Goal: Task Accomplishment & Management: Manage account settings

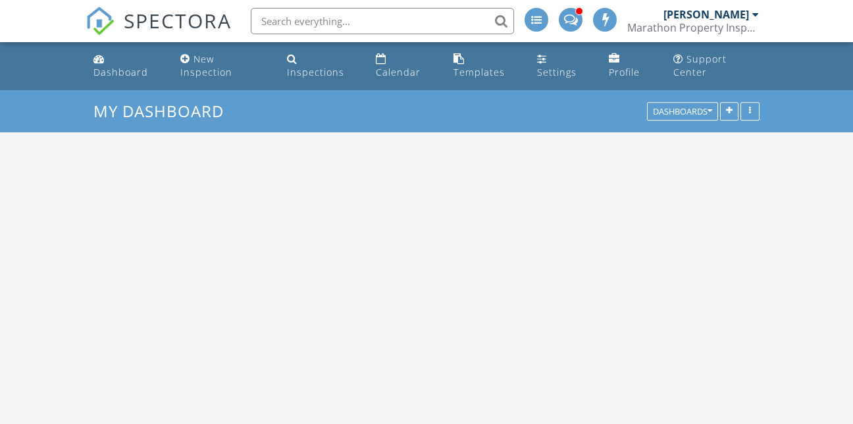
scroll to position [1383, 873]
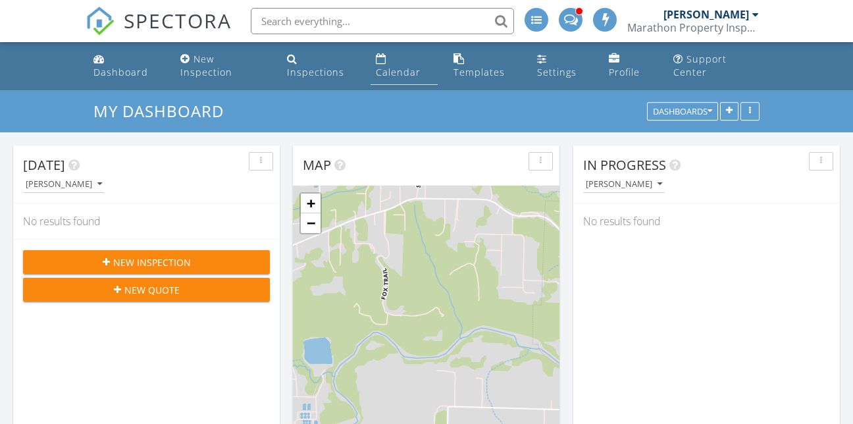
click at [380, 57] on div "Calendar" at bounding box center [381, 58] width 11 height 11
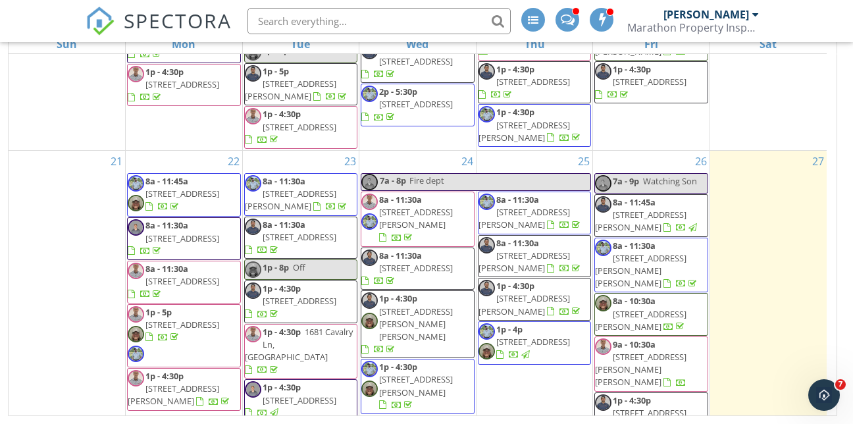
scroll to position [1059, 0]
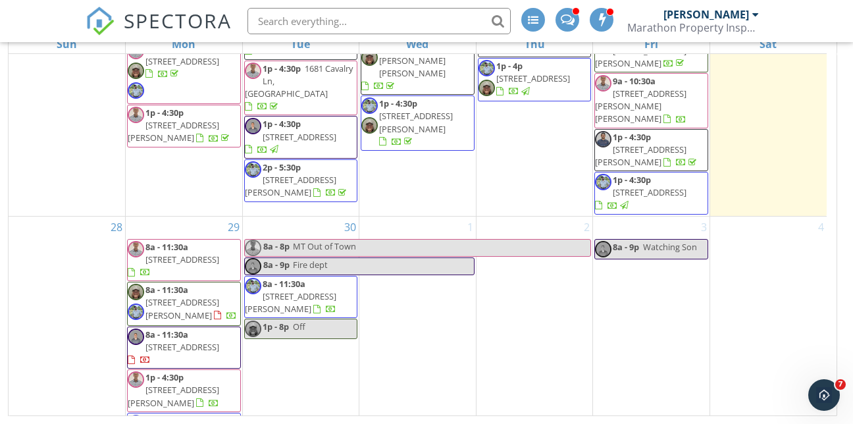
click at [619, 265] on div "3 8a - 9p Watching Son" at bounding box center [651, 337] width 116 height 241
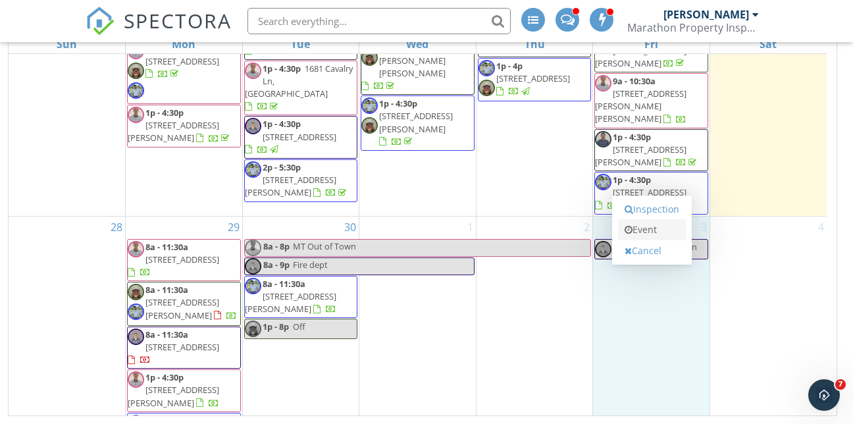
click at [632, 222] on link "Event" at bounding box center [652, 229] width 68 height 21
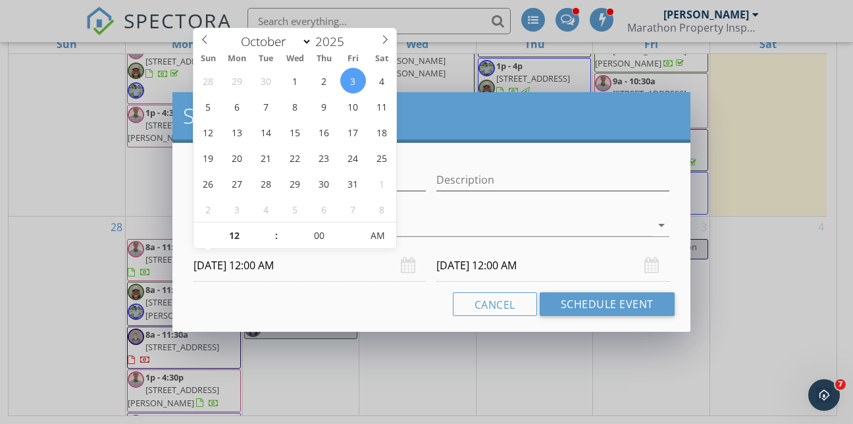
click at [255, 267] on input "[DATE] 12:00 AM" at bounding box center [309, 265] width 232 height 32
type input "01"
type input "[DATE] 1:00 AM"
click at [268, 230] on span at bounding box center [269, 228] width 9 height 13
type input "01"
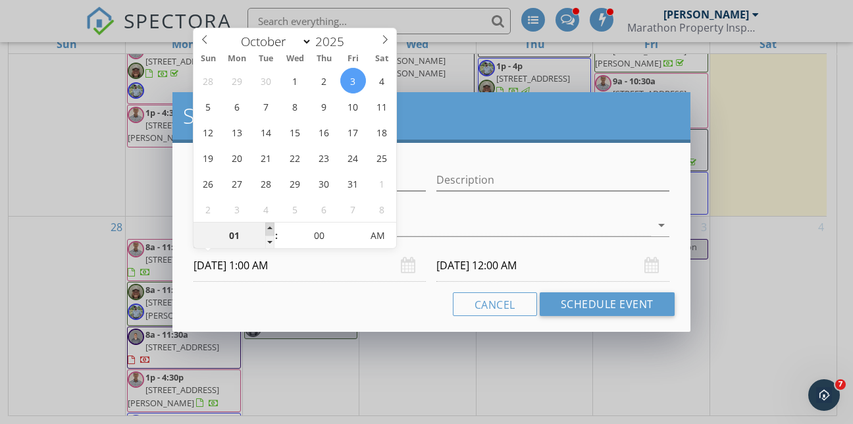
type input "[DATE] 1:00 AM"
type input "[DATE] 1:00 PM"
click at [376, 234] on span "PM" at bounding box center [378, 235] width 36 height 26
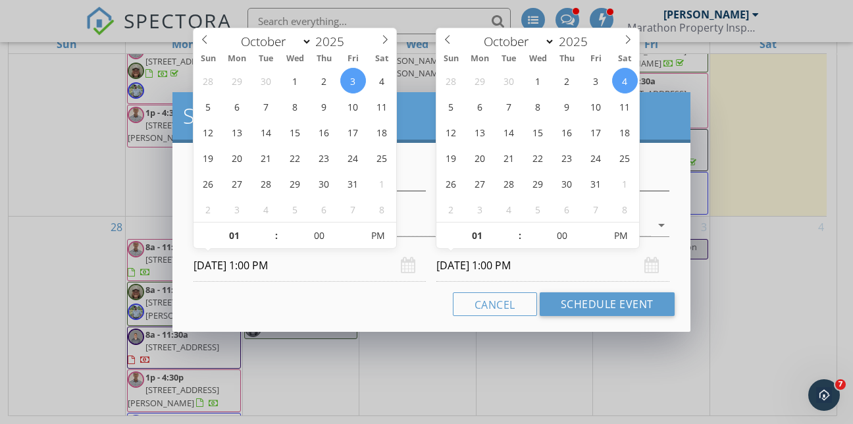
click at [457, 265] on input "[DATE] 1:00 PM" at bounding box center [552, 265] width 232 height 32
click at [460, 265] on input "[DATE] 1:00 PM" at bounding box center [552, 265] width 232 height 32
type input "[DATE] 1:00 PM"
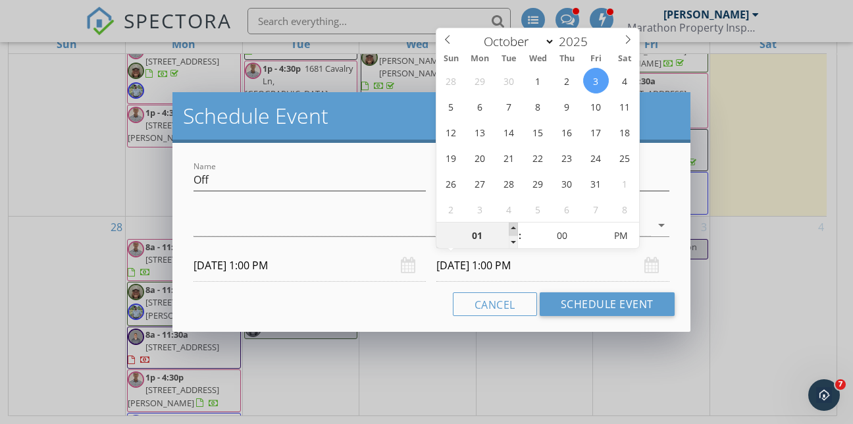
type input "02"
type input "[DATE] 2:00 PM"
click at [513, 228] on span at bounding box center [513, 228] width 9 height 13
type input "03"
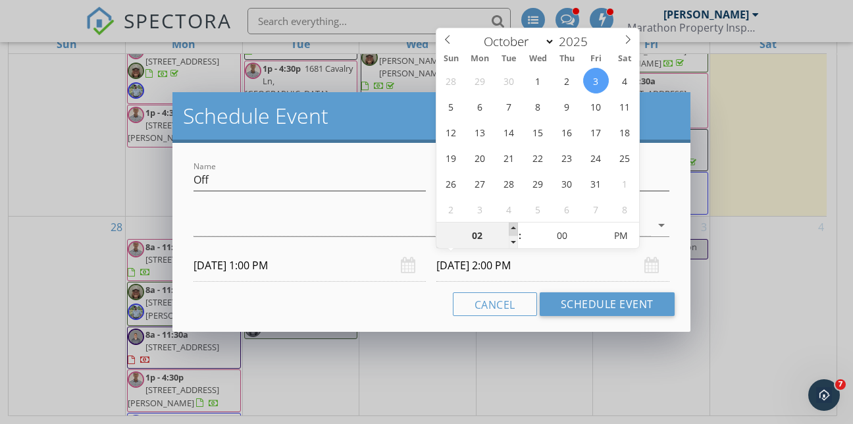
type input "[DATE] 3:00 PM"
click at [513, 228] on span at bounding box center [513, 228] width 9 height 13
type input "05"
type input "[DATE] 5:00 PM"
click at [513, 228] on span at bounding box center [513, 228] width 9 height 13
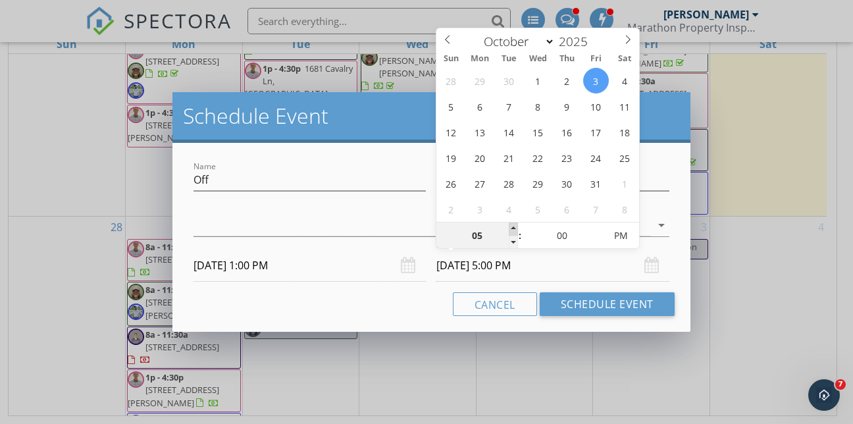
type input "06"
type input "[DATE] 6:00 PM"
click at [513, 228] on span at bounding box center [513, 228] width 9 height 13
type input "07"
type input "[DATE] 7:00 PM"
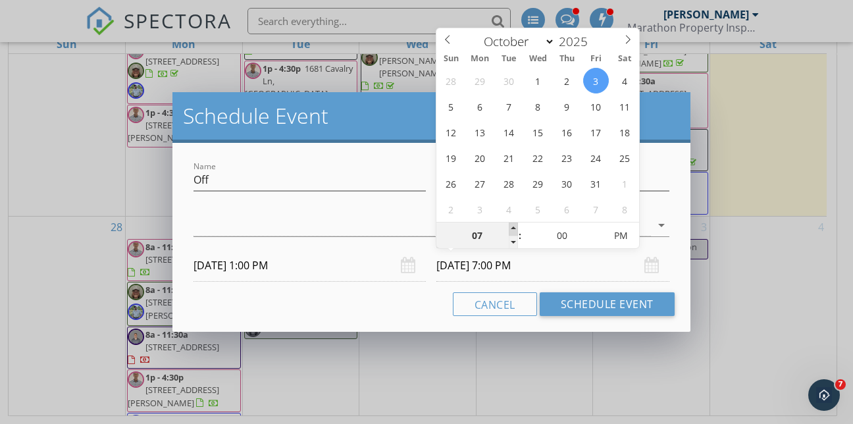
click at [513, 228] on span at bounding box center [513, 228] width 9 height 13
click at [513, 226] on span at bounding box center [513, 228] width 9 height 13
type input "08"
type input "[DATE] 8:00 PM"
click at [569, 261] on input "[DATE] 8:00 PM" at bounding box center [552, 265] width 232 height 32
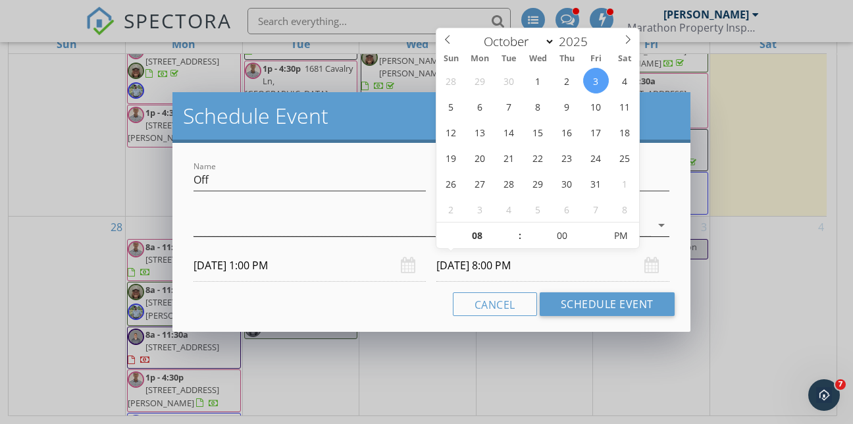
click at [388, 227] on div at bounding box center [421, 226] width 457 height 22
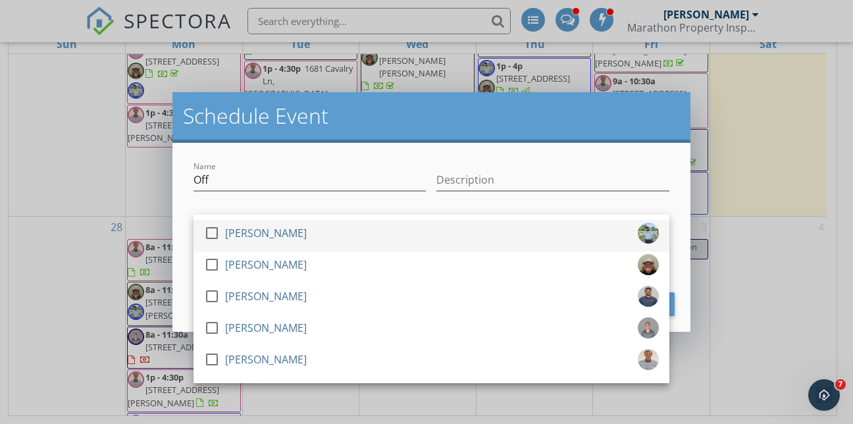
click at [388, 226] on div "check_box_outline_blank [PERSON_NAME]" at bounding box center [431, 235] width 455 height 26
click at [388, 226] on div "check_box [PERSON_NAME]" at bounding box center [431, 235] width 455 height 26
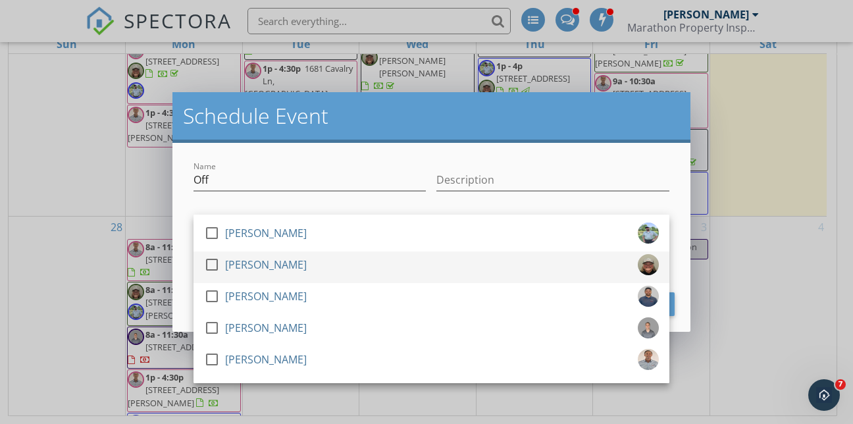
click at [259, 263] on div "[PERSON_NAME]" at bounding box center [266, 264] width 82 height 21
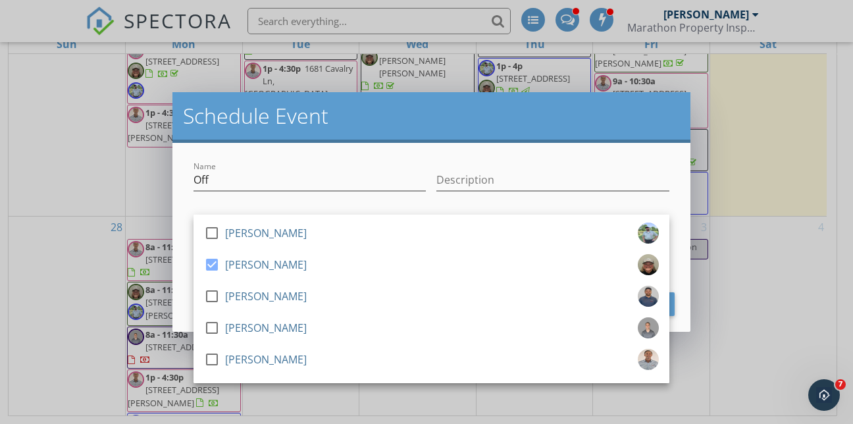
click at [547, 167] on div "Description" at bounding box center [552, 182] width 232 height 43
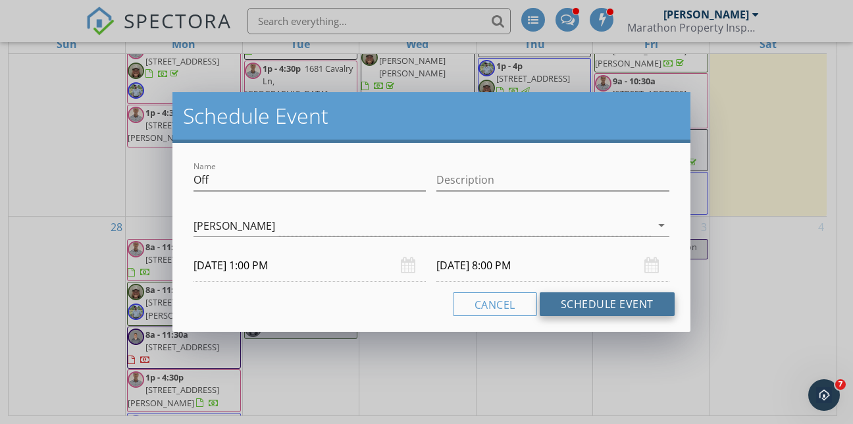
click at [578, 304] on button "Schedule Event" at bounding box center [607, 304] width 135 height 24
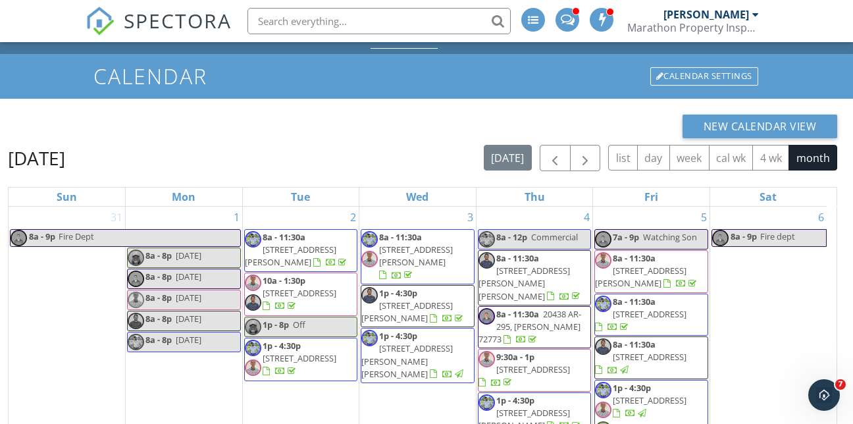
scroll to position [0, 0]
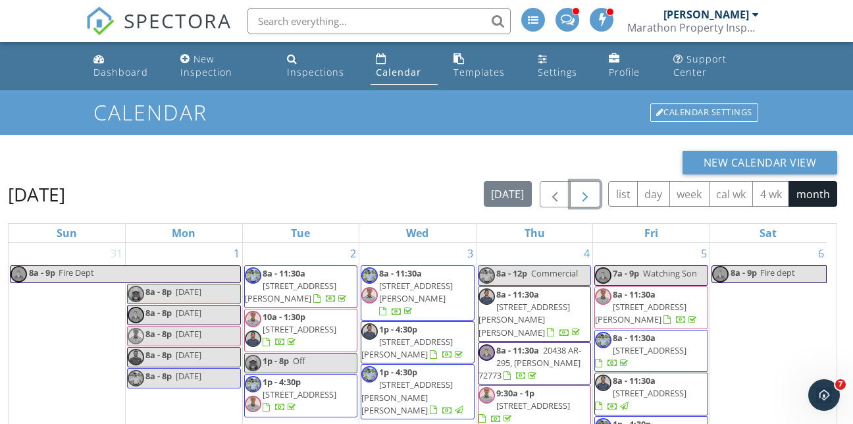
click at [586, 192] on span "button" at bounding box center [585, 195] width 16 height 16
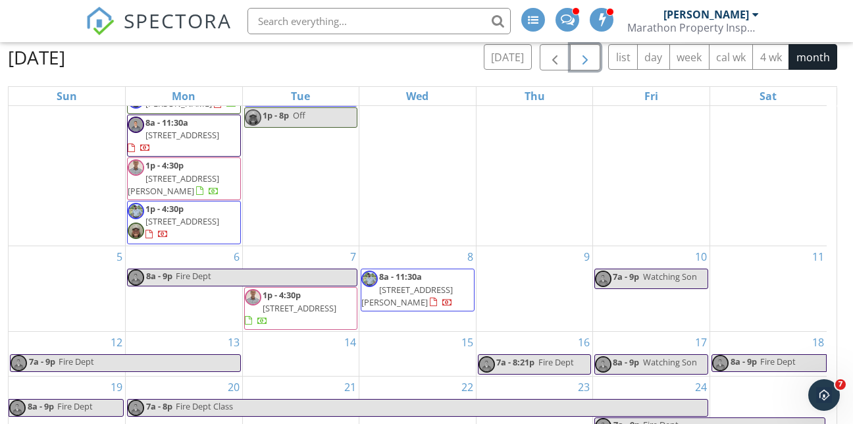
scroll to position [189, 0]
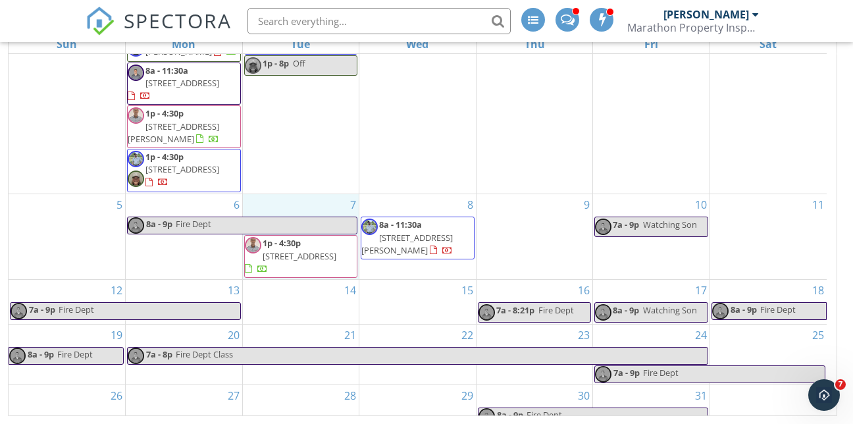
click at [305, 194] on div "7 1p - 4:30p [STREET_ADDRESS]" at bounding box center [301, 236] width 116 height 85
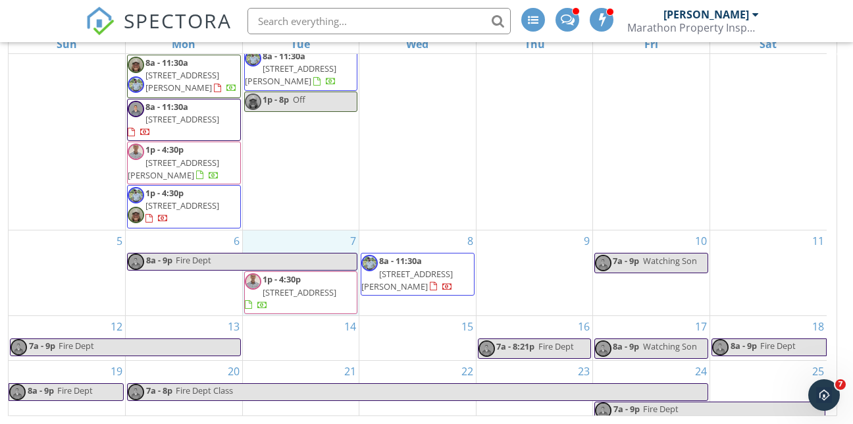
scroll to position [66, 0]
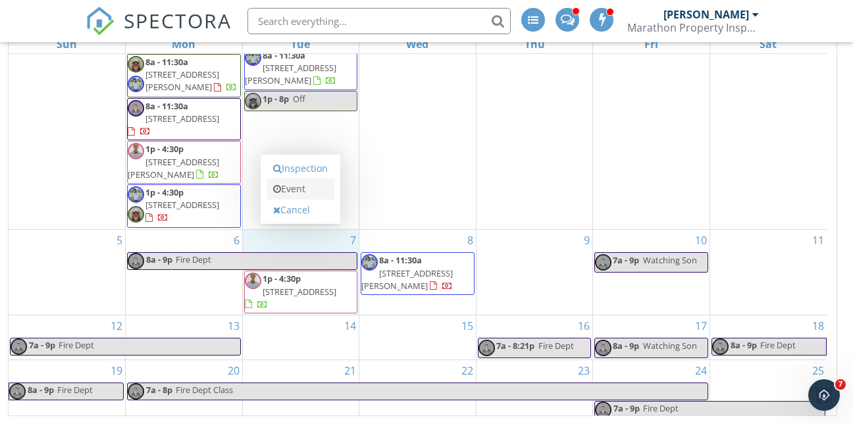
click at [294, 194] on link "Event" at bounding box center [301, 188] width 68 height 21
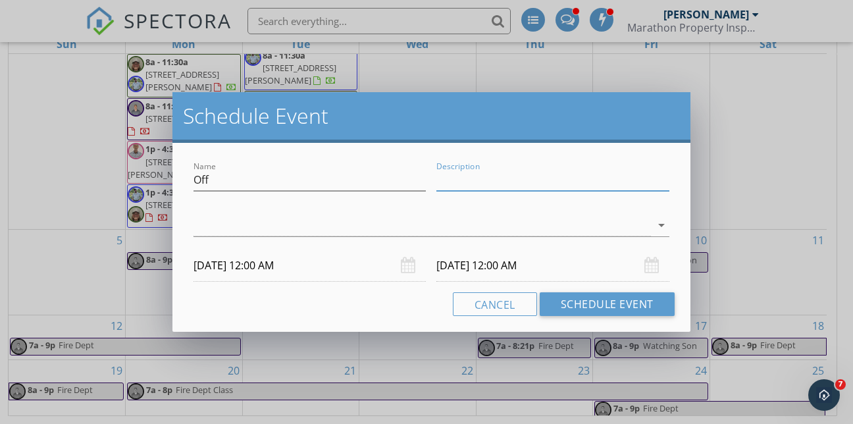
click at [475, 174] on input "Description" at bounding box center [552, 180] width 232 height 22
type input "D"
click at [359, 224] on div at bounding box center [421, 226] width 457 height 22
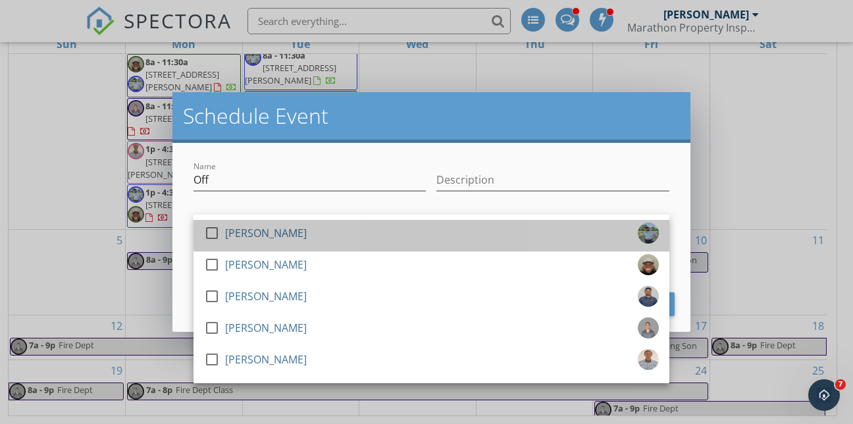
click at [359, 224] on div "check_box_outline_blank [PERSON_NAME]" at bounding box center [431, 235] width 455 height 26
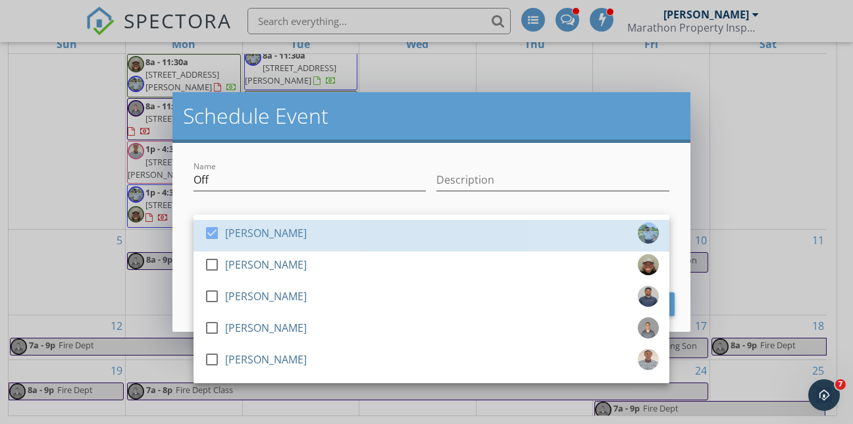
click at [359, 224] on div "check_box [PERSON_NAME]" at bounding box center [431, 235] width 455 height 26
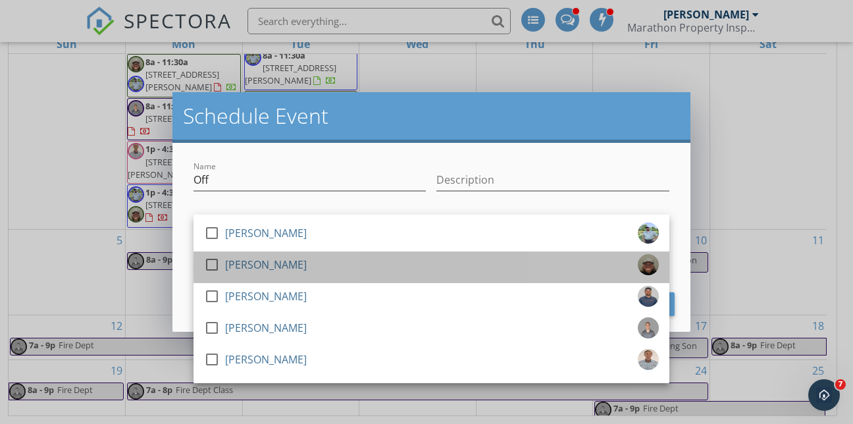
click at [261, 259] on div "[PERSON_NAME]" at bounding box center [266, 264] width 82 height 21
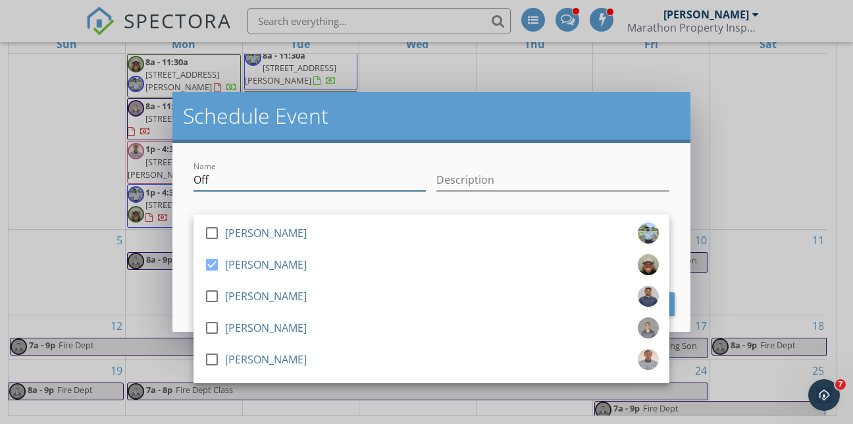
click at [301, 176] on input "Off" at bounding box center [309, 180] width 232 height 22
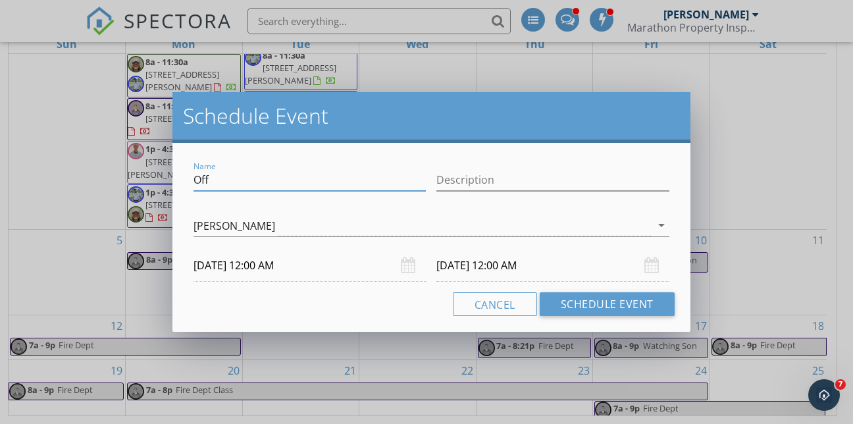
click at [261, 265] on input "[DATE] 12:00 AM" at bounding box center [309, 265] width 232 height 32
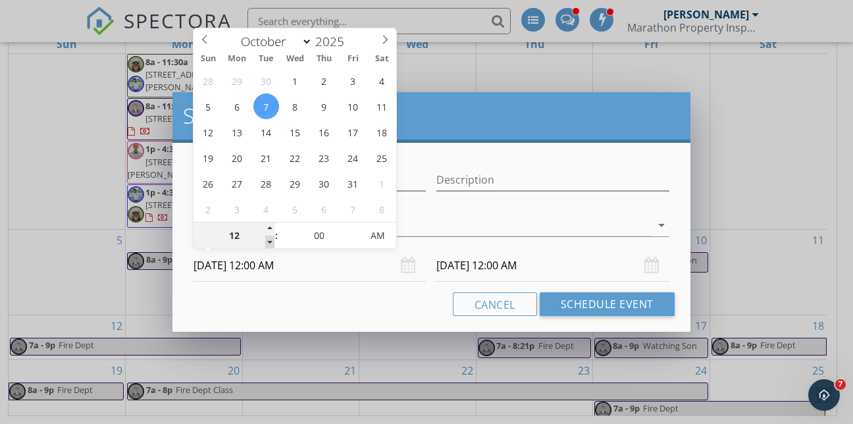
type input "11"
type input "[DATE] 11:00 PM"
click at [269, 241] on span at bounding box center [269, 242] width 9 height 13
type input "10"
type input "[DATE] 10:00 PM"
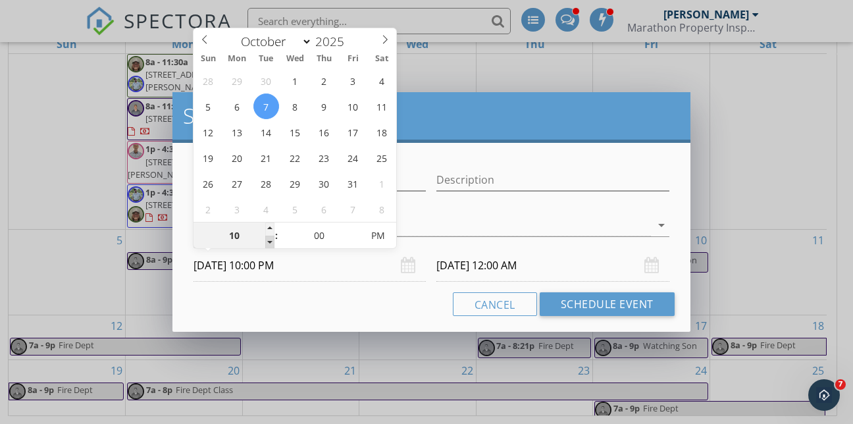
click at [269, 241] on span at bounding box center [269, 242] width 9 height 13
type input "09"
type input "[DATE] 9:00 PM"
click at [269, 241] on span at bounding box center [269, 242] width 9 height 13
type input "08"
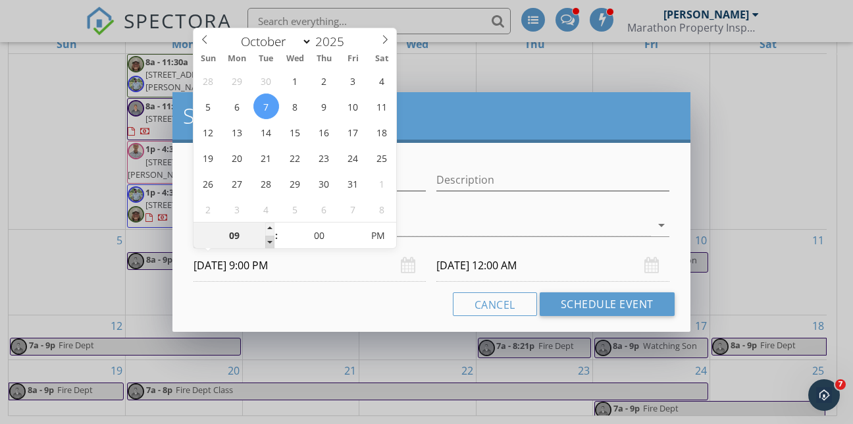
type input "[DATE] 8:00 PM"
click at [269, 241] on span at bounding box center [269, 242] width 9 height 13
type input "08"
type input "[DATE] 8:00 PM"
type input "[DATE] 8:00 AM"
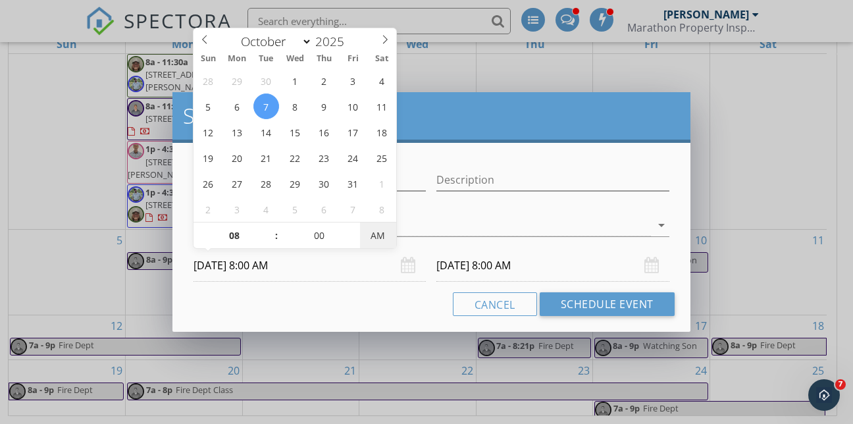
drag, startPoint x: 269, startPoint y: 241, endPoint x: 378, endPoint y: 238, distance: 109.3
click at [378, 238] on span "AM" at bounding box center [378, 235] width 36 height 26
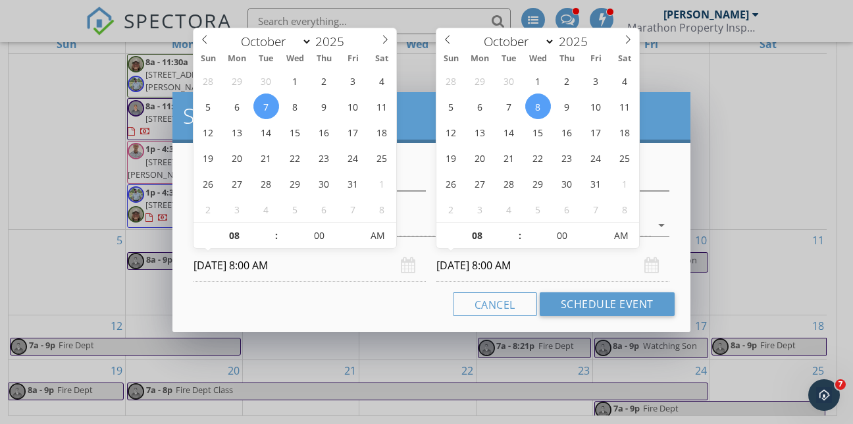
click at [459, 262] on input "[DATE] 8:00 AM" at bounding box center [552, 265] width 232 height 32
type input "[DATE] 8:00 AM"
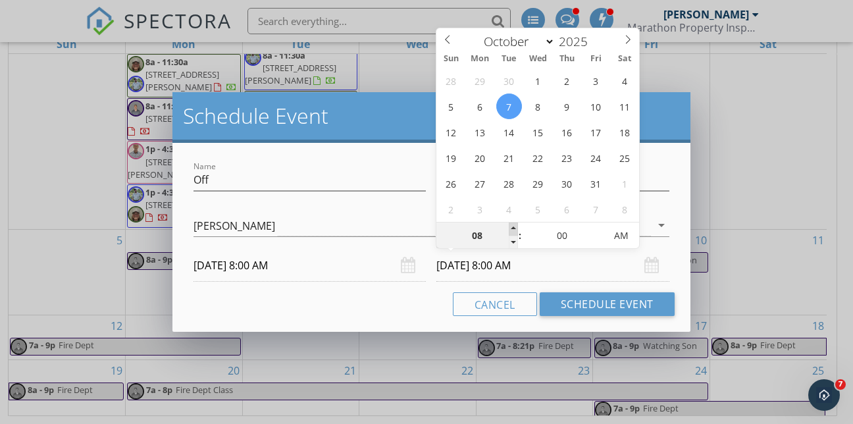
type input "09"
type input "[DATE] 9:00 AM"
click at [513, 227] on span at bounding box center [513, 228] width 9 height 13
type input "10"
type input "[DATE] 10:00 AM"
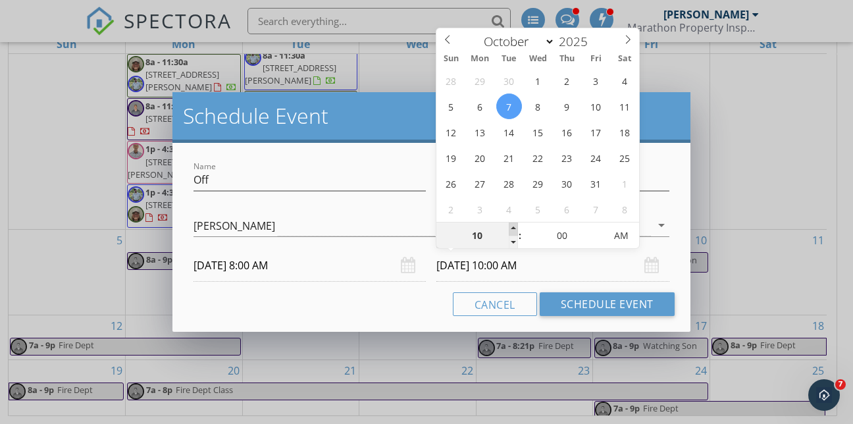
click at [513, 227] on span at bounding box center [513, 228] width 9 height 13
type input "11"
type input "[DATE] 11:00 AM"
click at [513, 227] on span at bounding box center [513, 228] width 9 height 13
type input "12"
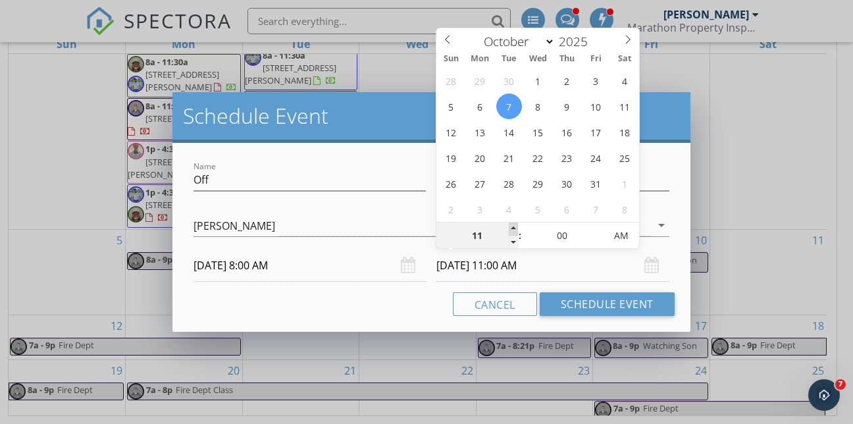
type input "[DATE] 12:00 PM"
click at [513, 227] on span at bounding box center [513, 228] width 9 height 13
type input "01"
type input "[DATE] 1:00 PM"
click at [513, 224] on span at bounding box center [513, 228] width 9 height 13
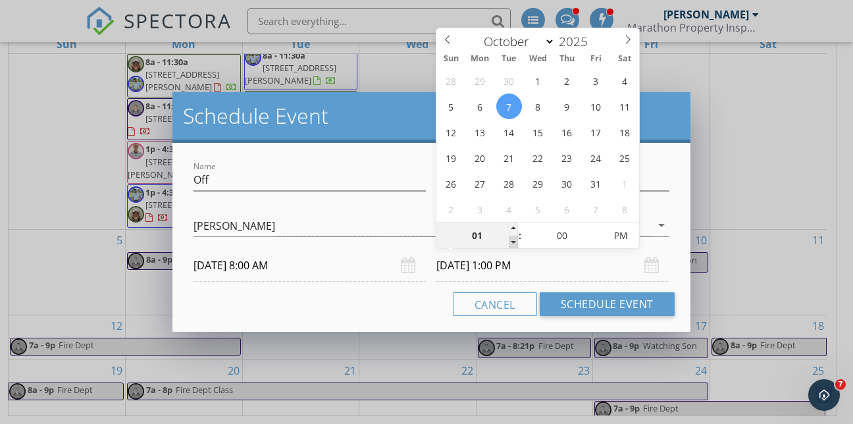
type input "12"
type input "[DATE] 12:00 PM"
click at [511, 242] on span at bounding box center [513, 242] width 9 height 13
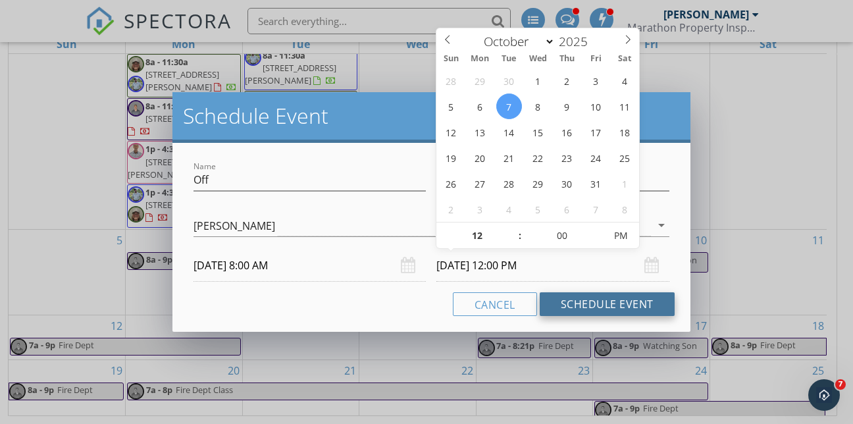
click at [575, 299] on button "Schedule Event" at bounding box center [607, 304] width 135 height 24
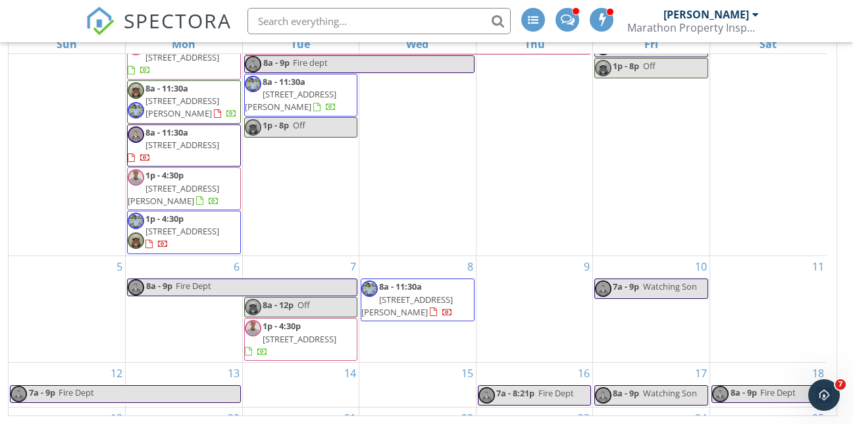
scroll to position [122, 0]
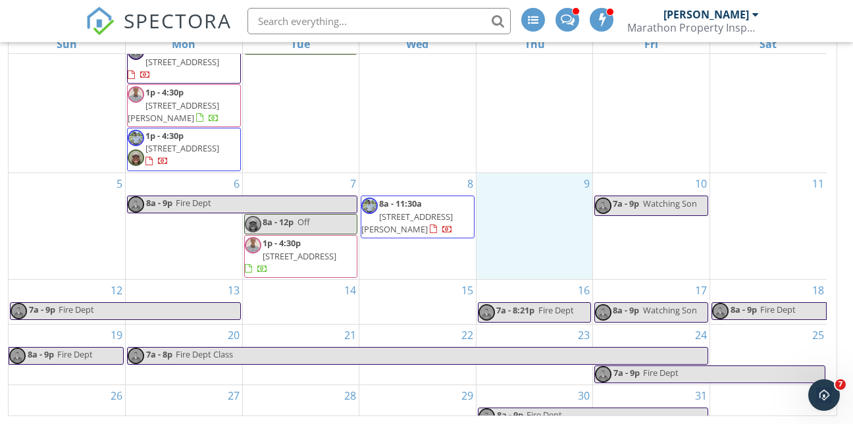
click at [492, 180] on div "9" at bounding box center [534, 226] width 116 height 106
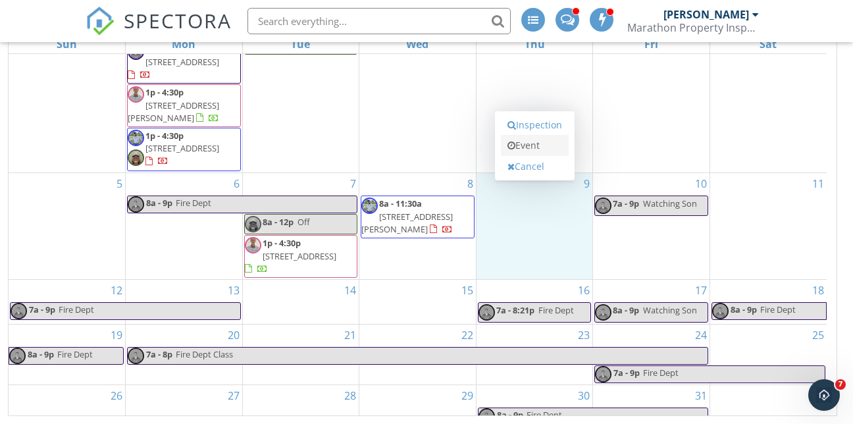
click at [515, 146] on link "Event" at bounding box center [535, 145] width 68 height 21
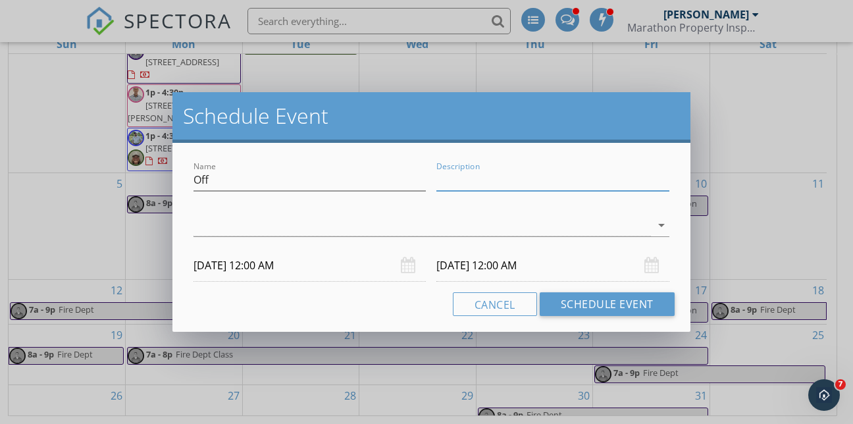
click at [449, 182] on input "Description" at bounding box center [552, 180] width 232 height 22
type input "Appointment"
click at [494, 225] on div at bounding box center [421, 226] width 457 height 22
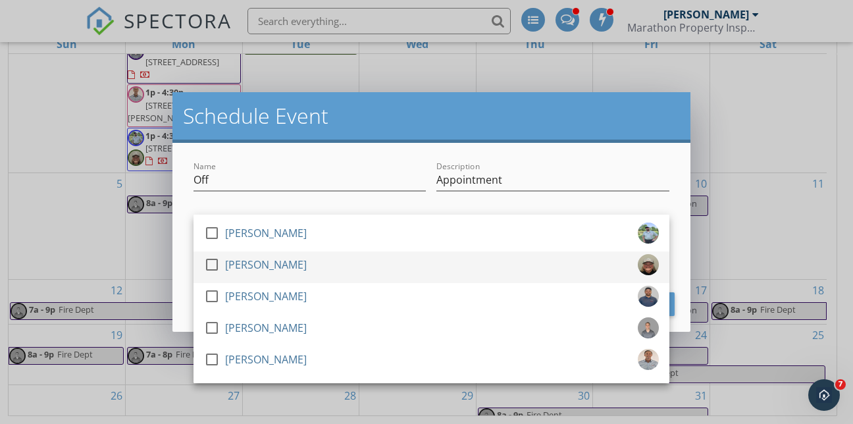
click at [217, 269] on div at bounding box center [212, 264] width 22 height 22
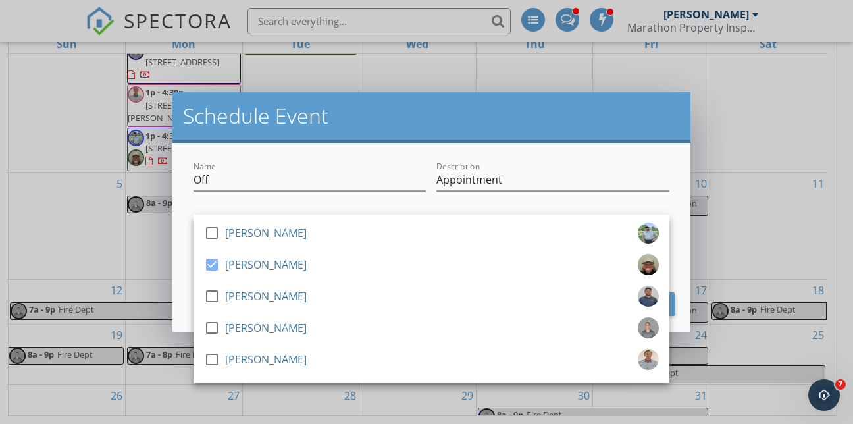
click at [351, 142] on div "Schedule Event" at bounding box center [431, 117] width 518 height 51
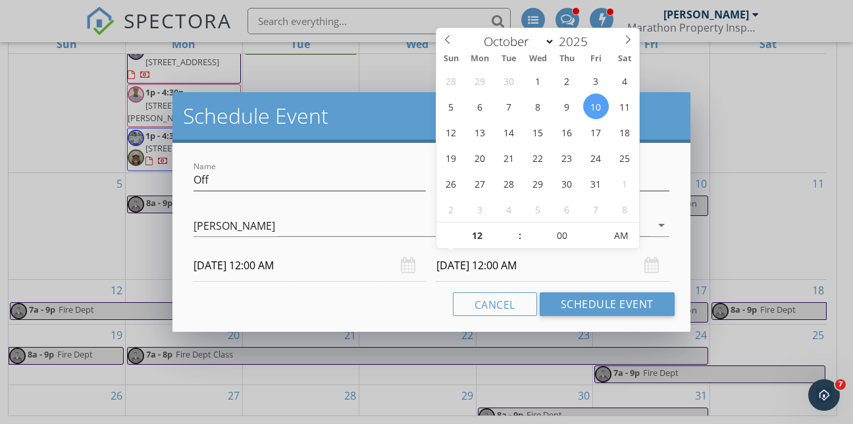
click at [460, 266] on input "[DATE] 12:00 AM" at bounding box center [552, 265] width 232 height 32
type input "[DATE] 12:00 AM"
type input "01"
type input "[DATE] 1:00 AM"
click at [514, 228] on span at bounding box center [513, 228] width 9 height 13
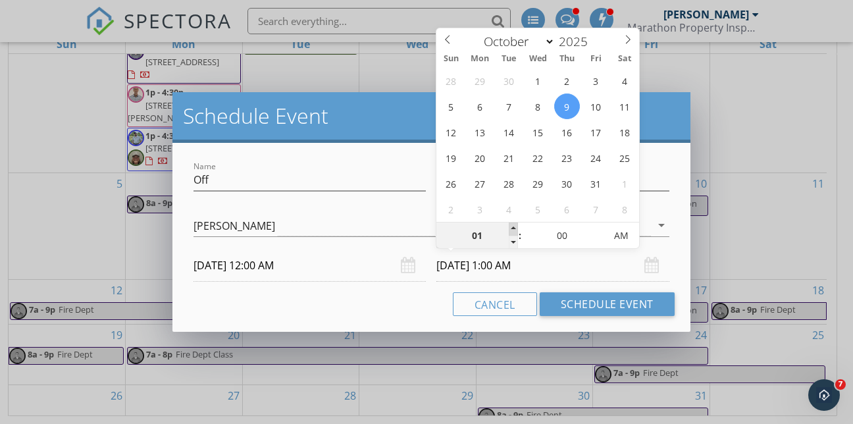
type input "02"
type input "[DATE] 2:00 AM"
click at [514, 228] on span at bounding box center [513, 228] width 9 height 13
type input "03"
type input "[DATE] 3:00 AM"
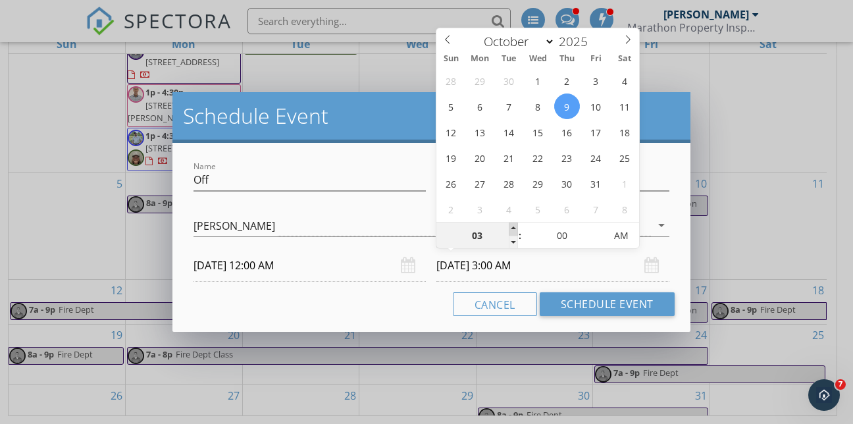
click at [514, 228] on span at bounding box center [513, 228] width 9 height 13
type input "04"
type input "[DATE] 4:00 AM"
click at [514, 228] on span at bounding box center [513, 228] width 9 height 13
type input "05"
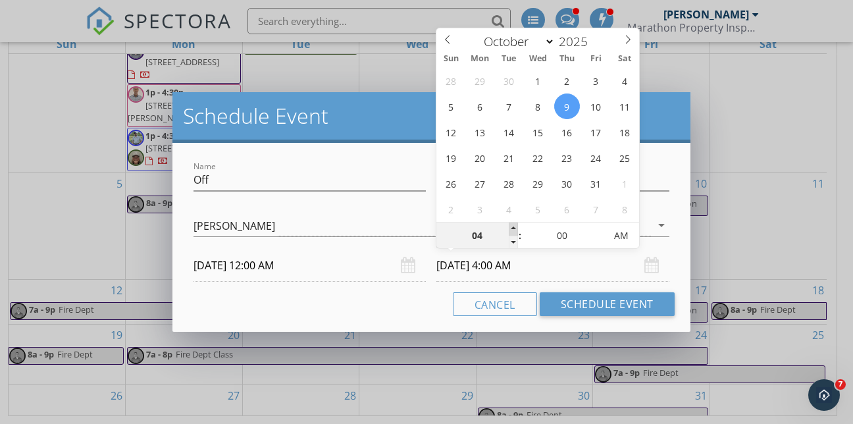
type input "[DATE] 5:00 AM"
click at [514, 228] on span at bounding box center [513, 228] width 9 height 13
type input "06"
type input "[DATE] 6:00 AM"
click at [514, 228] on span at bounding box center [513, 228] width 9 height 13
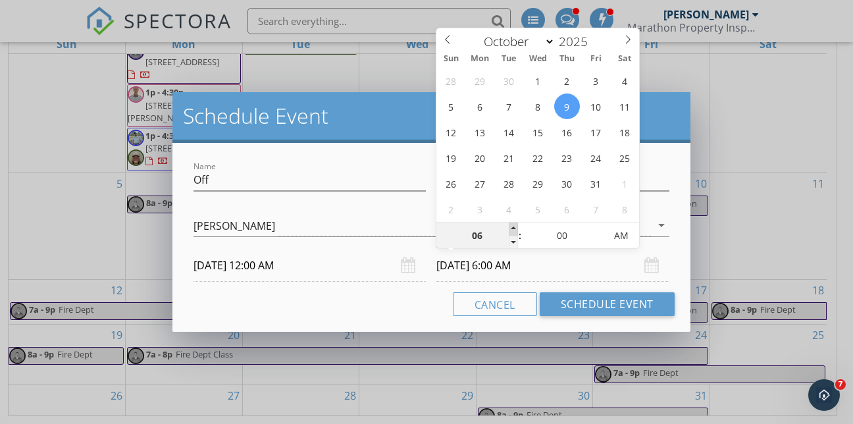
type input "07"
type input "[DATE] 7:00 AM"
click at [514, 228] on span at bounding box center [513, 228] width 9 height 13
type input "08"
click at [514, 228] on span at bounding box center [513, 228] width 9 height 13
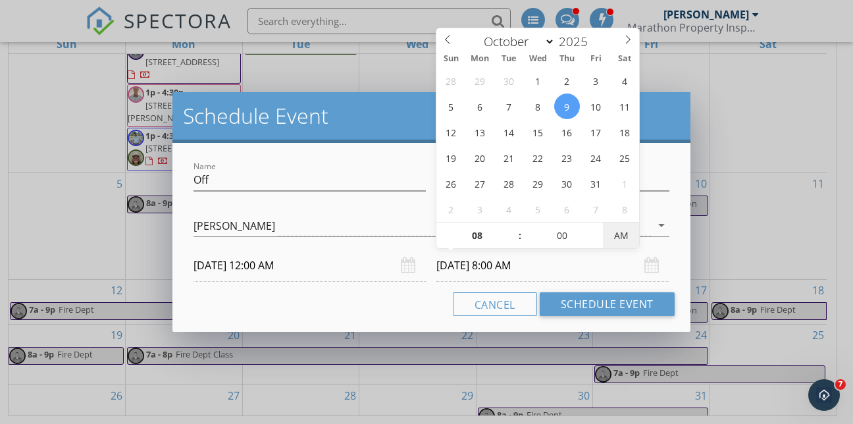
type input "[DATE] 8:00 PM"
click at [620, 234] on span "PM" at bounding box center [621, 235] width 36 height 26
click at [369, 259] on input "[DATE] 12:00 AM" at bounding box center [309, 265] width 232 height 32
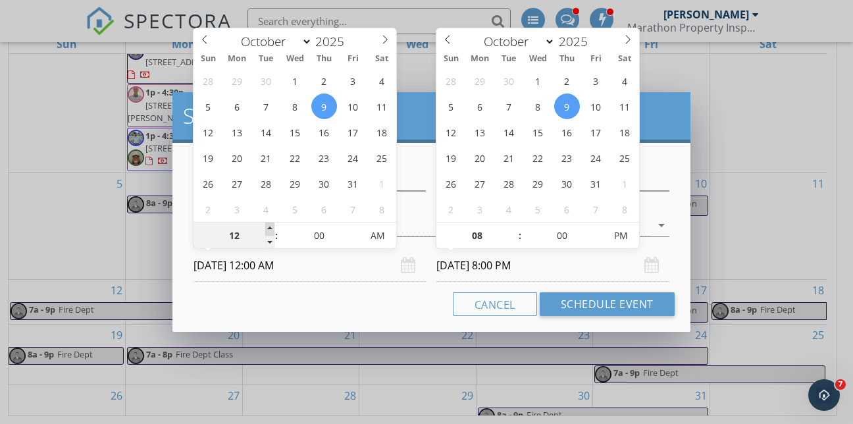
type input "01"
type input "[DATE] 1:00 AM"
click at [272, 229] on span at bounding box center [269, 228] width 9 height 13
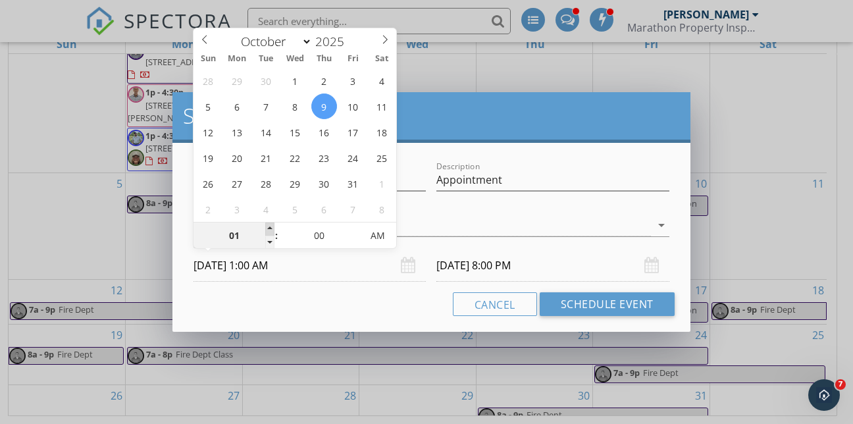
type input "[DATE] 9:00 PM"
type input "12"
type input "[DATE] 12:00 AM"
click at [269, 243] on span at bounding box center [269, 242] width 9 height 13
type input "[DATE] 8:00 PM"
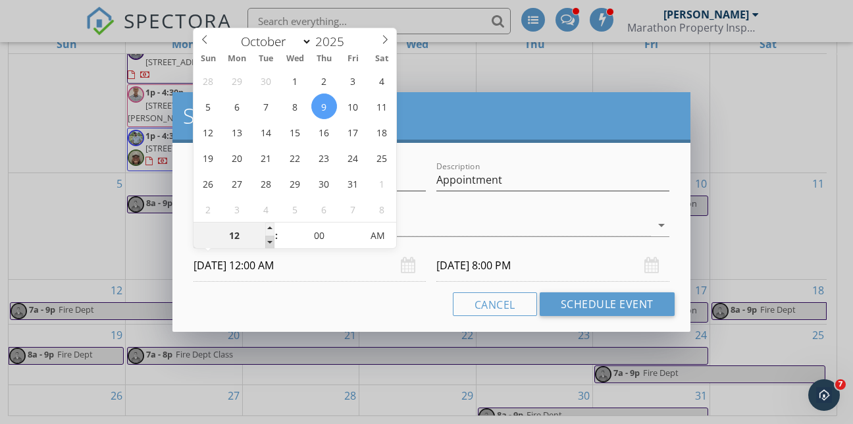
type input "11"
type input "[DATE] 11:00 PM"
click at [269, 243] on span at bounding box center [269, 242] width 9 height 13
type input "[DATE] 7:00 PM"
type input "10"
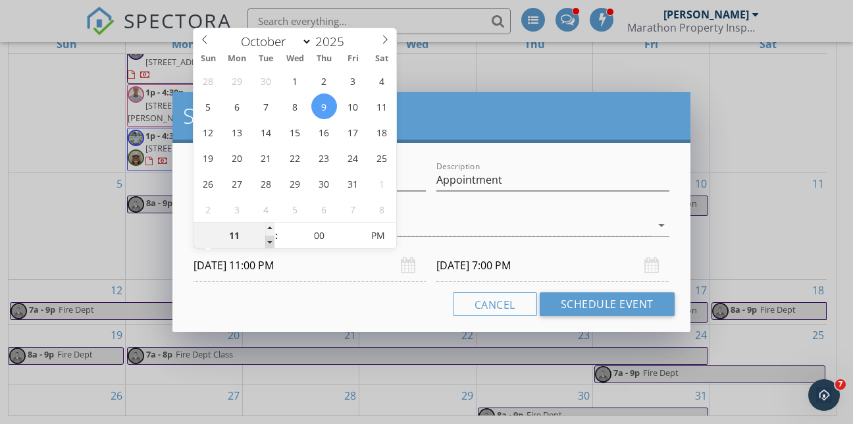
type input "[DATE] 10:00 PM"
click at [269, 243] on span at bounding box center [269, 242] width 9 height 13
type input "[DATE] 6:00 PM"
type input "09"
type input "[DATE] 9:00 PM"
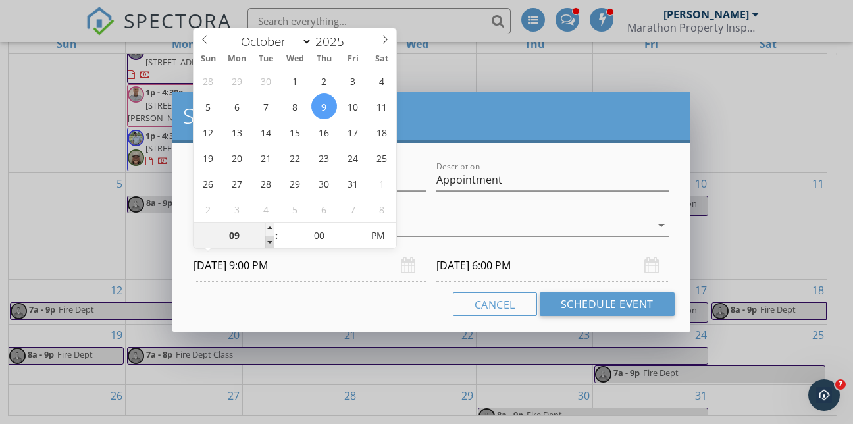
click at [269, 243] on span at bounding box center [269, 242] width 9 height 13
type input "[DATE] 5:00 PM"
type input "10"
type input "[DATE] 10:00 PM"
drag, startPoint x: 269, startPoint y: 243, endPoint x: 270, endPoint y: 227, distance: 15.9
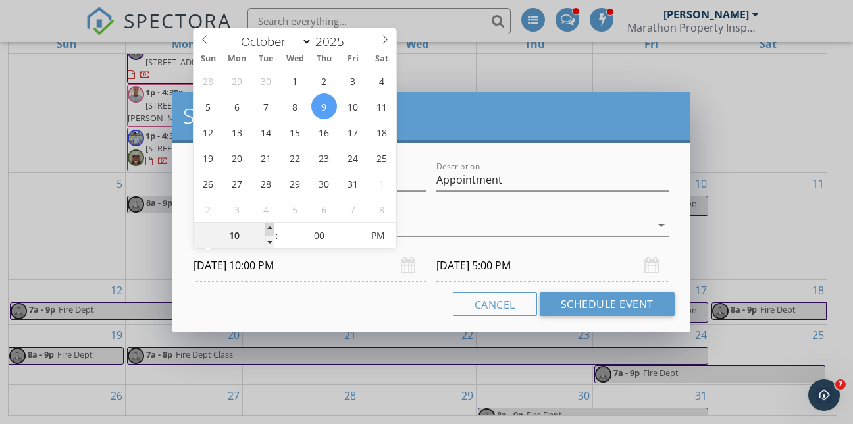
click at [270, 227] on span at bounding box center [269, 228] width 9 height 13
type input "11"
type input "[DATE] 11:00 PM"
click at [270, 227] on span at bounding box center [269, 228] width 9 height 13
type input "12"
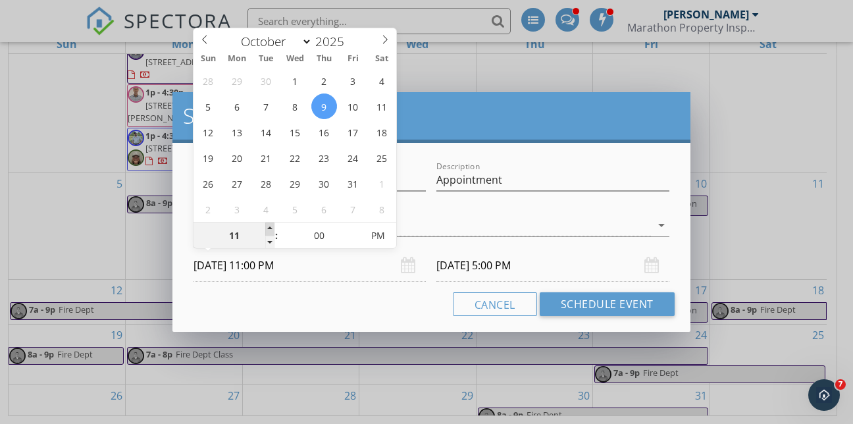
type input "[DATE] 12:00 AM"
click at [270, 227] on span at bounding box center [269, 228] width 9 height 13
type input "01"
type input "[DATE] 1:00 AM"
click at [270, 227] on span at bounding box center [269, 228] width 9 height 13
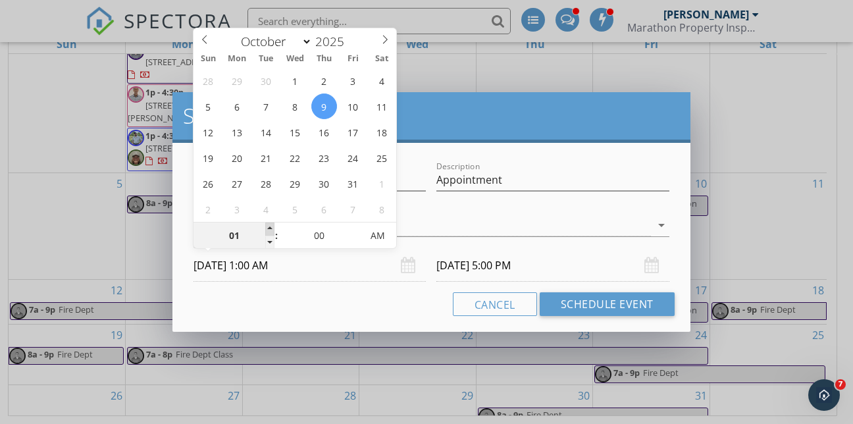
type input "02"
type input "[DATE] 2:00 AM"
click at [270, 227] on span at bounding box center [269, 228] width 9 height 13
type input "03"
type input "[DATE] 3:00 AM"
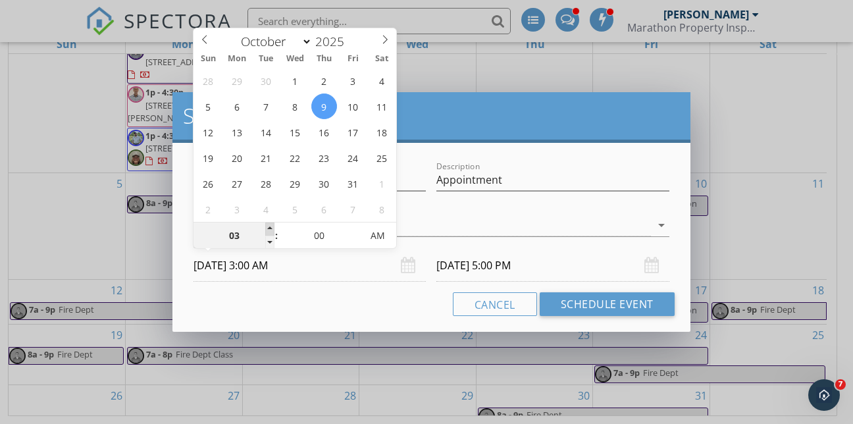
click at [270, 227] on span at bounding box center [269, 228] width 9 height 13
type input "04"
type input "[DATE] 4:00 AM"
click at [270, 227] on span at bounding box center [269, 228] width 9 height 13
type input "05"
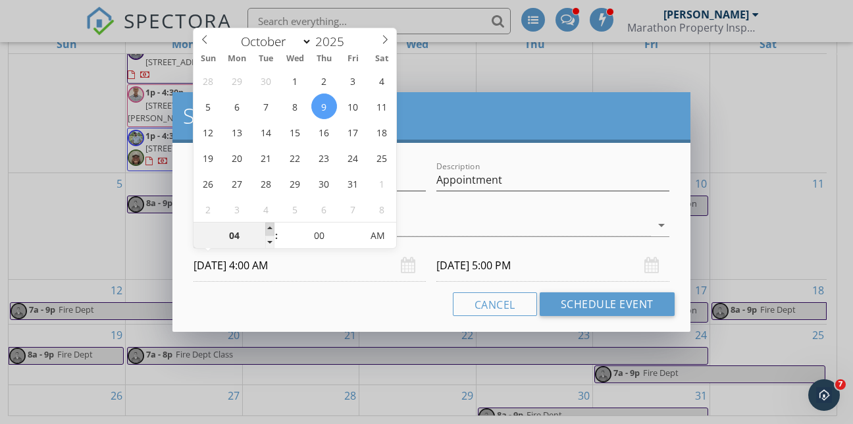
type input "[DATE] 5:00 AM"
click at [270, 227] on span at bounding box center [269, 228] width 9 height 13
type input "[DATE] 1:00 AM"
type input "06"
type input "[DATE] 6:00 AM"
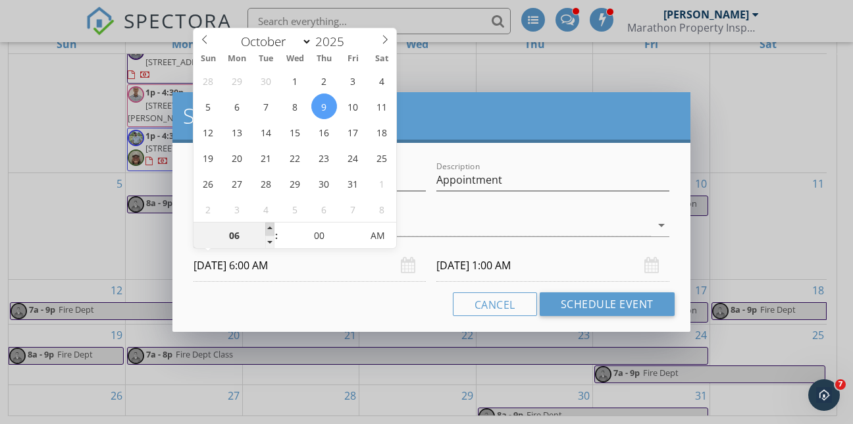
click at [270, 227] on span at bounding box center [269, 228] width 9 height 13
type input "[DATE] 2:00 AM"
type input "07"
type input "[DATE] 7:00 AM"
click at [270, 227] on span at bounding box center [269, 228] width 9 height 13
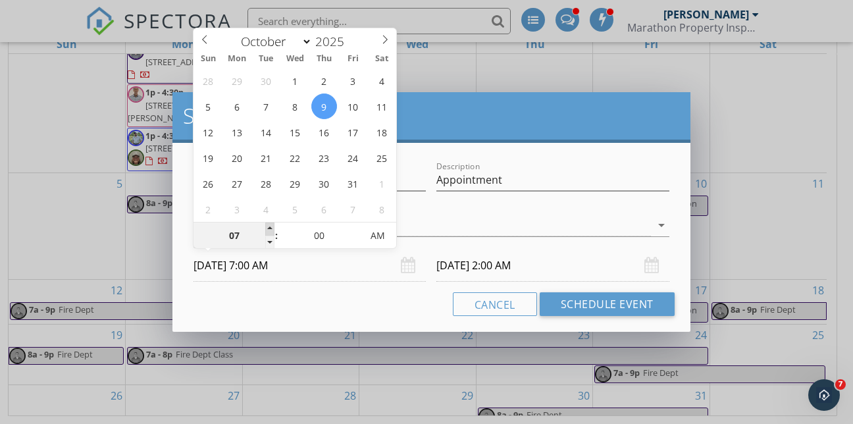
type input "[DATE] 3:00 AM"
type input "08"
type input "[DATE] 8:00 AM"
click at [270, 227] on span at bounding box center [269, 228] width 9 height 13
type input "04"
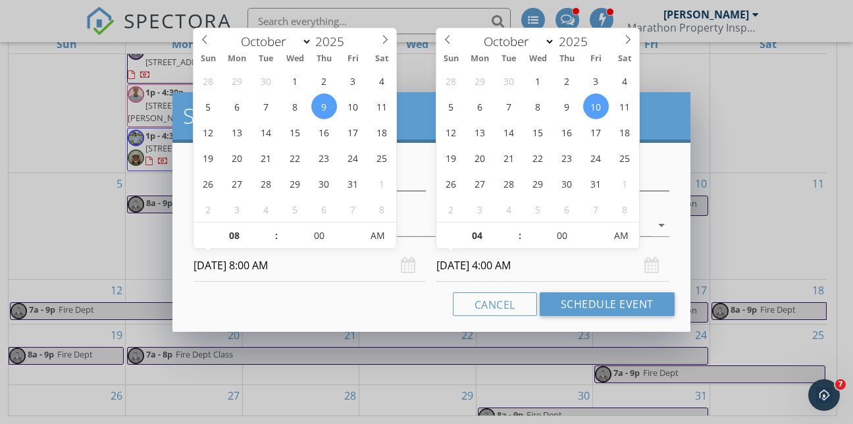
click at [460, 256] on input "[DATE] 4:00 AM" at bounding box center [552, 265] width 232 height 32
type input "[DATE] 4:00 AM"
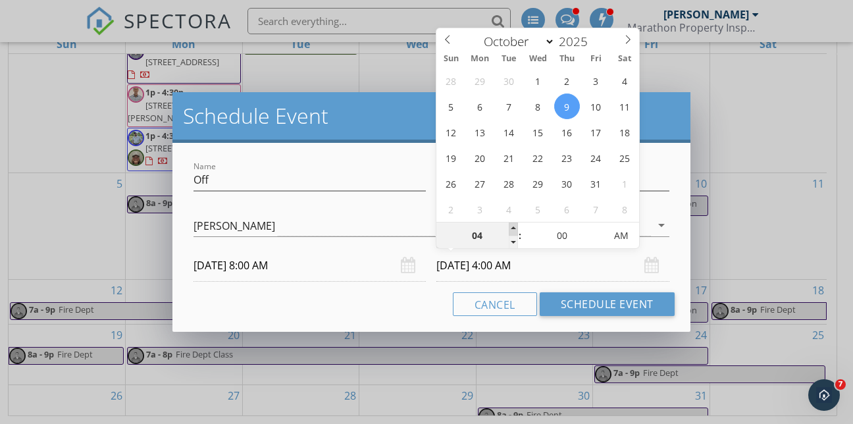
type input "05"
type input "[DATE] 5:00 AM"
click at [513, 226] on span at bounding box center [513, 228] width 9 height 13
type input "06"
type input "[DATE] 6:00 AM"
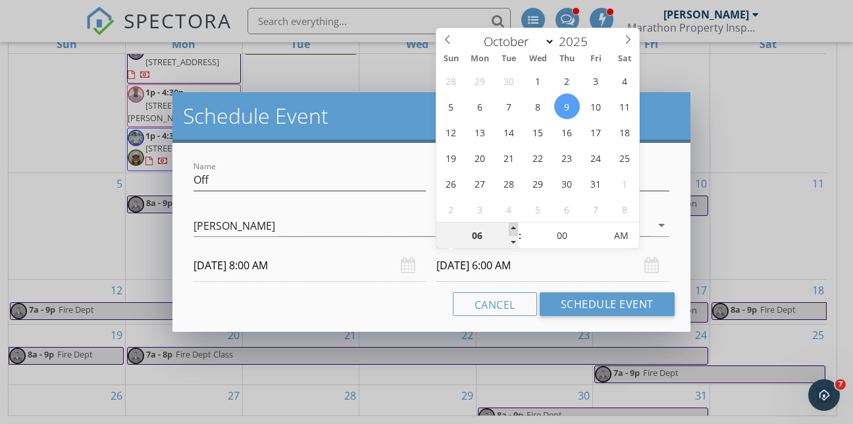
click at [513, 226] on span at bounding box center [513, 228] width 9 height 13
type input "07"
type input "[DATE] 7:00 AM"
click at [513, 226] on span at bounding box center [513, 228] width 9 height 13
type input "08"
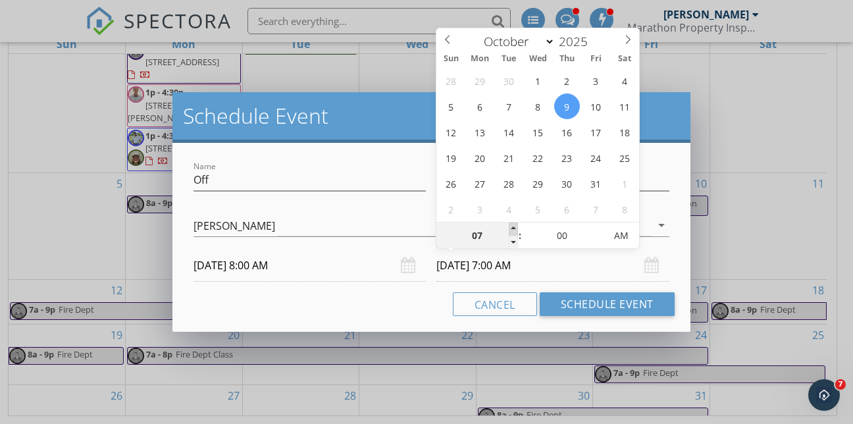
type input "[DATE] 8:00 AM"
click at [513, 226] on span at bounding box center [513, 228] width 9 height 13
type input "09"
type input "[DATE] 9:00 AM"
click at [513, 226] on span at bounding box center [513, 228] width 9 height 13
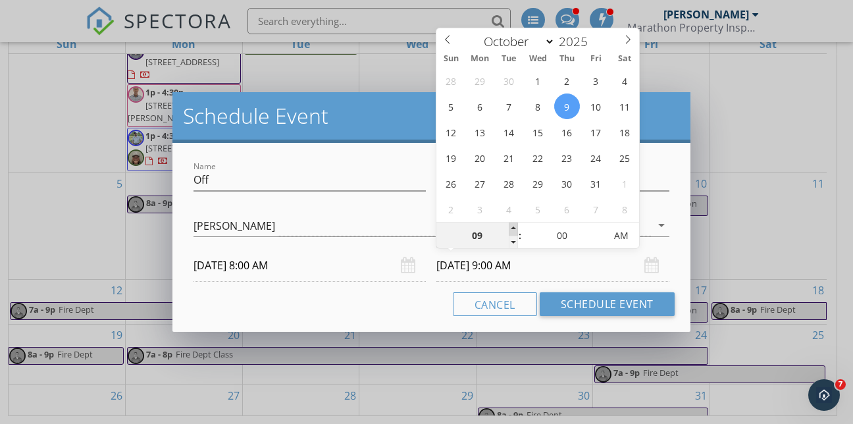
type input "10"
type input "[DATE] 10:00 AM"
click at [513, 226] on span at bounding box center [513, 228] width 9 height 13
type input "11"
type input "[DATE] 11:00 AM"
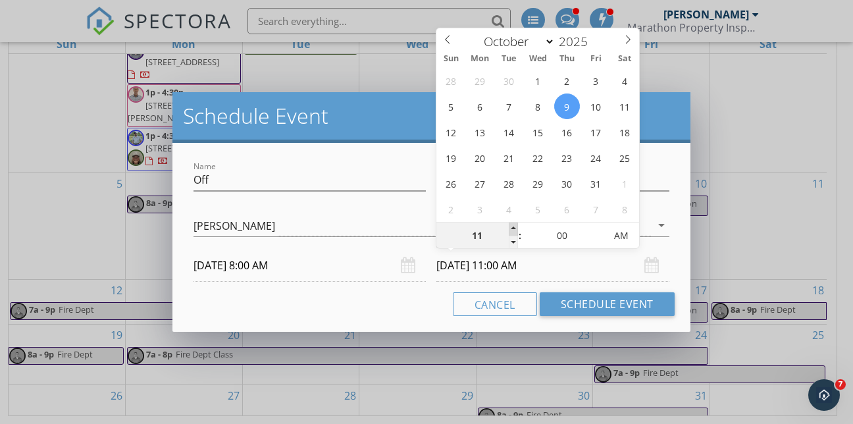
click at [513, 226] on span at bounding box center [513, 228] width 9 height 13
type input "12"
type input "[DATE] 12:00 PM"
click at [513, 226] on span at bounding box center [513, 228] width 9 height 13
type input "01"
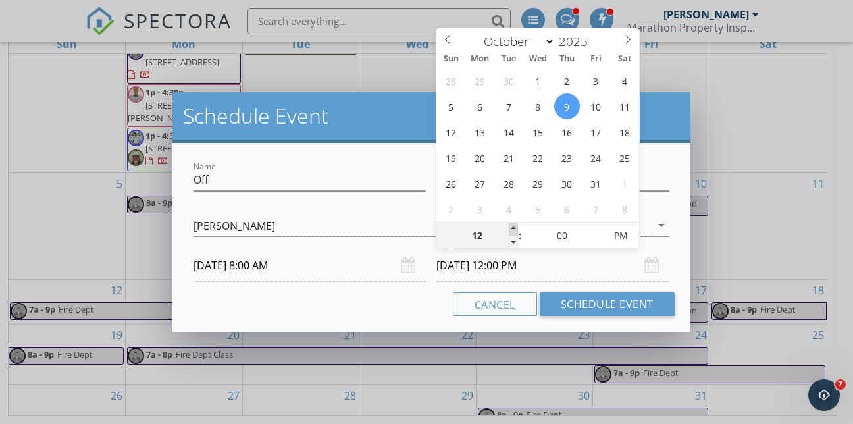
type input "[DATE] 1:00 PM"
click at [513, 226] on span at bounding box center [513, 228] width 9 height 13
type input "02"
type input "[DATE] 2:00 PM"
click at [513, 226] on span at bounding box center [513, 228] width 9 height 13
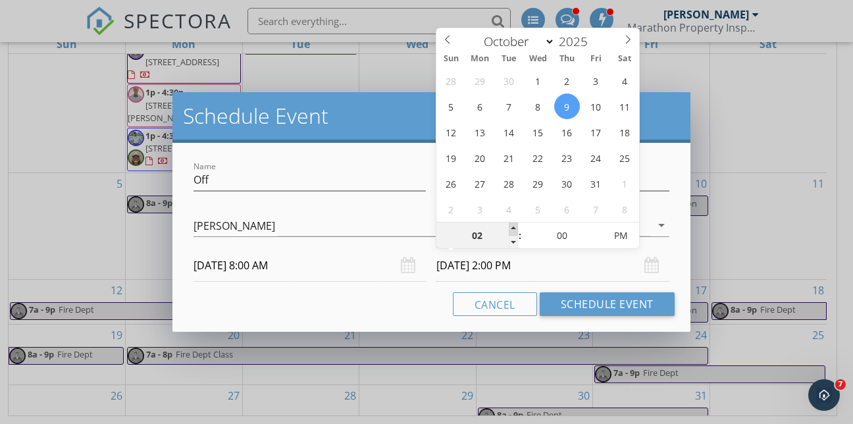
type input "03"
type input "[DATE] 3:00 PM"
click at [513, 226] on span at bounding box center [513, 228] width 9 height 13
type input "04"
type input "[DATE] 4:00 PM"
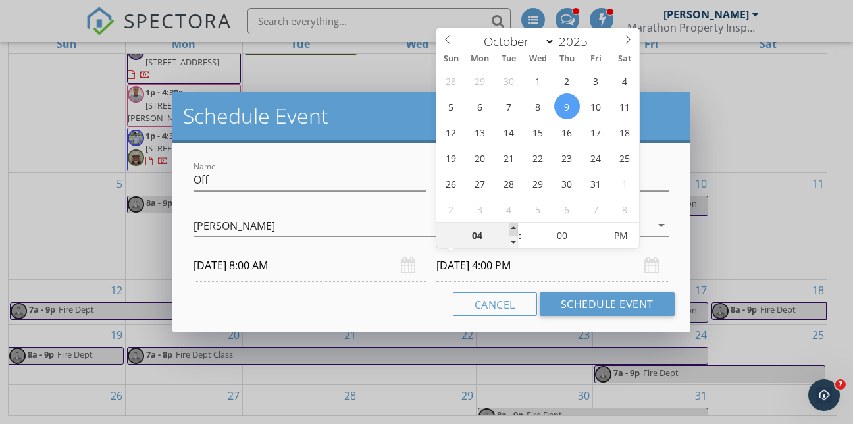
click at [513, 226] on span at bounding box center [513, 228] width 9 height 13
type input "05"
type input "[DATE] 5:00 PM"
click at [513, 226] on span at bounding box center [513, 228] width 9 height 13
type input "06"
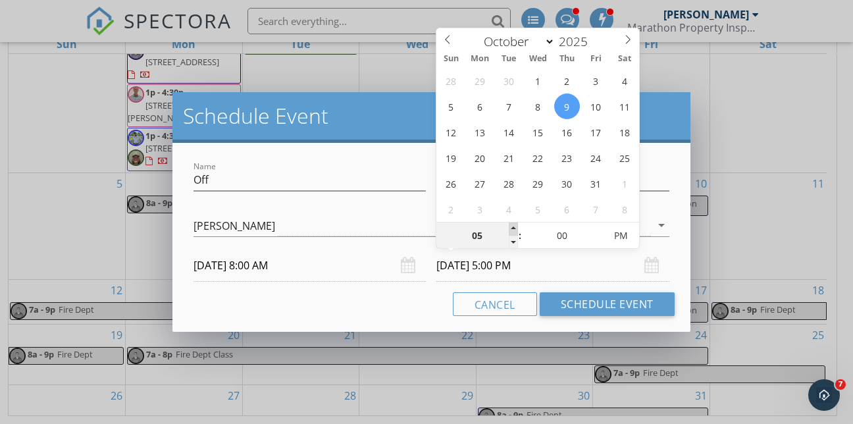
type input "[DATE] 6:00 PM"
click at [513, 226] on span at bounding box center [513, 228] width 9 height 13
type input "07"
type input "[DATE] 7:00 PM"
click at [513, 226] on span at bounding box center [513, 228] width 9 height 13
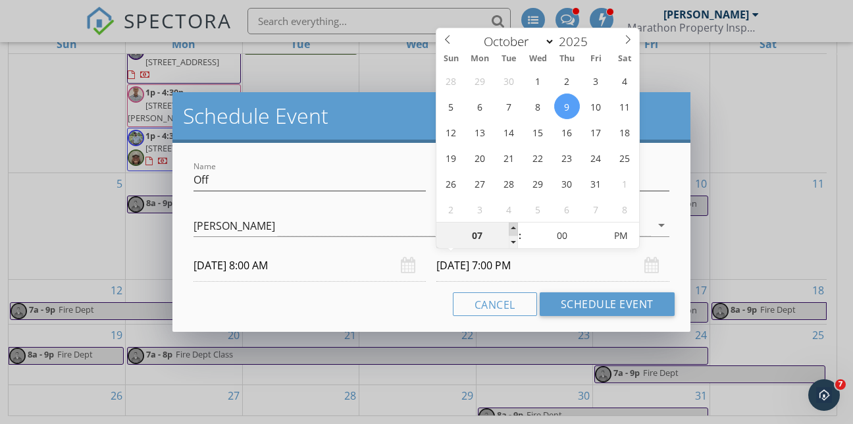
type input "08"
type input "[DATE] 8:00 PM"
click at [513, 226] on span at bounding box center [513, 228] width 9 height 13
click at [551, 270] on input "[DATE] 8:00 PM" at bounding box center [552, 265] width 232 height 32
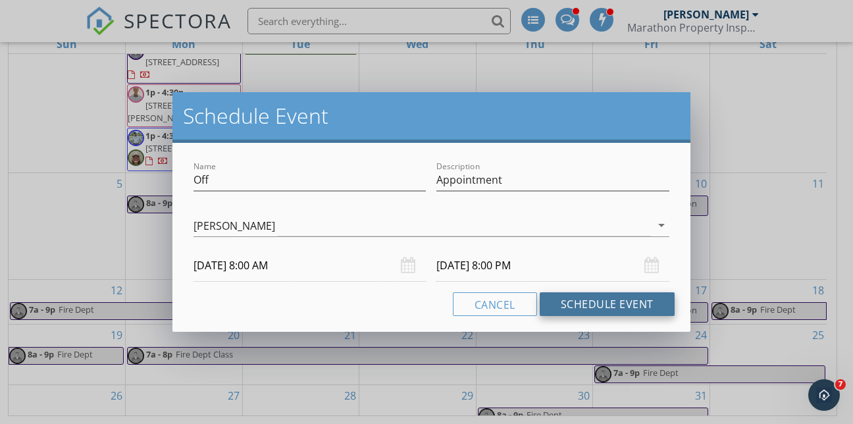
click at [576, 300] on button "Schedule Event" at bounding box center [607, 304] width 135 height 24
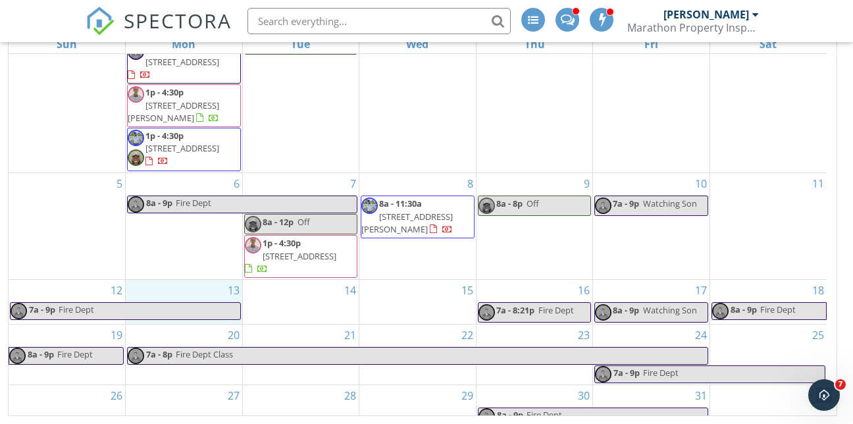
click at [173, 280] on div "13" at bounding box center [184, 302] width 116 height 44
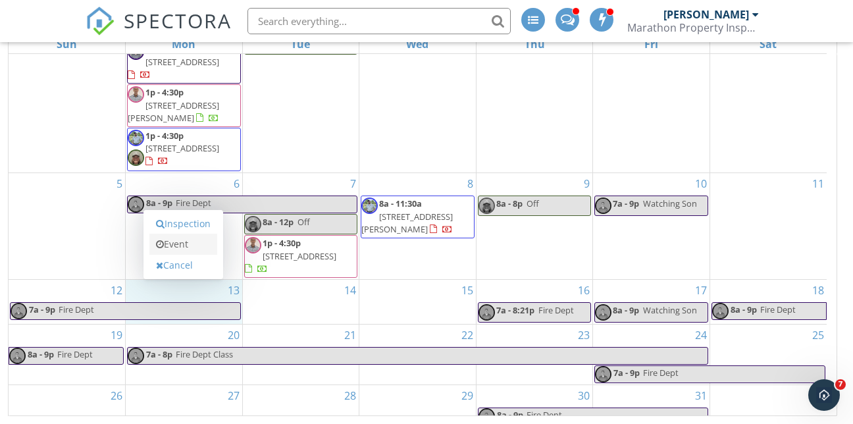
click at [174, 241] on link "Event" at bounding box center [183, 244] width 68 height 21
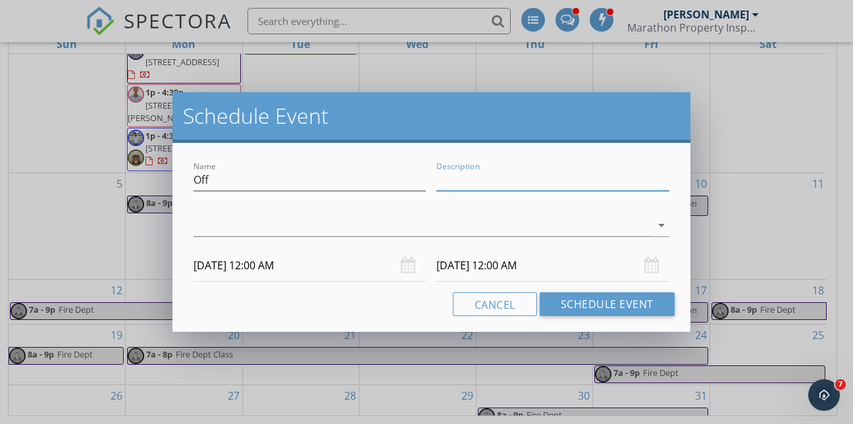
click at [463, 178] on input "Description" at bounding box center [552, 180] width 232 height 22
type input "XC"
click at [323, 221] on div at bounding box center [421, 226] width 457 height 22
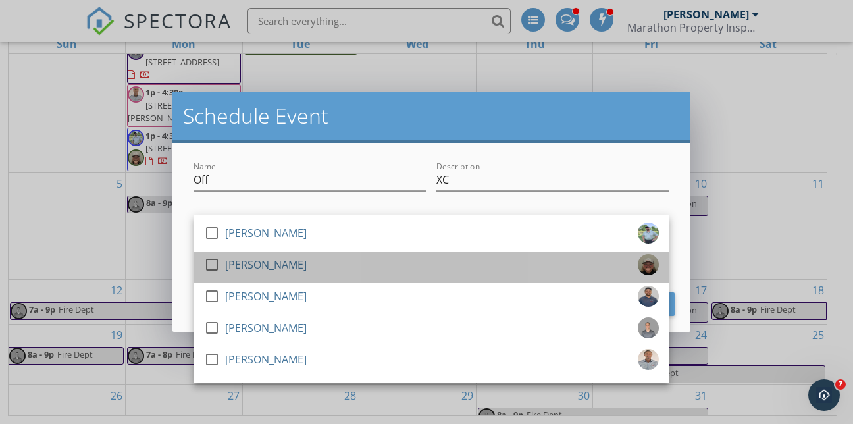
click at [258, 266] on div "[PERSON_NAME]" at bounding box center [266, 264] width 82 height 21
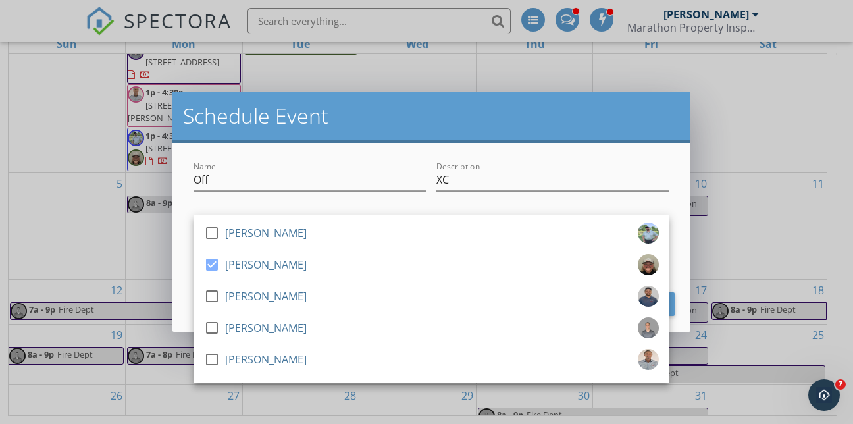
click at [471, 120] on h2 "Schedule Event" at bounding box center [431, 116] width 497 height 26
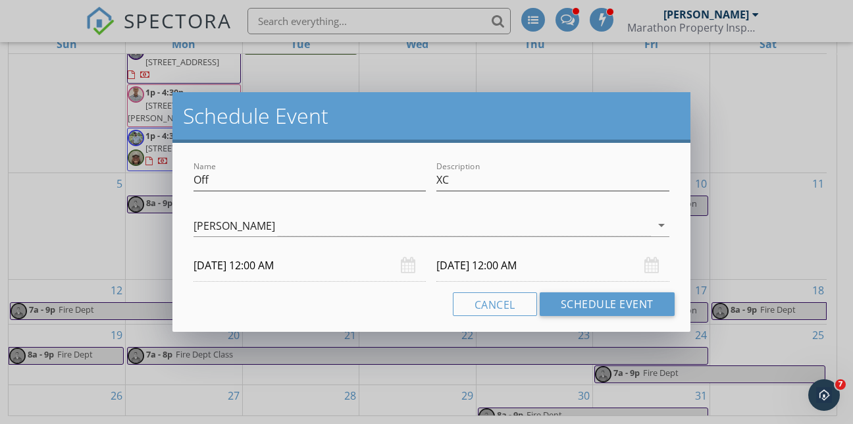
click at [268, 266] on input "[DATE] 12:00 AM" at bounding box center [309, 265] width 232 height 32
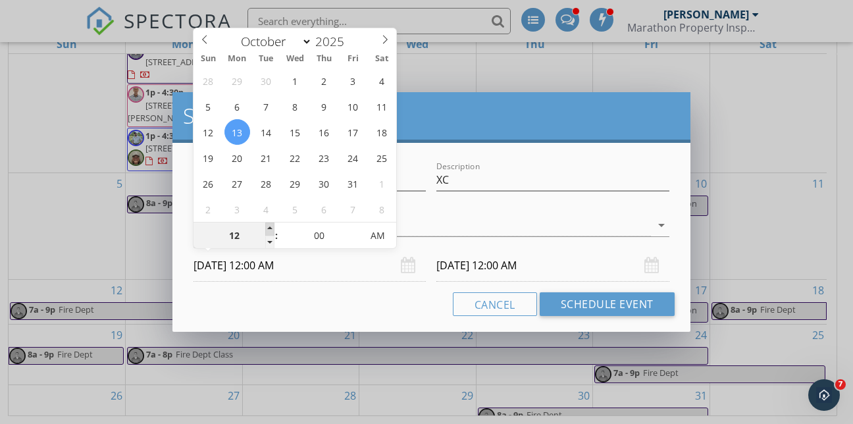
type input "01"
type input "[DATE] 1:00 AM"
click at [272, 230] on span at bounding box center [269, 228] width 9 height 13
type input "[DATE] 1:00 AM"
type input "[DATE] 1:00 PM"
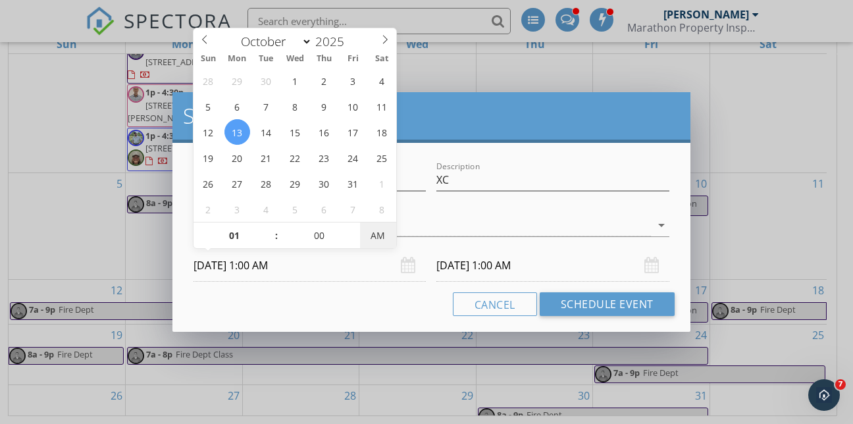
type input "[DATE] 1:00 PM"
click at [386, 234] on span "PM" at bounding box center [378, 235] width 36 height 26
type input "02"
type input "[DATE] 2:00 PM"
click at [268, 228] on span at bounding box center [269, 228] width 9 height 13
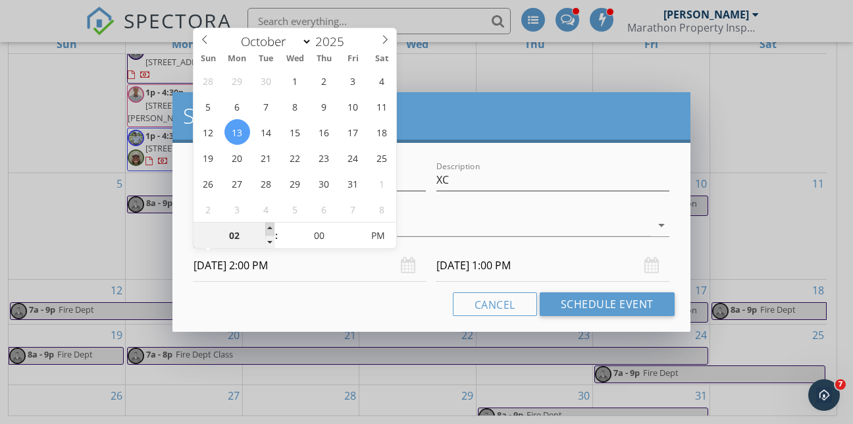
type input "[DATE] 2:00 PM"
type input "03"
type input "[DATE] 3:00 PM"
click at [268, 228] on span at bounding box center [269, 228] width 9 height 13
type input "[DATE] 3:00 PM"
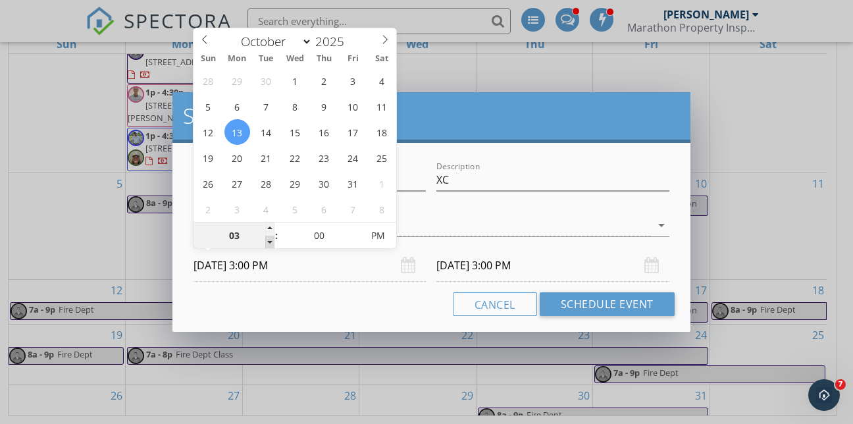
type input "02"
type input "[DATE] 2:00 PM"
click at [271, 240] on span at bounding box center [269, 242] width 9 height 13
type input "[DATE] 2:00 PM"
type input "01"
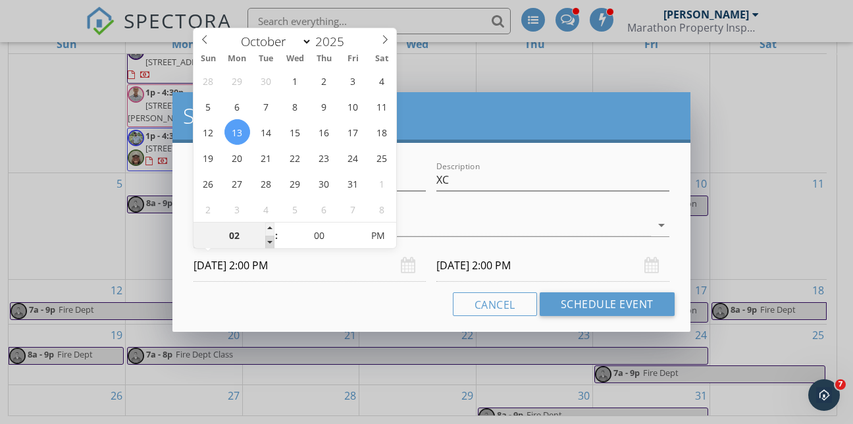
type input "[DATE] 1:00 PM"
click at [271, 241] on span at bounding box center [269, 242] width 9 height 13
type input "01"
click at [474, 269] on input "[DATE] 1:00 PM" at bounding box center [552, 265] width 232 height 32
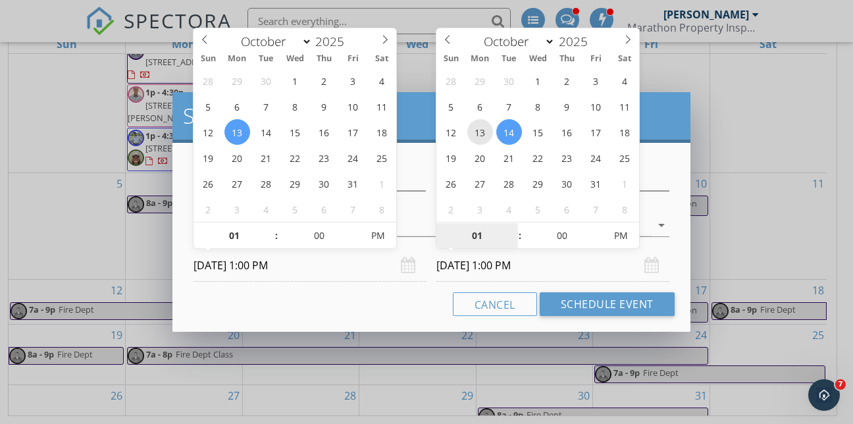
type input "[DATE] 1:00 PM"
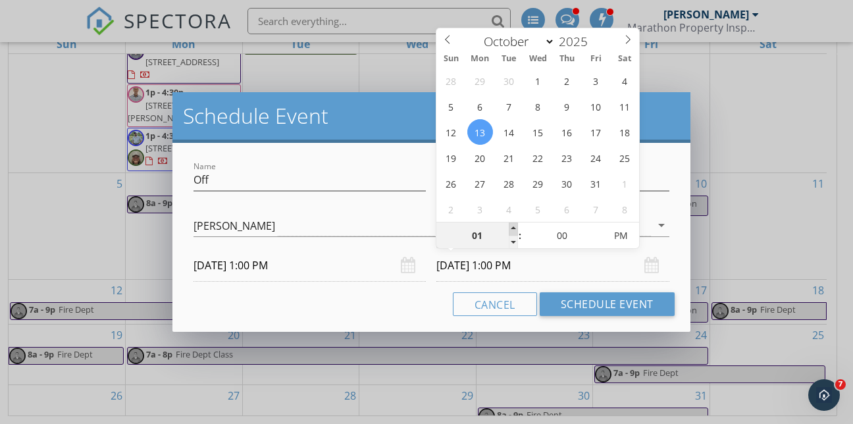
type input "02"
type input "[DATE] 2:00 PM"
click at [509, 228] on span at bounding box center [513, 228] width 9 height 13
type input "03"
type input "[DATE] 3:00 PM"
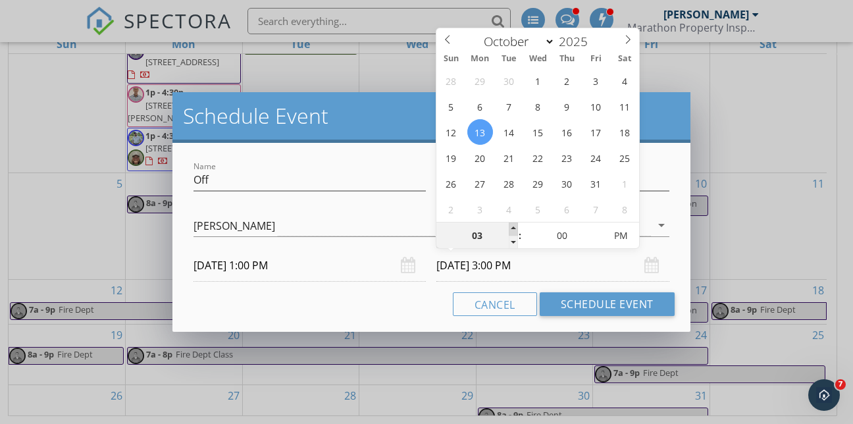
click at [509, 228] on span at bounding box center [513, 228] width 9 height 13
type input "04"
type input "[DATE] 4:00 PM"
click at [509, 228] on span at bounding box center [513, 228] width 9 height 13
type input "05"
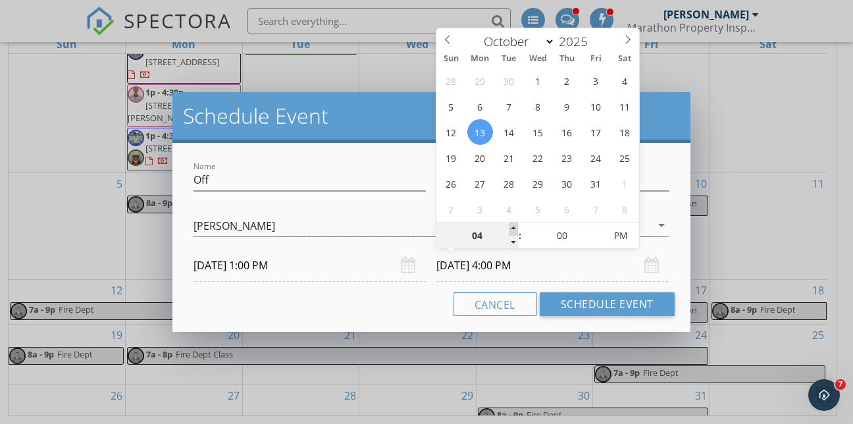
type input "[DATE] 5:00 PM"
click at [509, 228] on span at bounding box center [513, 228] width 9 height 13
type input "06"
type input "[DATE] 6:00 PM"
click at [509, 228] on span at bounding box center [513, 228] width 9 height 13
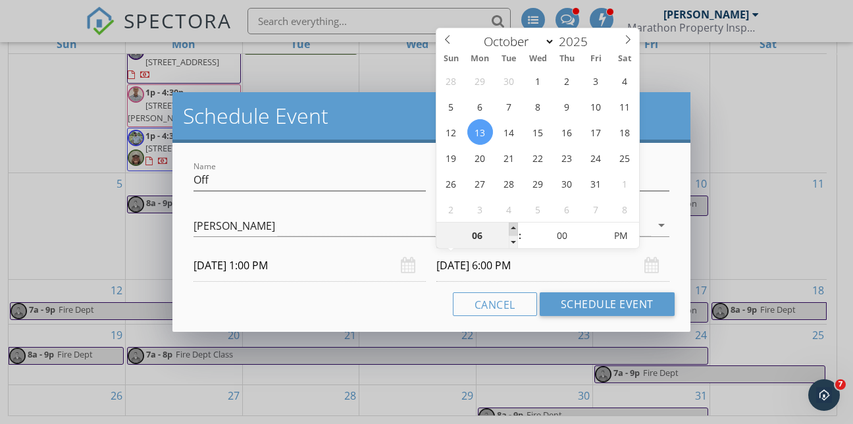
type input "07"
type input "[DATE] 7:00 PM"
click at [509, 228] on span at bounding box center [513, 228] width 9 height 13
type input "08"
type input "[DATE] 8:00 PM"
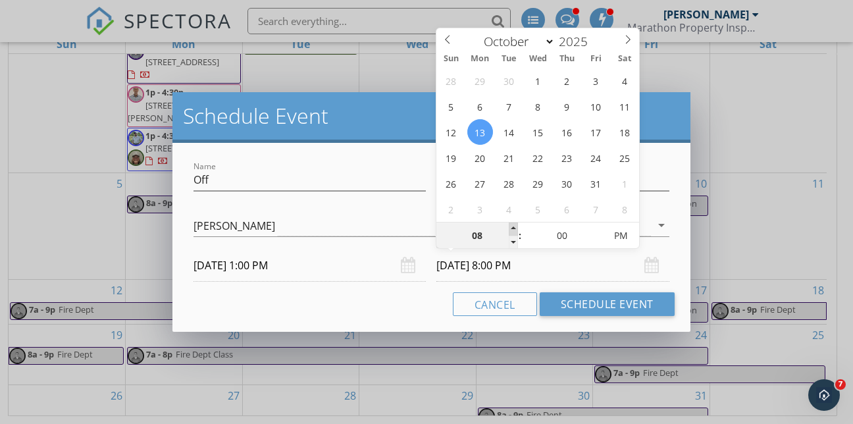
click at [509, 228] on span at bounding box center [513, 228] width 9 height 13
click at [597, 259] on input "[DATE] 8:00 PM" at bounding box center [552, 265] width 232 height 32
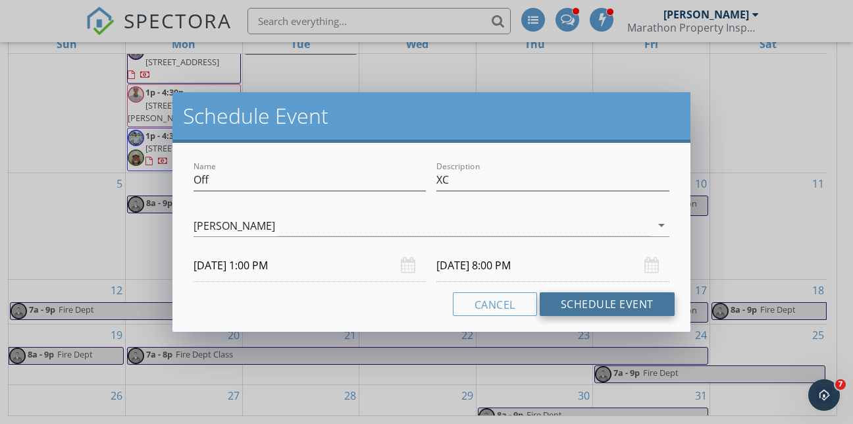
click at [587, 302] on button "Schedule Event" at bounding box center [607, 304] width 135 height 24
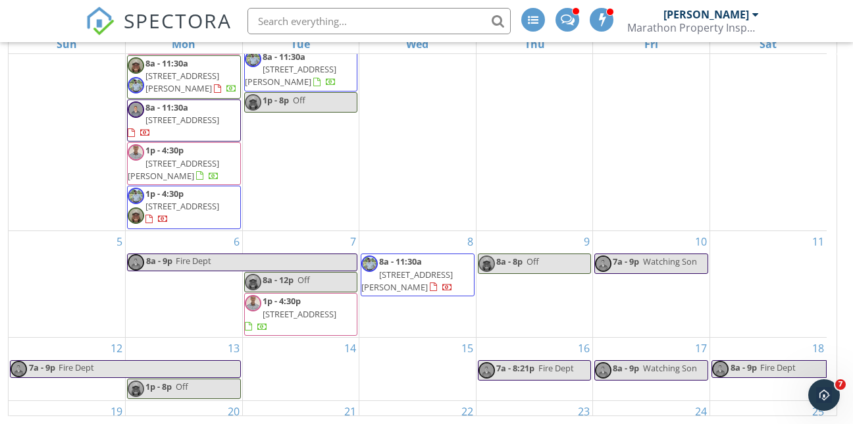
scroll to position [141, 0]
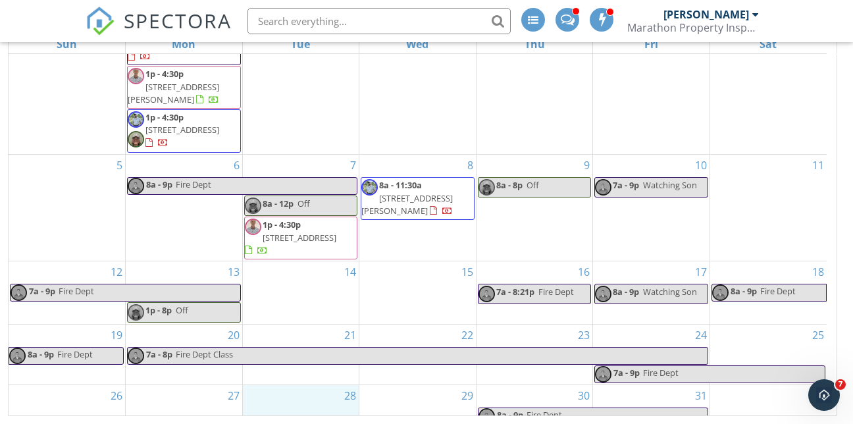
click at [292, 385] on div "28" at bounding box center [301, 406] width 116 height 43
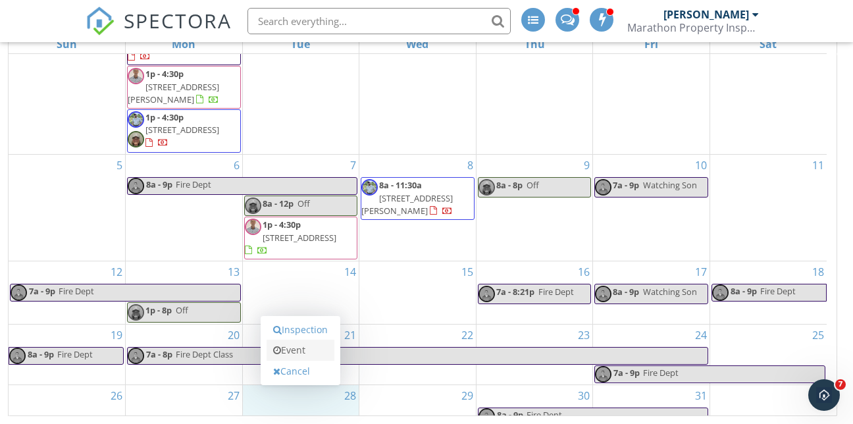
click at [298, 353] on link "Event" at bounding box center [301, 350] width 68 height 21
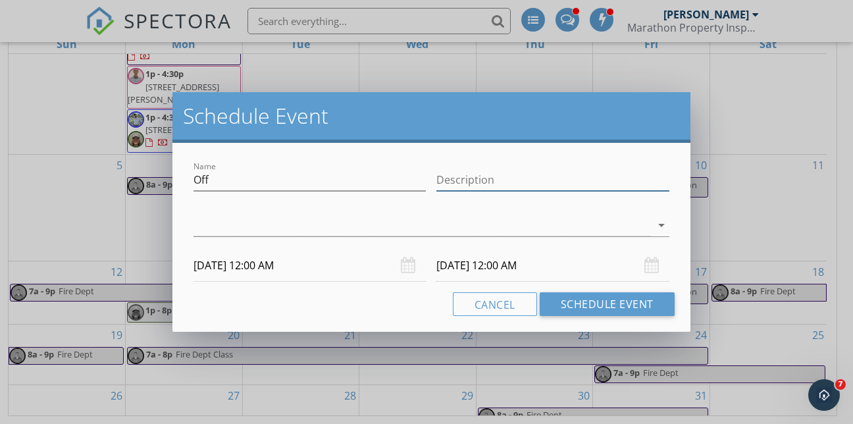
click at [466, 178] on input "Description" at bounding box center [552, 180] width 232 height 22
type input "XC"
click at [401, 228] on div at bounding box center [421, 226] width 457 height 22
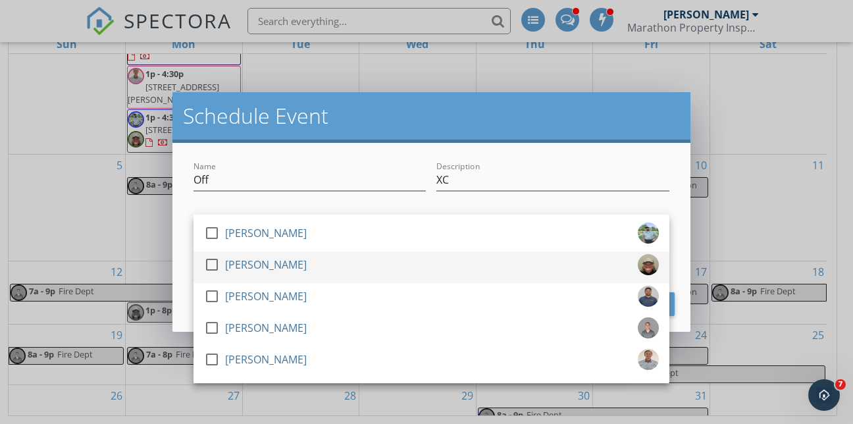
click at [236, 269] on div "[PERSON_NAME]" at bounding box center [266, 264] width 82 height 21
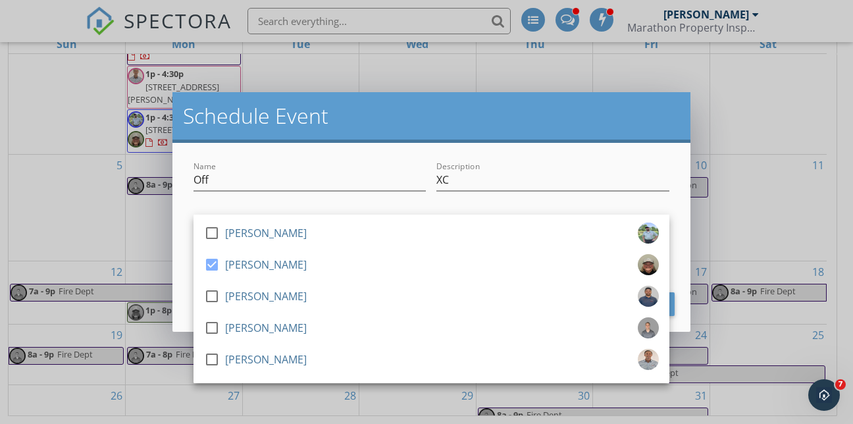
click at [485, 124] on h2 "Schedule Event" at bounding box center [431, 116] width 497 height 26
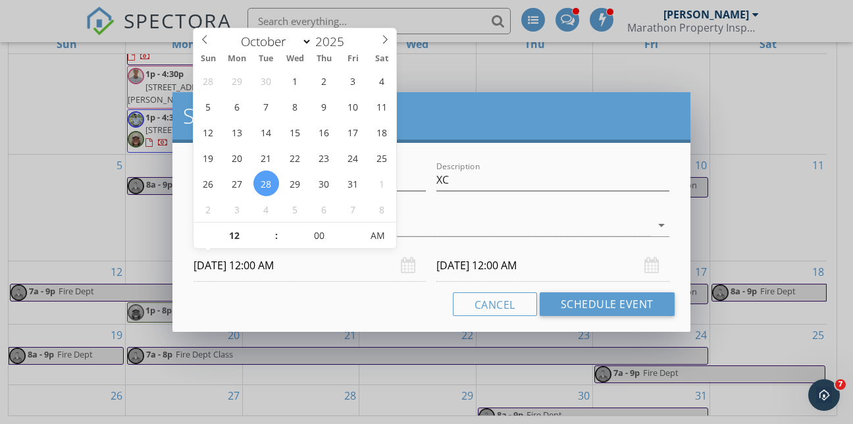
click at [261, 267] on input "[DATE] 12:00 AM" at bounding box center [309, 265] width 232 height 32
type input "11"
type input "[DATE] 11:00 PM"
click at [269, 241] on span at bounding box center [269, 242] width 9 height 13
type input "10"
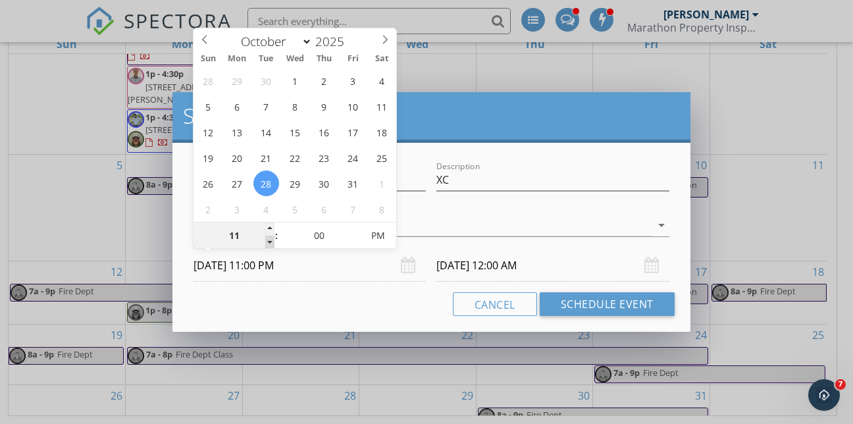
type input "[DATE] 10:00 PM"
click at [269, 241] on span at bounding box center [269, 242] width 9 height 13
type input "[DATE] 10:00 PM"
type input "09"
type input "[DATE] 9:00 PM"
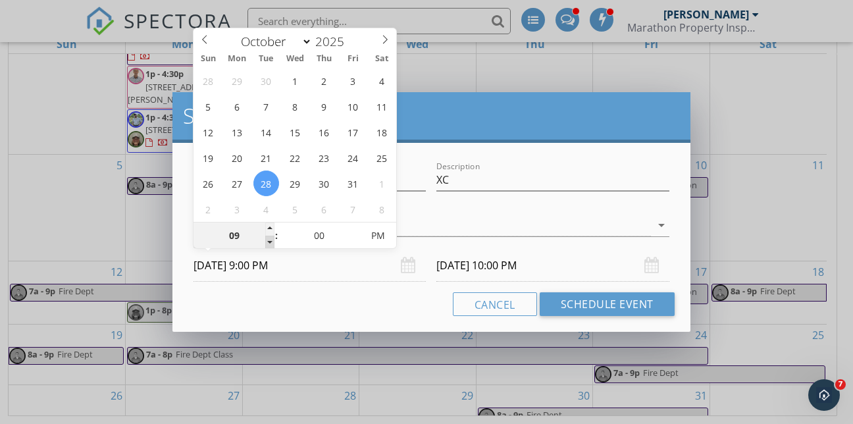
click at [269, 241] on span at bounding box center [269, 242] width 9 height 13
type input "[DATE] 9:00 PM"
type input "08"
type input "[DATE] 8:00 PM"
click at [269, 241] on span at bounding box center [269, 242] width 9 height 13
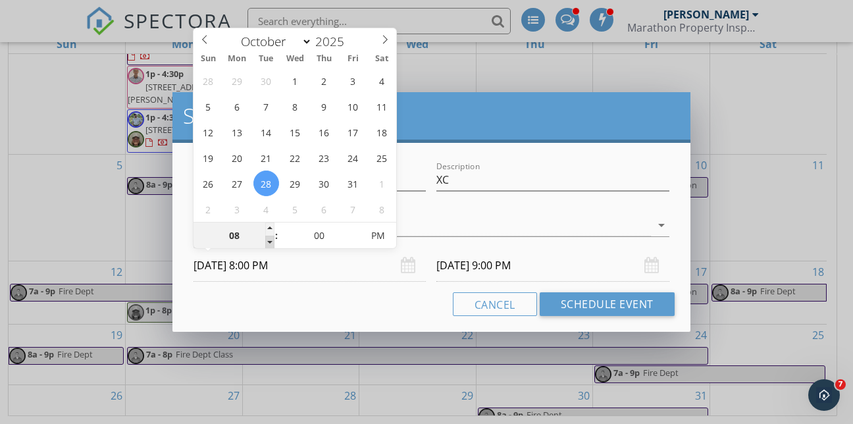
type input "07"
type input "[DATE] 7:00 PM"
click at [269, 241] on span at bounding box center [269, 242] width 9 height 13
type input "07"
type input "[DATE] 7:00 PM"
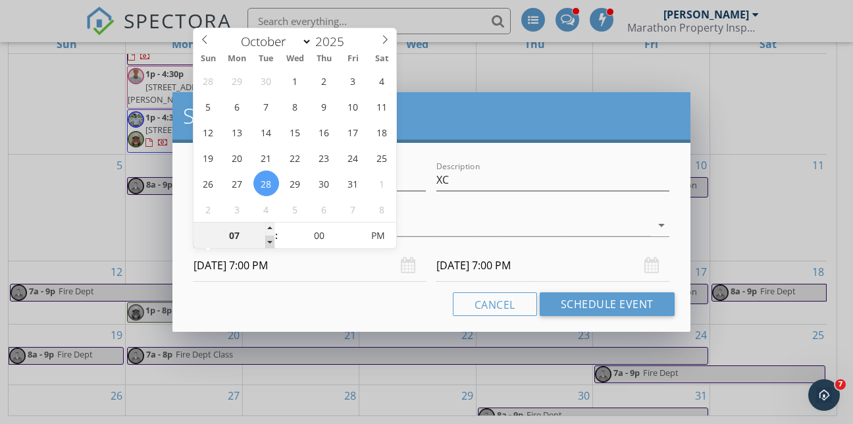
type input "08"
type input "[DATE] 8:00 PM"
drag, startPoint x: 269, startPoint y: 241, endPoint x: 270, endPoint y: 229, distance: 11.9
click at [270, 229] on span at bounding box center [269, 228] width 9 height 13
type input "08"
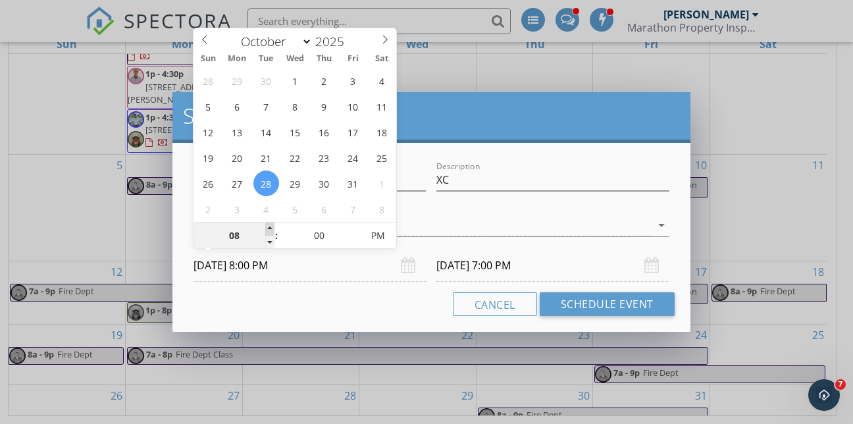
type input "[DATE] 8:00 PM"
type input "[DATE] 8:00 AM"
click at [383, 234] on span "PM" at bounding box center [378, 235] width 36 height 26
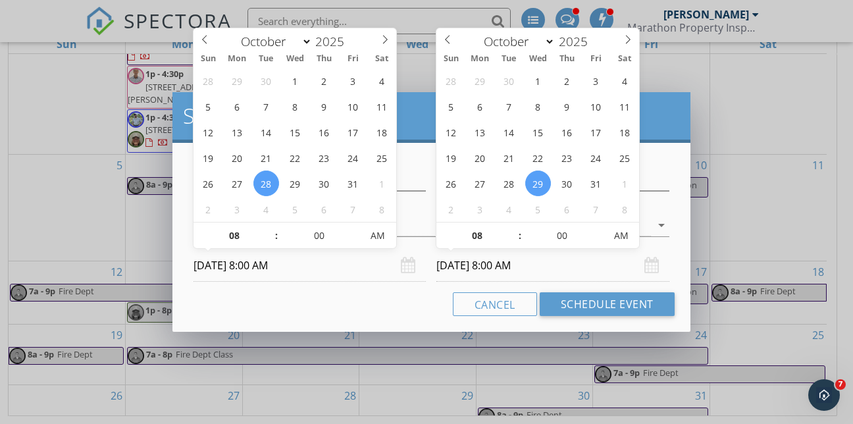
click at [461, 266] on input "[DATE] 8:00 AM" at bounding box center [552, 265] width 232 height 32
type input "[DATE] 8:00 AM"
click at [253, 268] on input "[DATE] 8:00 AM" at bounding box center [309, 265] width 232 height 32
type input "09"
type input "[DATE] 9:00 AM"
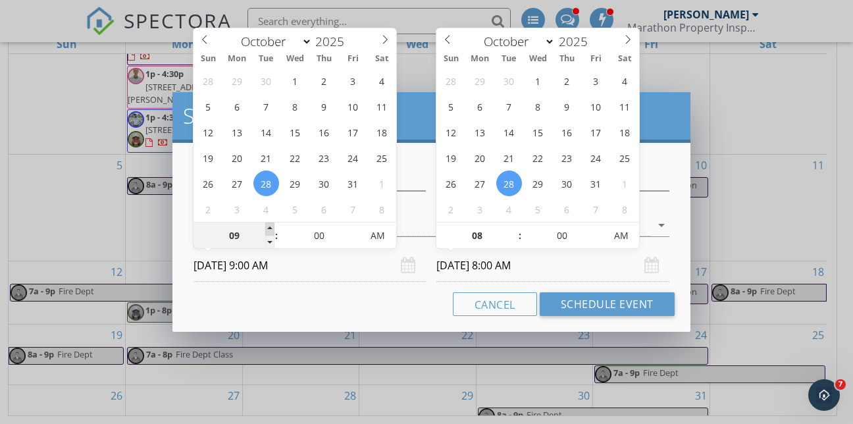
click at [270, 229] on span at bounding box center [269, 228] width 9 height 13
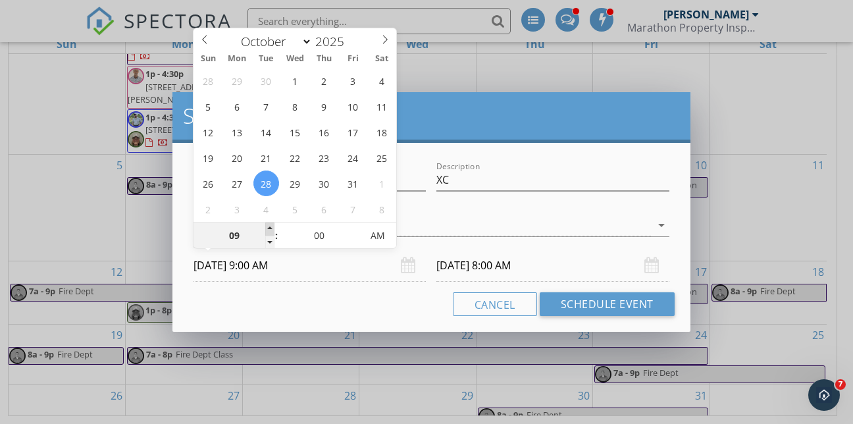
type input "[DATE] 9:00 AM"
type input "10"
type input "[DATE] 10:00 AM"
click at [270, 229] on span at bounding box center [269, 228] width 9 height 13
type input "11"
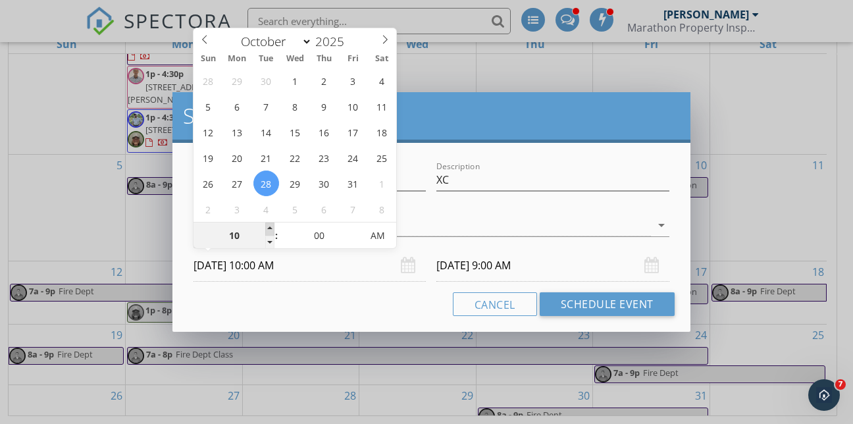
type input "[DATE] 11:00 AM"
click at [270, 229] on span at bounding box center [269, 228] width 9 height 13
type input "12"
type input "[DATE] 12:00 PM"
click at [270, 229] on span at bounding box center [269, 228] width 9 height 13
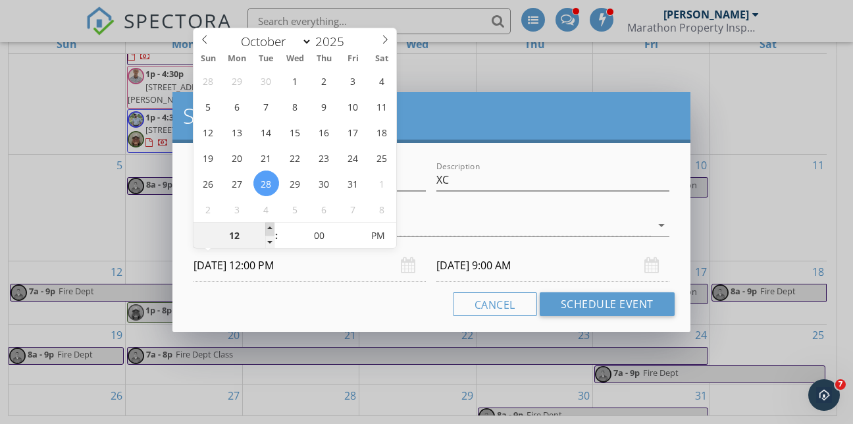
type input "01"
click at [270, 229] on span at bounding box center [269, 228] width 9 height 13
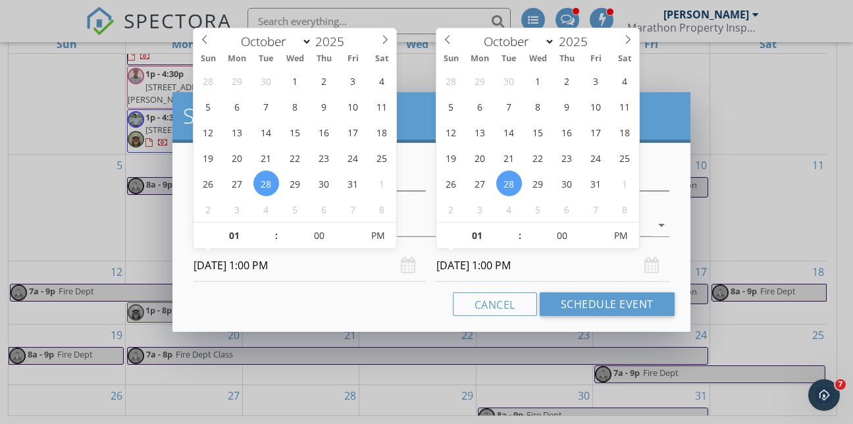
click at [501, 267] on input "[DATE] 1:00 PM" at bounding box center [552, 265] width 232 height 32
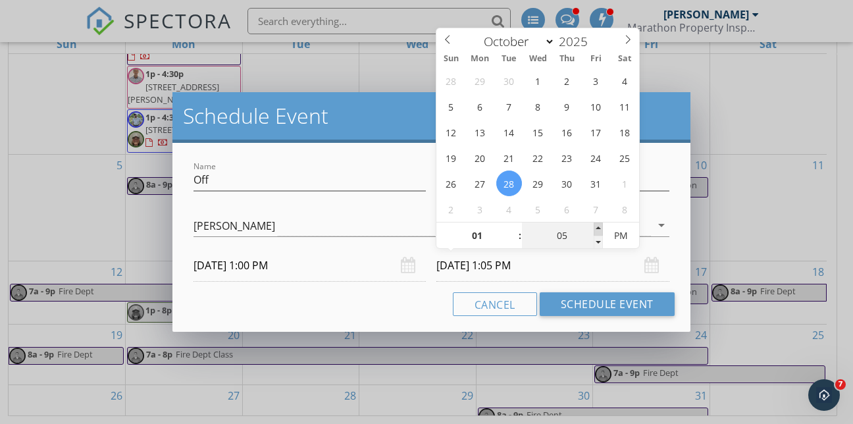
click at [597, 225] on span at bounding box center [598, 228] width 9 height 13
click at [597, 241] on span at bounding box center [598, 242] width 9 height 13
click at [513, 225] on span at bounding box center [513, 228] width 9 height 13
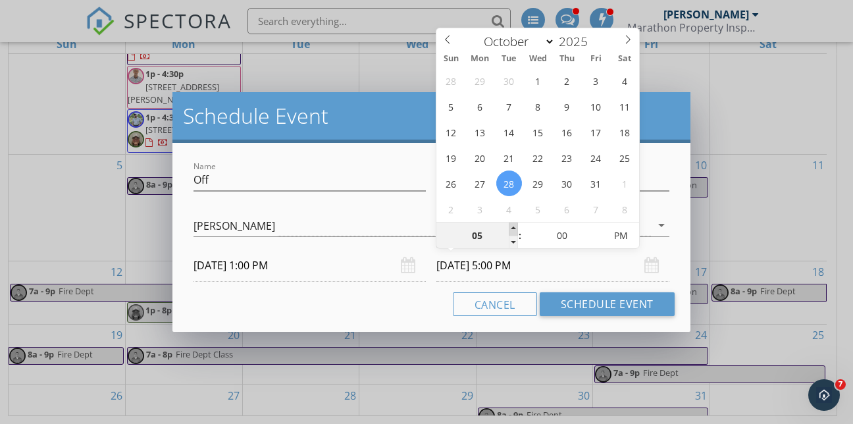
click at [513, 225] on span at bounding box center [513, 228] width 9 height 13
click at [509, 228] on span at bounding box center [513, 228] width 9 height 13
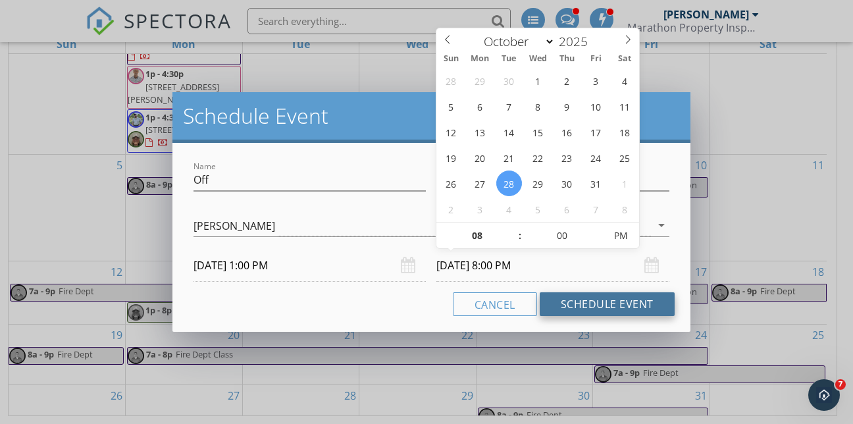
click at [568, 301] on button "Schedule Event" at bounding box center [607, 304] width 135 height 24
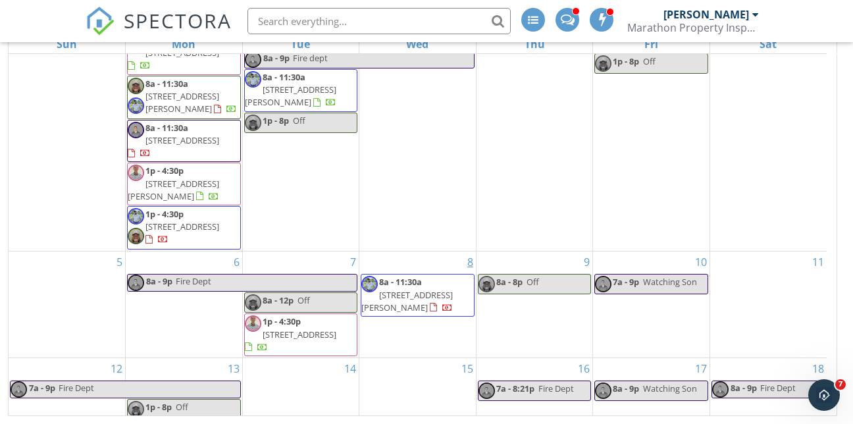
scroll to position [142, 0]
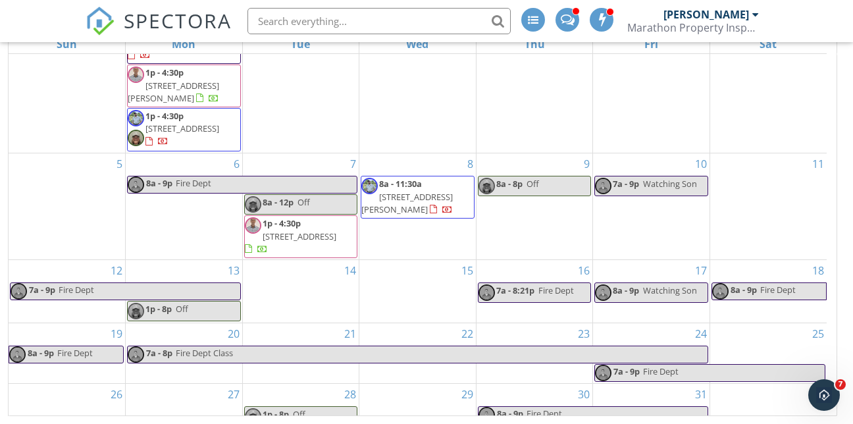
click at [636, 384] on div "31" at bounding box center [651, 406] width 116 height 44
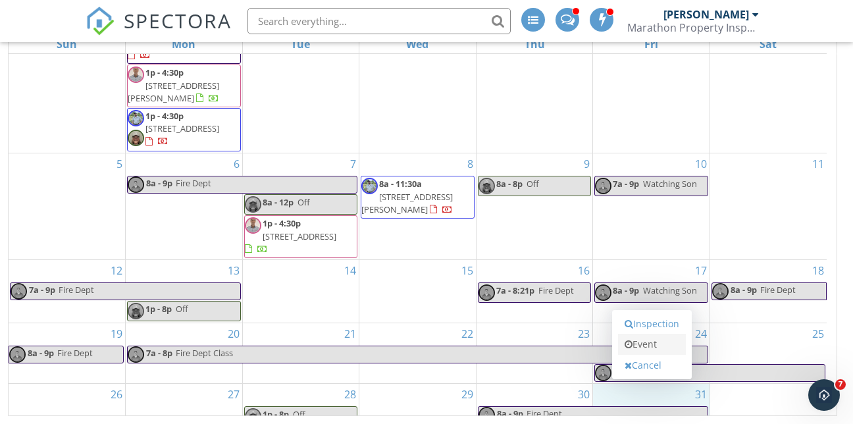
click at [643, 345] on link "Event" at bounding box center [652, 344] width 68 height 21
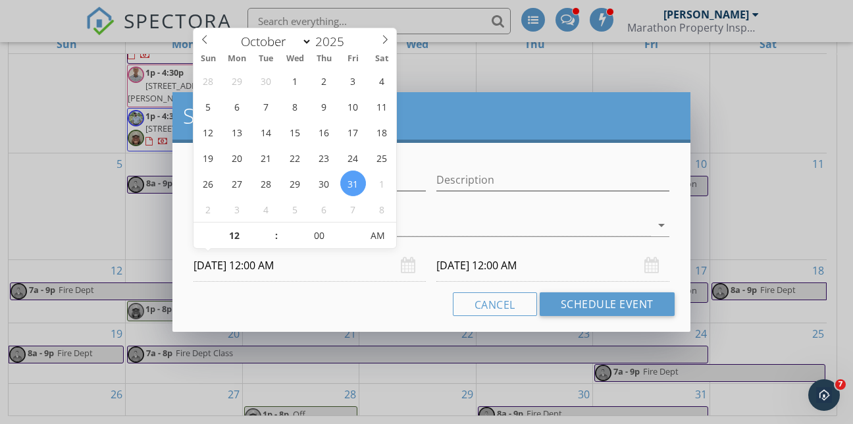
click at [218, 266] on input "[DATE] 12:00 AM" at bounding box center [309, 265] width 232 height 32
click at [271, 227] on span at bounding box center [269, 228] width 9 height 13
click at [269, 241] on span at bounding box center [269, 242] width 9 height 13
click at [268, 227] on span at bounding box center [269, 228] width 9 height 13
click at [379, 240] on span "PM" at bounding box center [378, 235] width 36 height 26
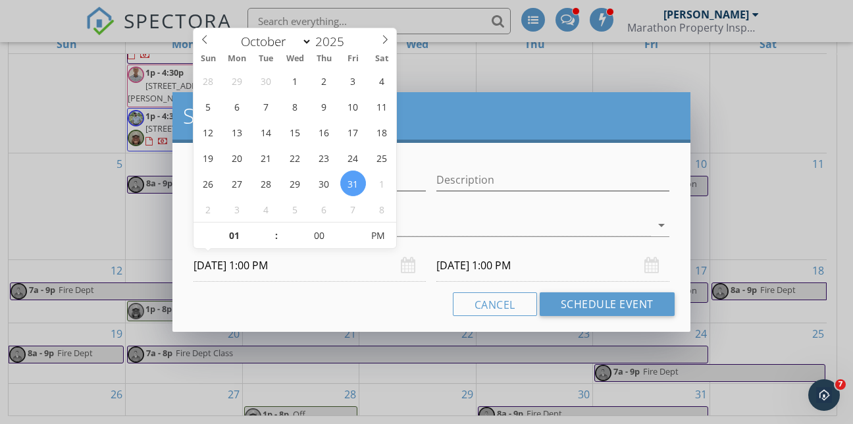
click at [461, 267] on input "[DATE] 1:00 PM" at bounding box center [552, 265] width 232 height 32
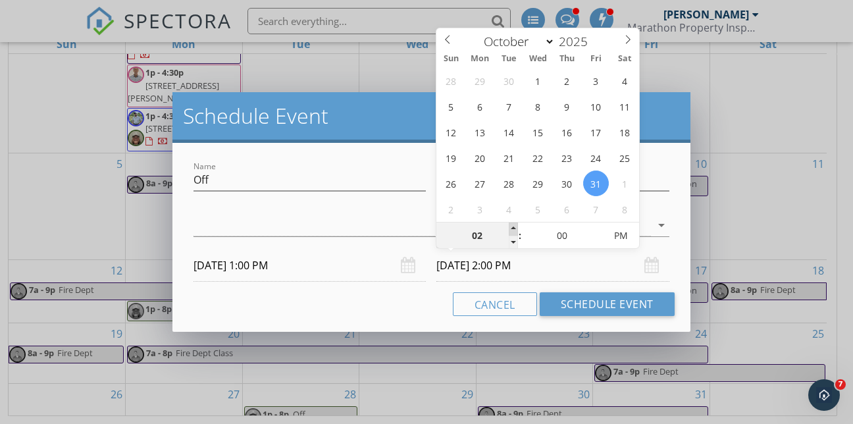
click at [511, 224] on span at bounding box center [513, 228] width 9 height 13
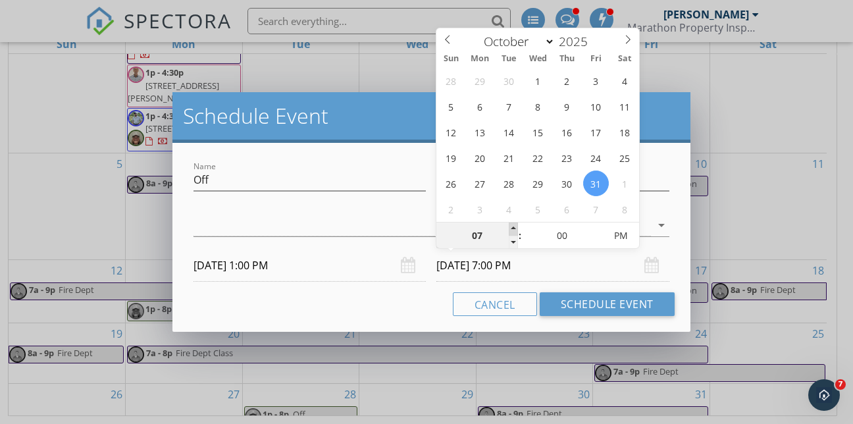
click at [511, 224] on span at bounding box center [513, 228] width 9 height 13
click at [359, 216] on div at bounding box center [421, 226] width 457 height 22
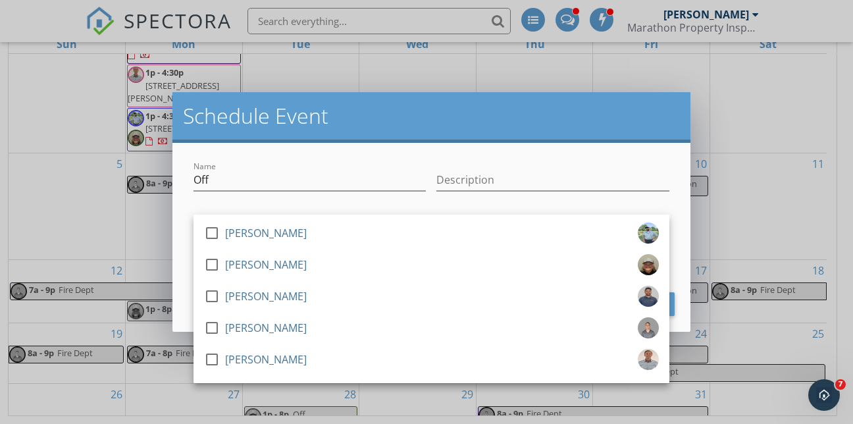
click at [359, 216] on div "check_box_outline_blank [PERSON_NAME] check_box_outline_blank [PERSON_NAME] che…" at bounding box center [431, 299] width 476 height 168
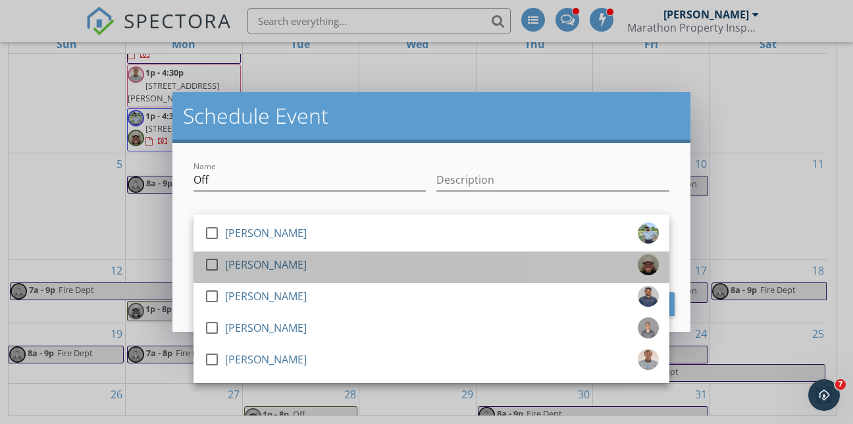
click at [290, 261] on div "[PERSON_NAME]" at bounding box center [266, 264] width 82 height 21
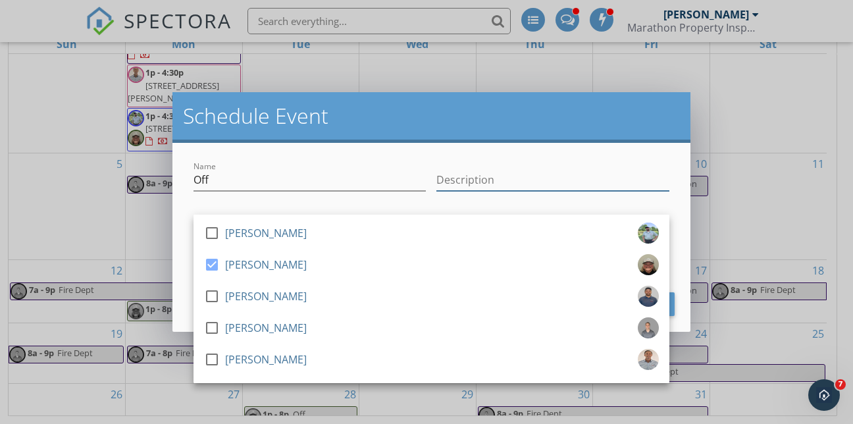
click at [471, 185] on input "Description" at bounding box center [552, 180] width 232 height 22
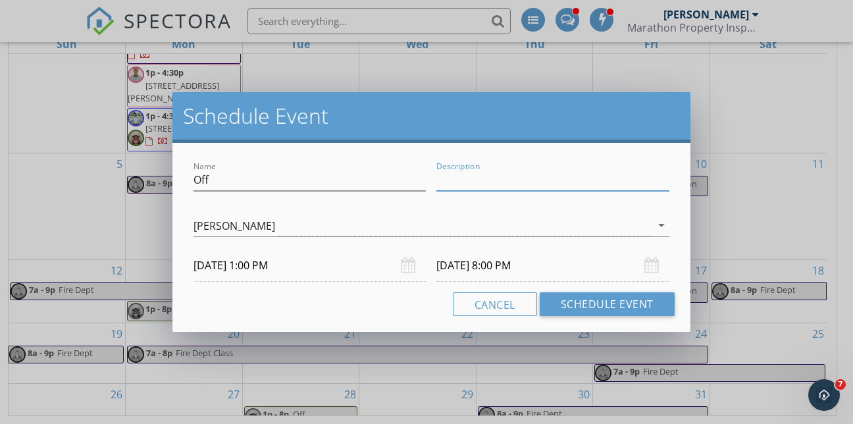
click at [388, 301] on div "Cancel Schedule Event" at bounding box center [431, 304] width 486 height 24
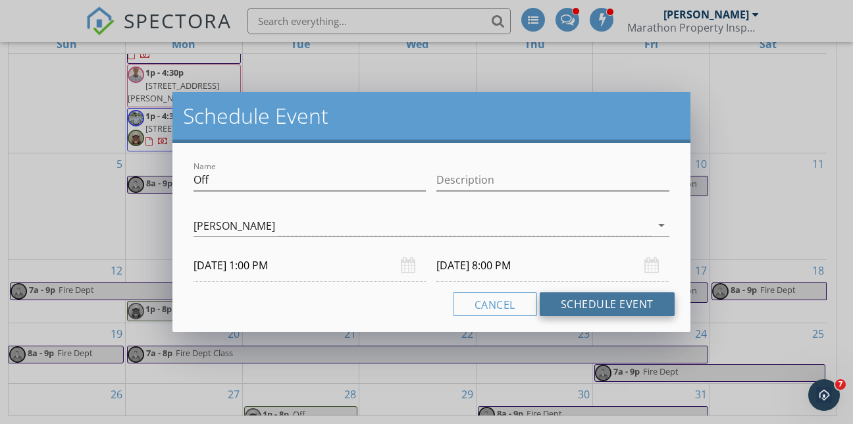
click at [588, 302] on button "Schedule Event" at bounding box center [607, 304] width 135 height 24
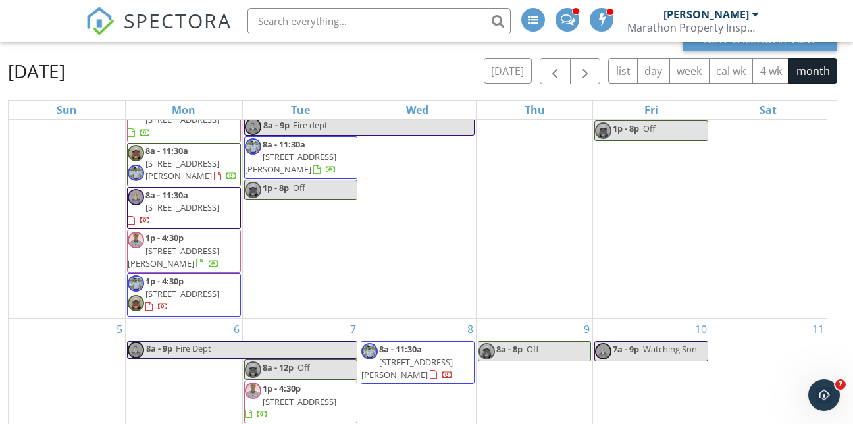
scroll to position [66, 0]
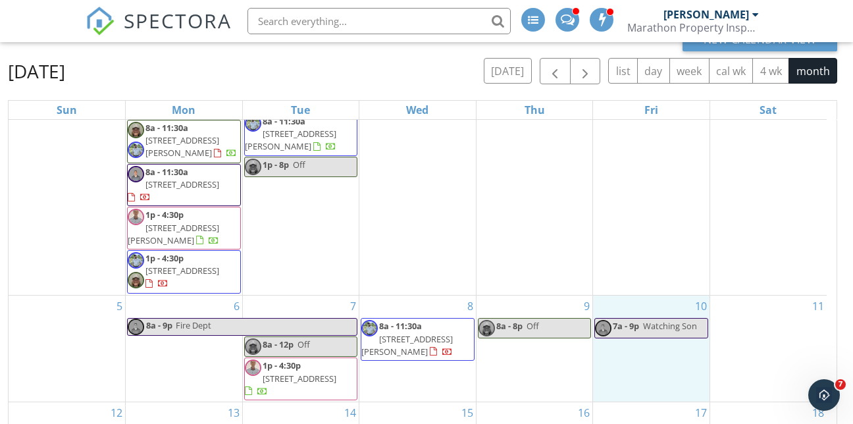
click at [644, 295] on div "10 7a - 9p Watching Son" at bounding box center [651, 348] width 116 height 106
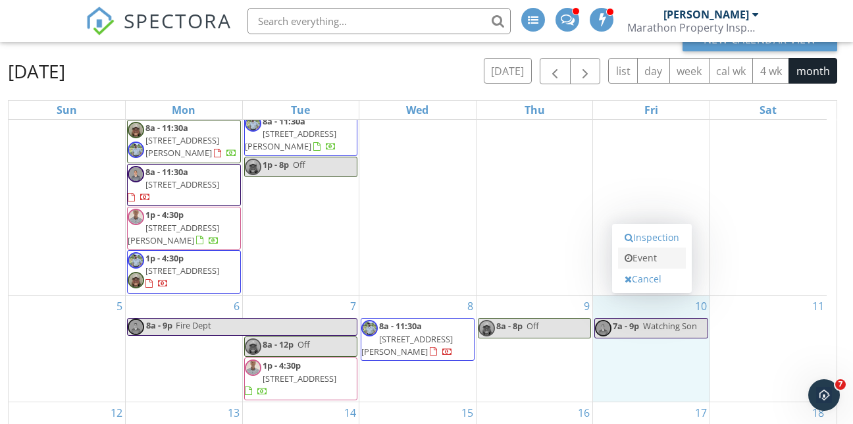
click at [649, 257] on link "Event" at bounding box center [652, 257] width 68 height 21
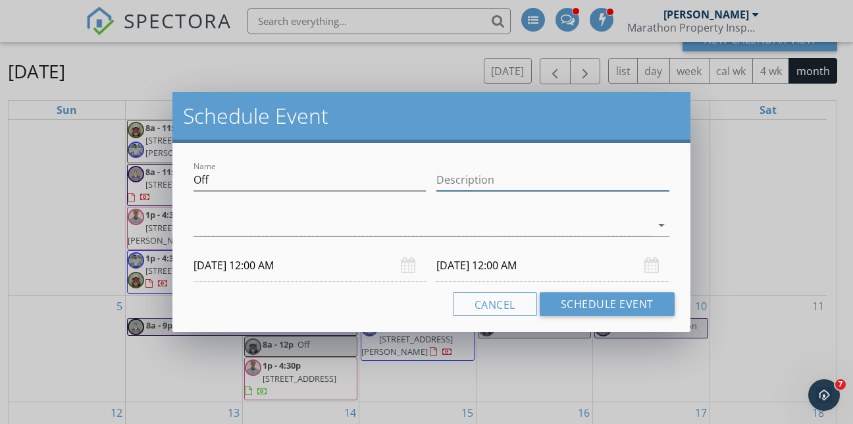
click at [482, 182] on input "Description" at bounding box center [552, 180] width 232 height 22
click at [245, 221] on div at bounding box center [421, 226] width 457 height 22
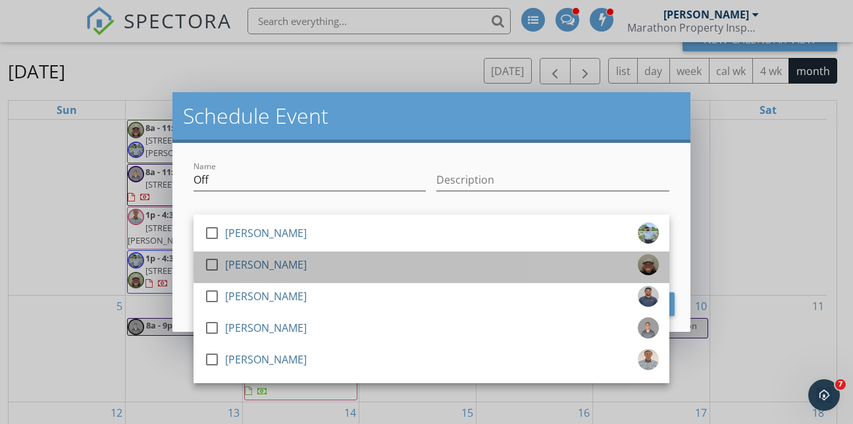
click at [240, 270] on div "[PERSON_NAME]" at bounding box center [266, 264] width 82 height 21
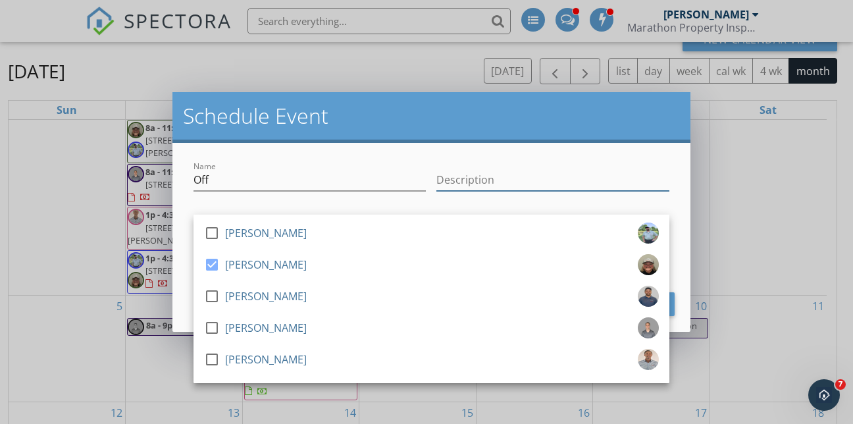
click at [542, 174] on input "Description" at bounding box center [552, 180] width 232 height 22
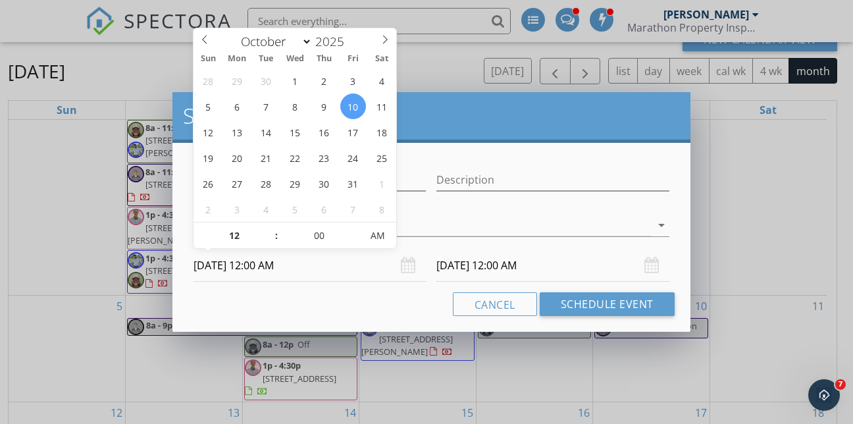
click at [263, 266] on input "[DATE] 12:00 AM" at bounding box center [309, 265] width 232 height 32
click at [272, 229] on span at bounding box center [269, 228] width 9 height 13
click at [384, 235] on span "AM" at bounding box center [378, 235] width 36 height 26
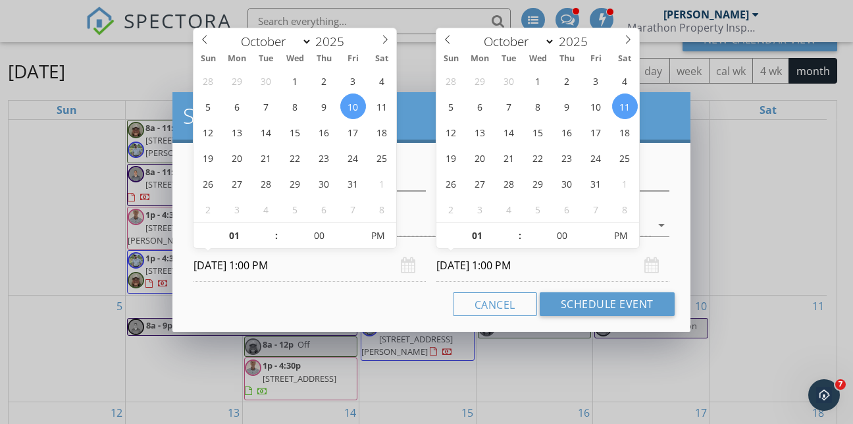
click at [461, 269] on input "[DATE] 1:00 PM" at bounding box center [552, 265] width 232 height 32
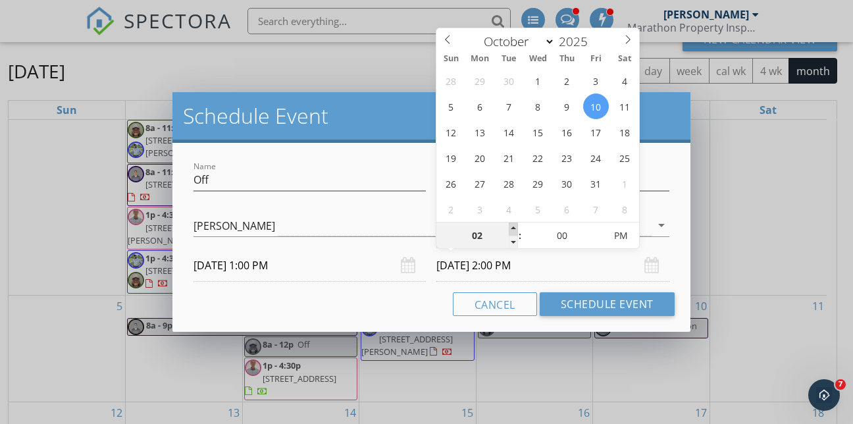
click at [512, 226] on span at bounding box center [513, 228] width 9 height 13
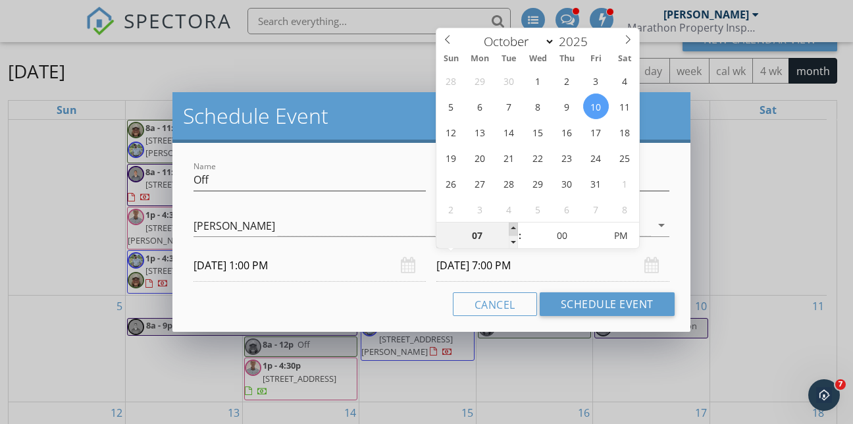
click at [512, 226] on span at bounding box center [513, 228] width 9 height 13
click at [513, 227] on span at bounding box center [513, 228] width 9 height 13
click at [544, 267] on input "[DATE] 8:00 PM" at bounding box center [552, 265] width 232 height 32
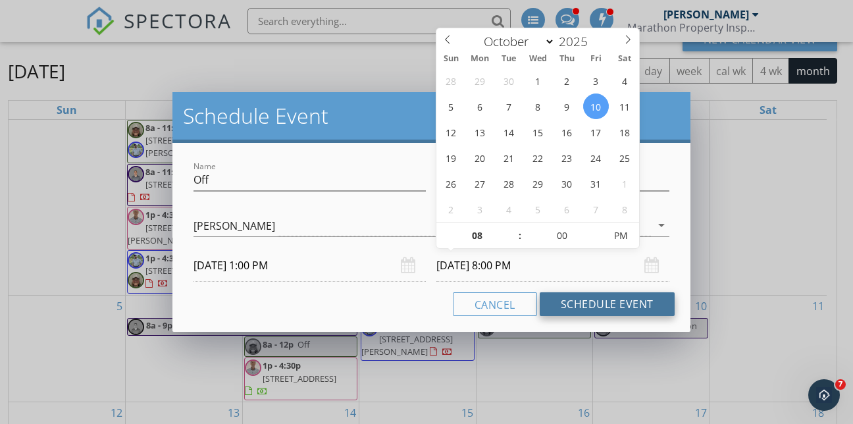
click at [558, 305] on button "Schedule Event" at bounding box center [607, 304] width 135 height 24
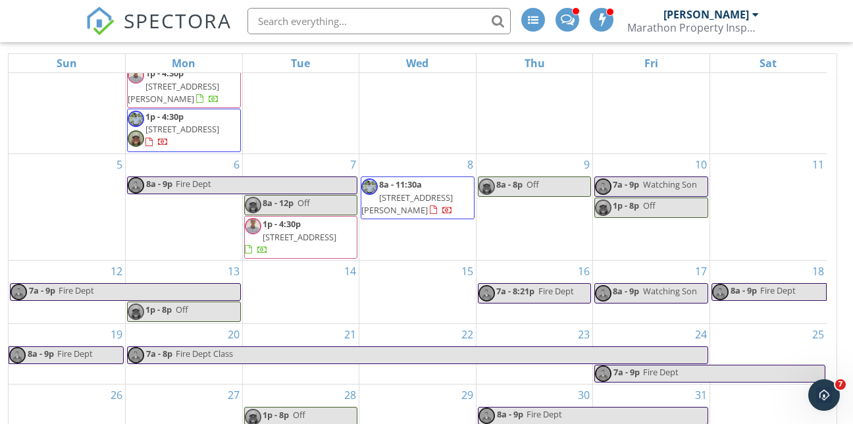
scroll to position [189, 0]
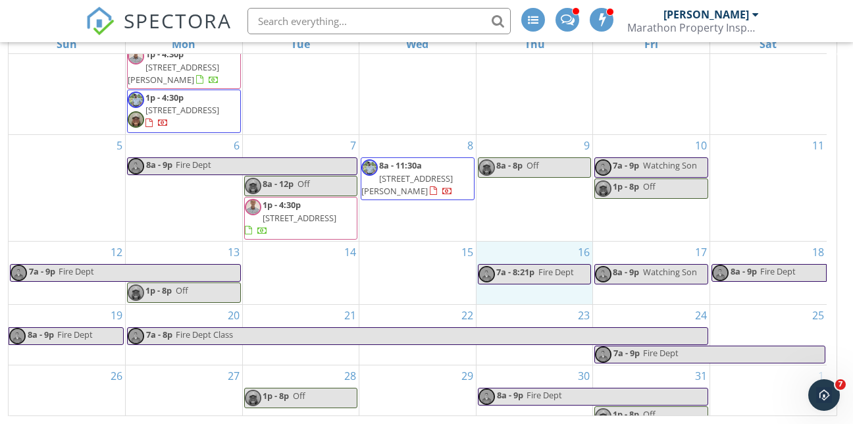
click at [544, 242] on div "16 7a - 8:21p Fire Dept" at bounding box center [534, 273] width 116 height 63
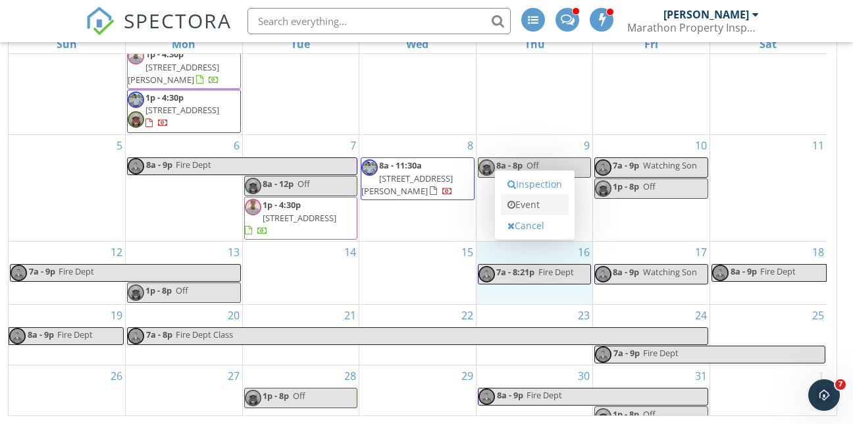
click at [538, 207] on link "Event" at bounding box center [535, 204] width 68 height 21
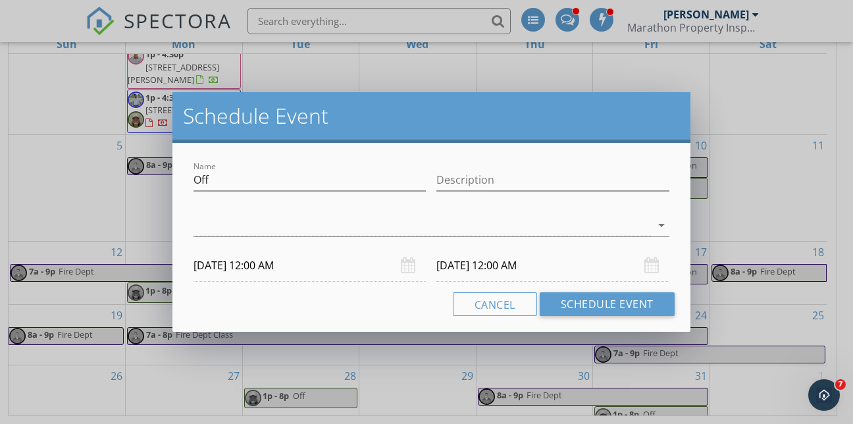
click at [258, 265] on input "[DATE] 12:00 AM" at bounding box center [309, 265] width 232 height 32
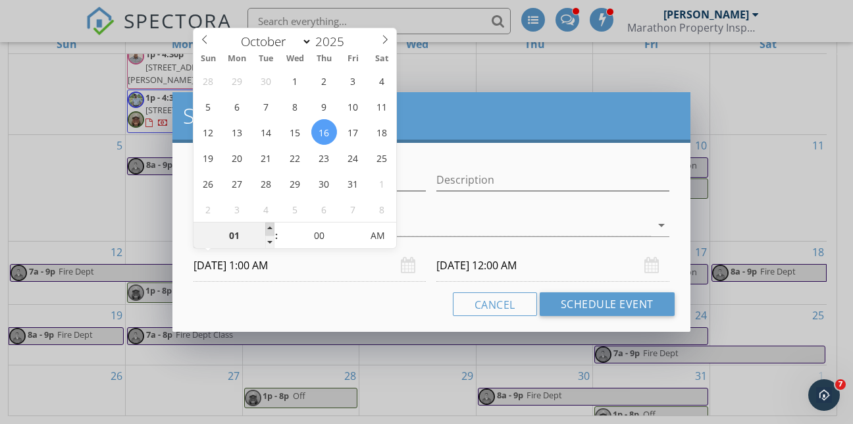
click at [269, 227] on span at bounding box center [269, 228] width 9 height 13
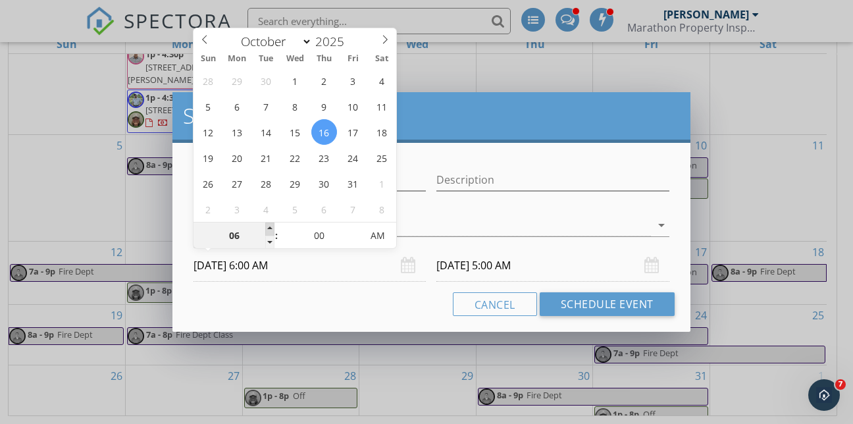
click at [269, 227] on span at bounding box center [269, 228] width 9 height 13
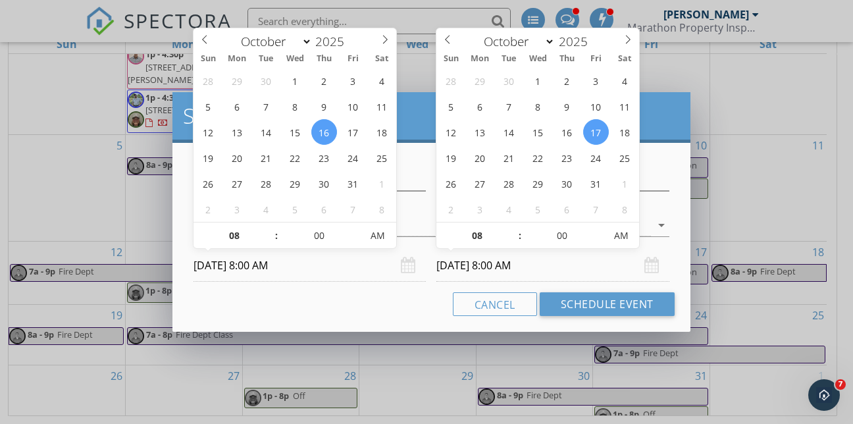
click at [468, 265] on input "[DATE] 8:00 AM" at bounding box center [552, 265] width 232 height 32
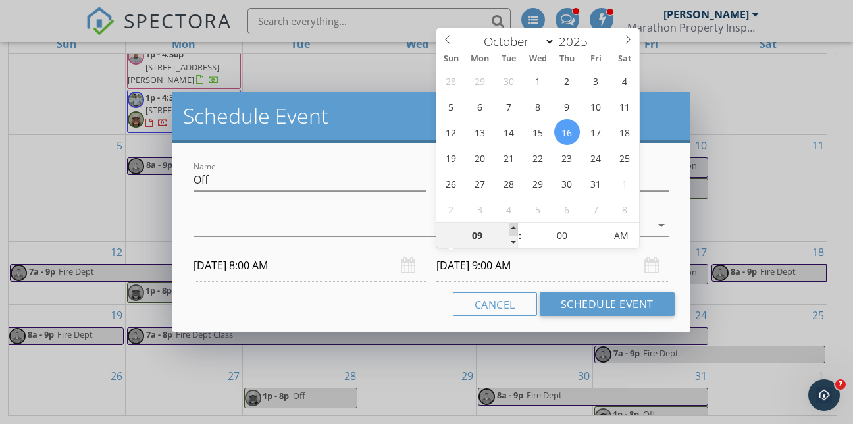
click at [511, 227] on span at bounding box center [513, 228] width 9 height 13
click at [382, 228] on div at bounding box center [421, 226] width 457 height 22
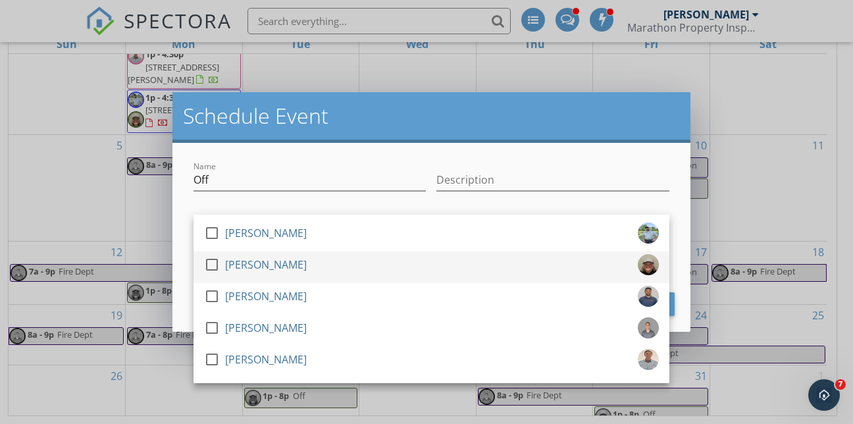
click at [251, 265] on div "[PERSON_NAME]" at bounding box center [266, 264] width 82 height 21
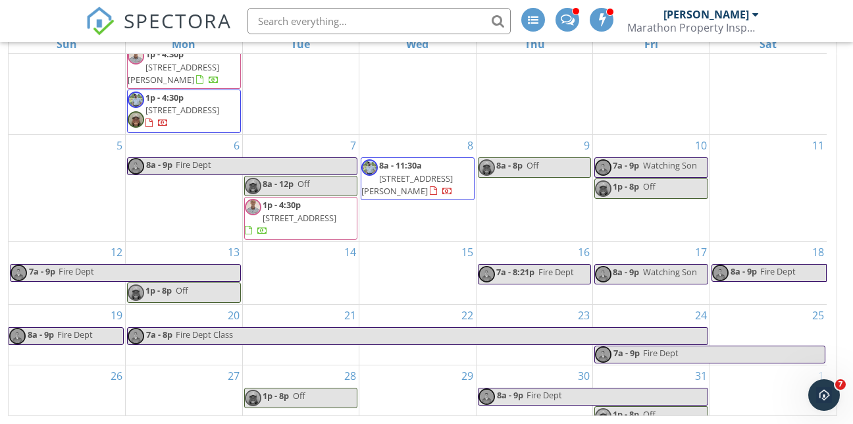
click at [754, 156] on div at bounding box center [426, 212] width 853 height 424
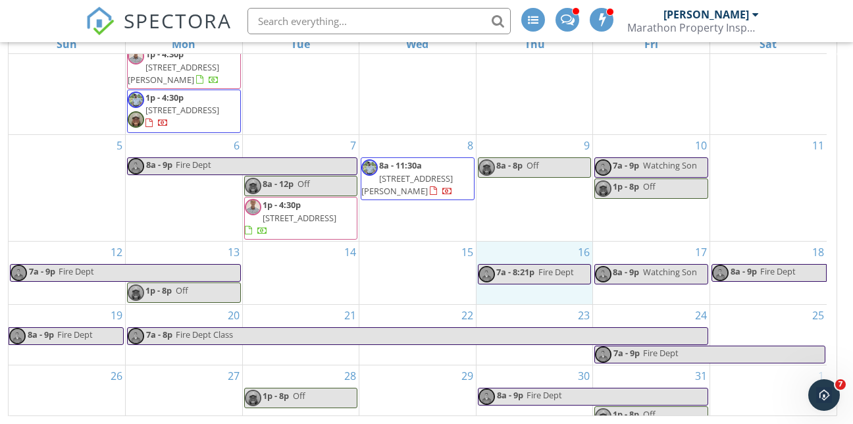
click at [528, 278] on div "16 7a - 8:21p Fire Dept" at bounding box center [534, 273] width 116 height 63
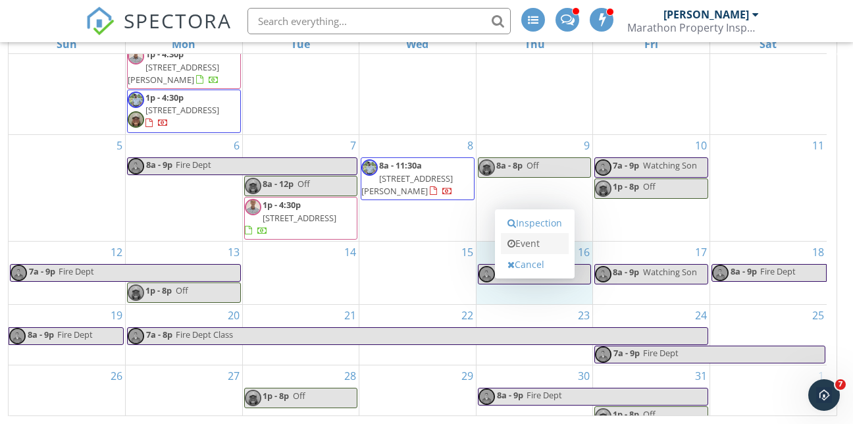
click at [526, 240] on link "Event" at bounding box center [535, 243] width 68 height 21
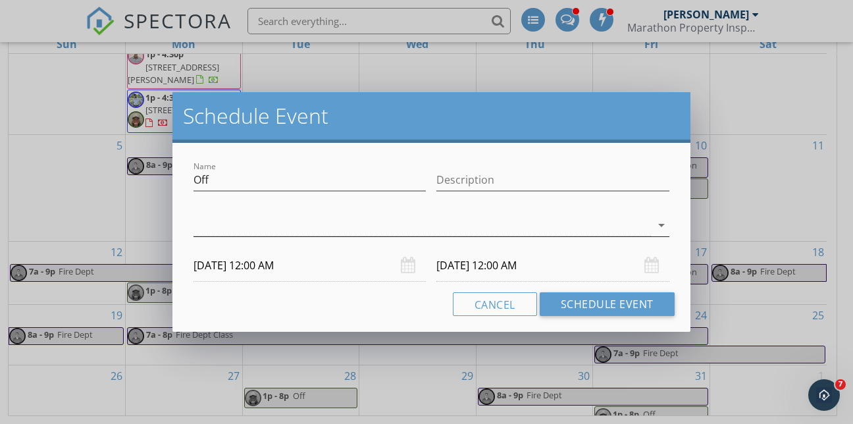
click at [296, 227] on div at bounding box center [421, 226] width 457 height 22
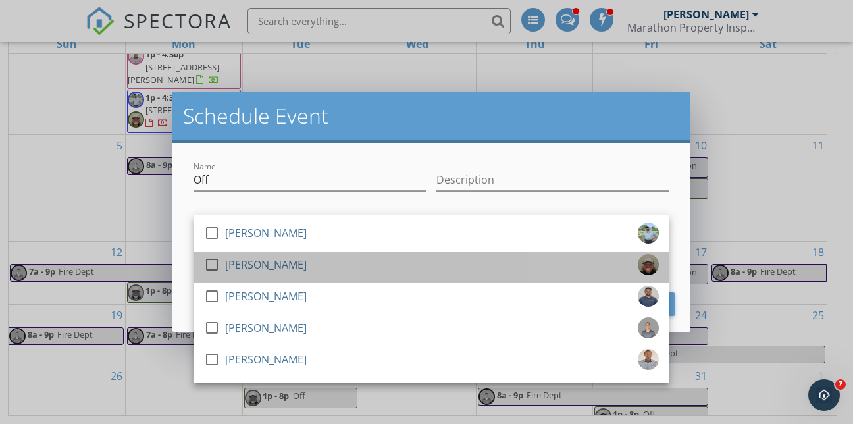
click at [276, 259] on div "[PERSON_NAME]" at bounding box center [266, 264] width 82 height 21
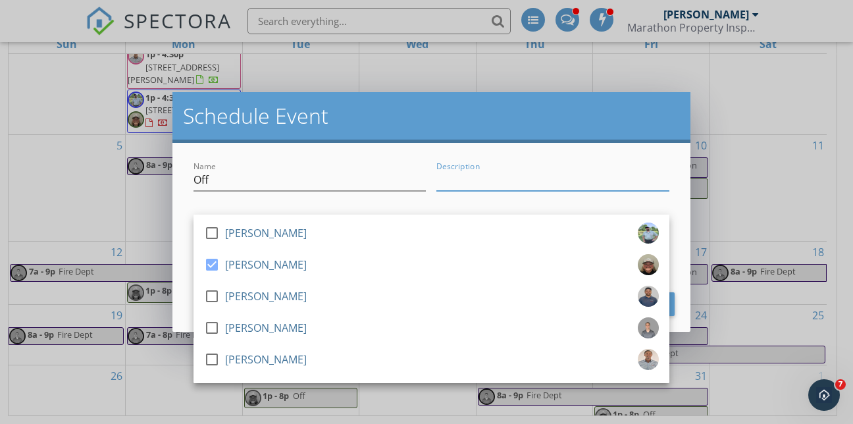
click at [530, 178] on input "Description" at bounding box center [552, 180] width 232 height 22
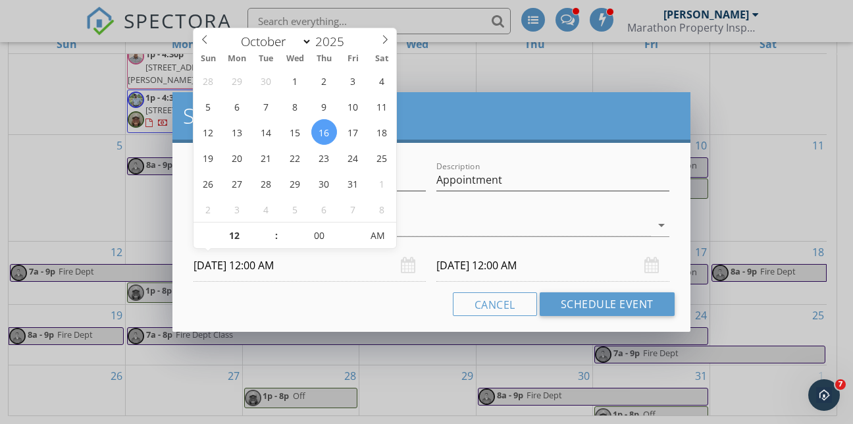
click at [236, 267] on input "[DATE] 12:00 AM" at bounding box center [309, 265] width 232 height 32
click at [274, 224] on span at bounding box center [269, 228] width 9 height 13
click at [269, 225] on span at bounding box center [269, 228] width 9 height 13
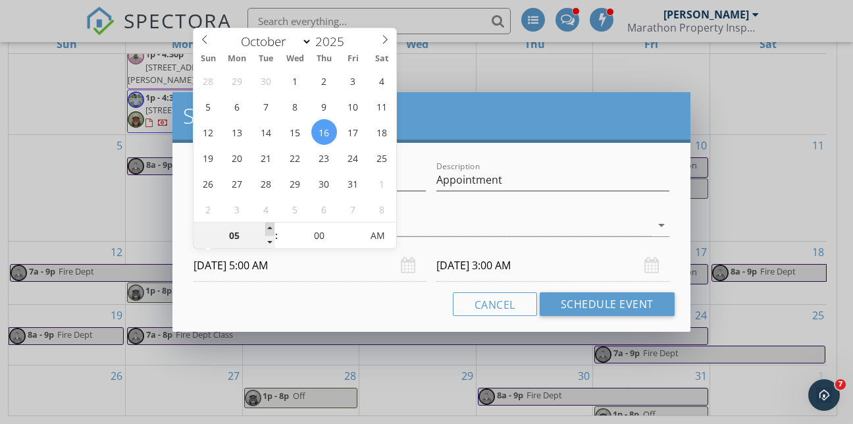
click at [269, 225] on span at bounding box center [269, 228] width 9 height 13
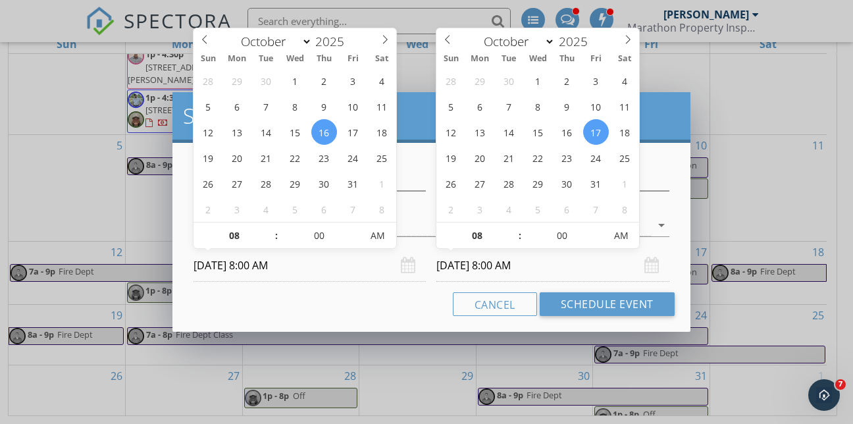
click at [457, 267] on input "[DATE] 8:00 AM" at bounding box center [552, 265] width 232 height 32
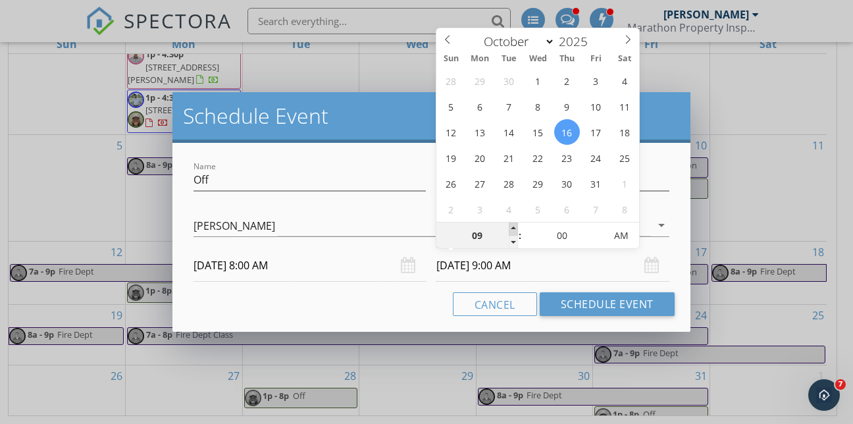
click at [513, 228] on span at bounding box center [513, 228] width 9 height 13
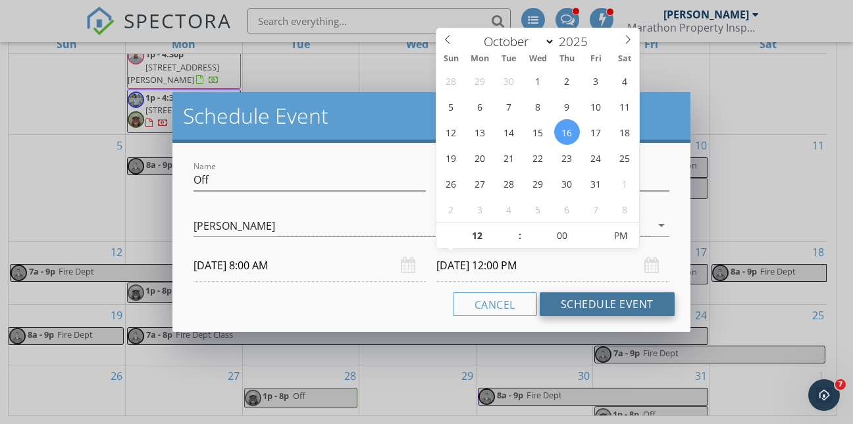
click at [613, 301] on button "Schedule Event" at bounding box center [607, 304] width 135 height 24
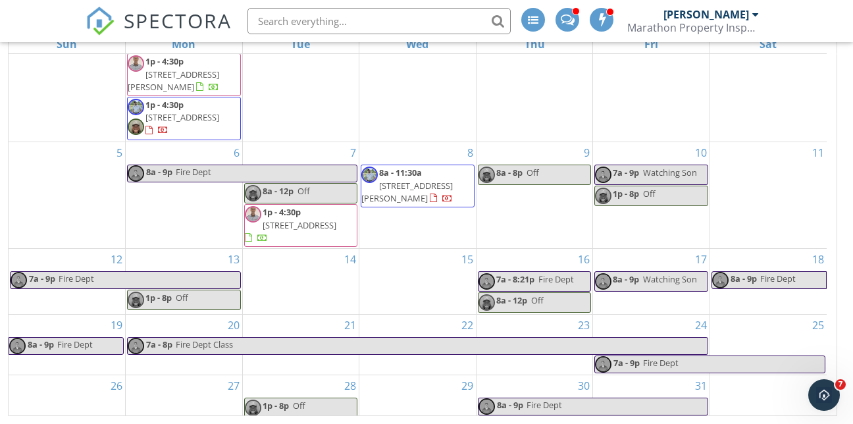
scroll to position [163, 0]
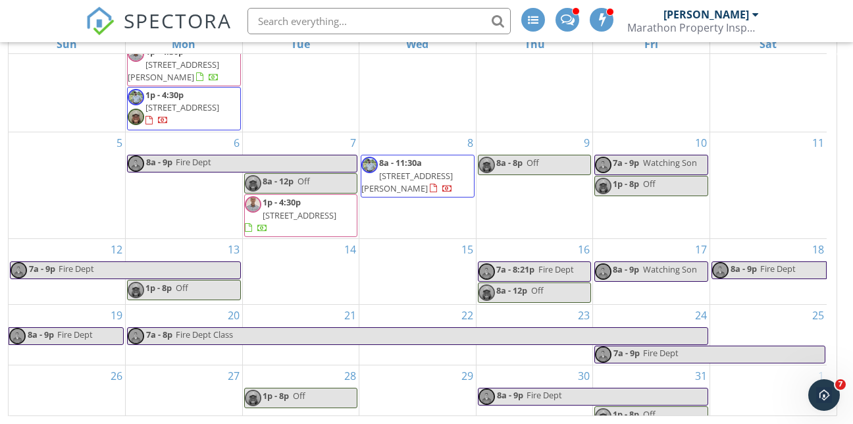
click at [290, 305] on div "21" at bounding box center [301, 335] width 116 height 60
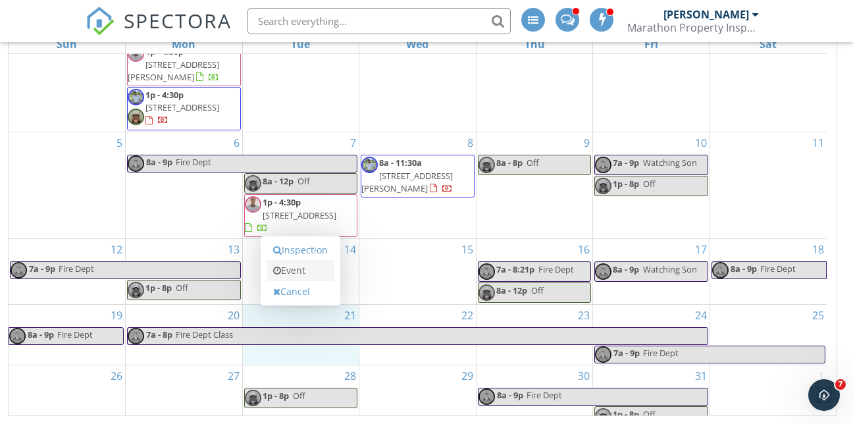
click at [287, 270] on link "Event" at bounding box center [301, 270] width 68 height 21
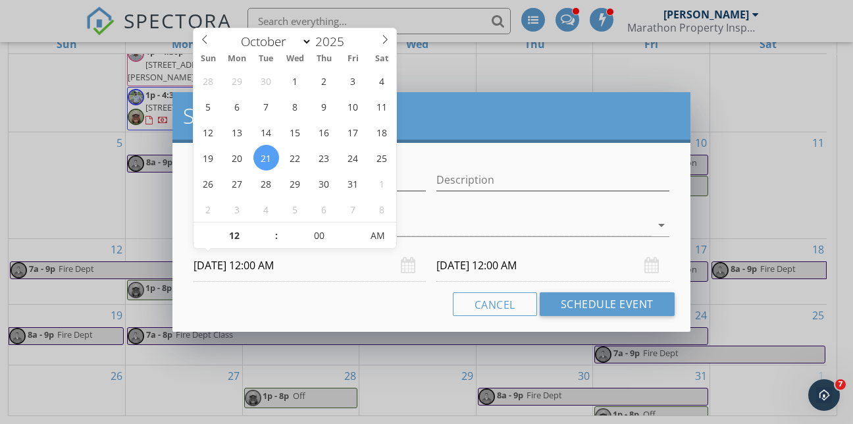
click at [257, 268] on input "[DATE] 12:00 AM" at bounding box center [309, 265] width 232 height 32
click at [270, 226] on span at bounding box center [269, 228] width 9 height 13
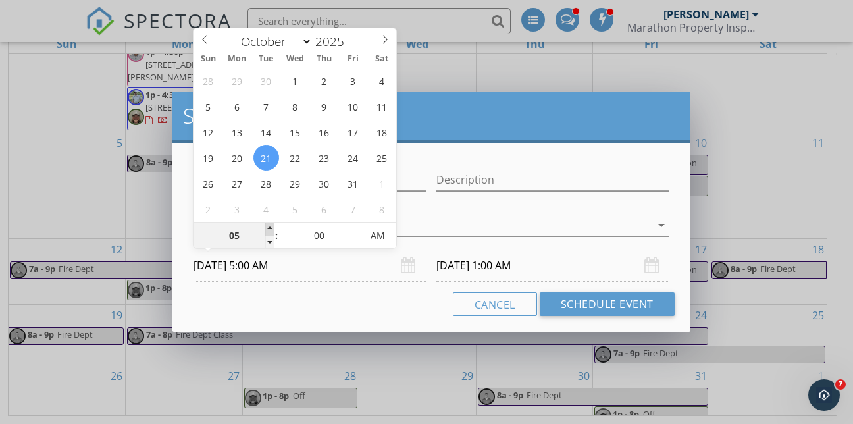
click at [270, 226] on span at bounding box center [269, 228] width 9 height 13
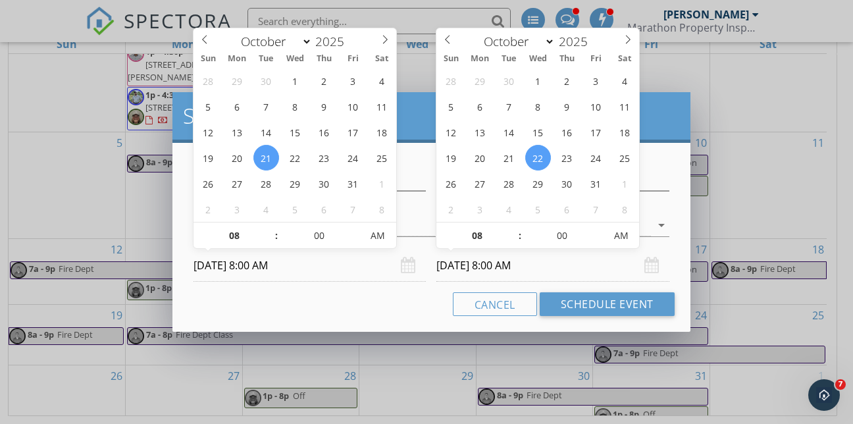
click at [459, 261] on input "[DATE] 8:00 AM" at bounding box center [552, 265] width 232 height 32
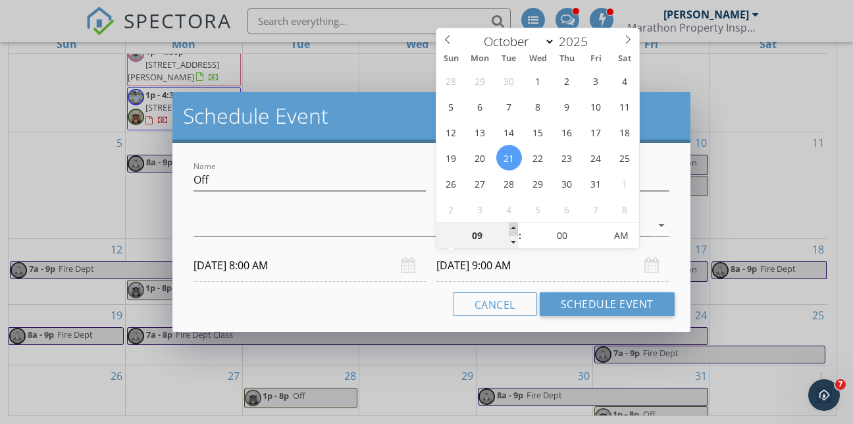
click at [515, 230] on span at bounding box center [513, 228] width 9 height 13
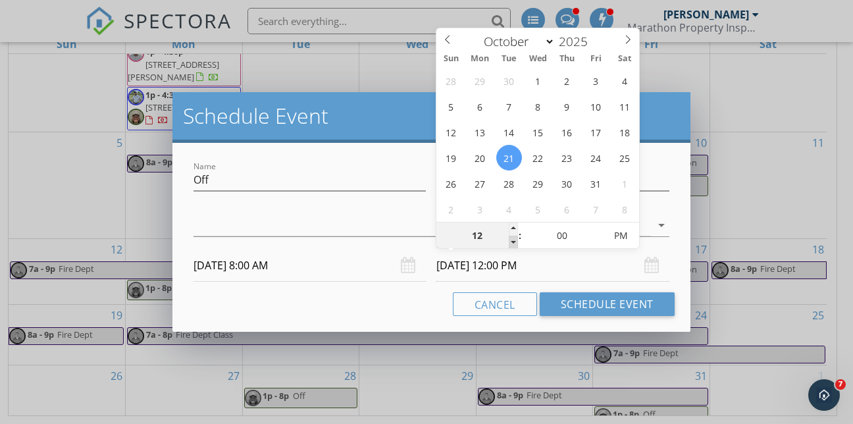
click at [515, 239] on span at bounding box center [513, 242] width 9 height 13
click at [325, 213] on div "check_box_outline_blank [PERSON_NAME] check_box_outline_blank [PERSON_NAME] che…" at bounding box center [431, 228] width 476 height 43
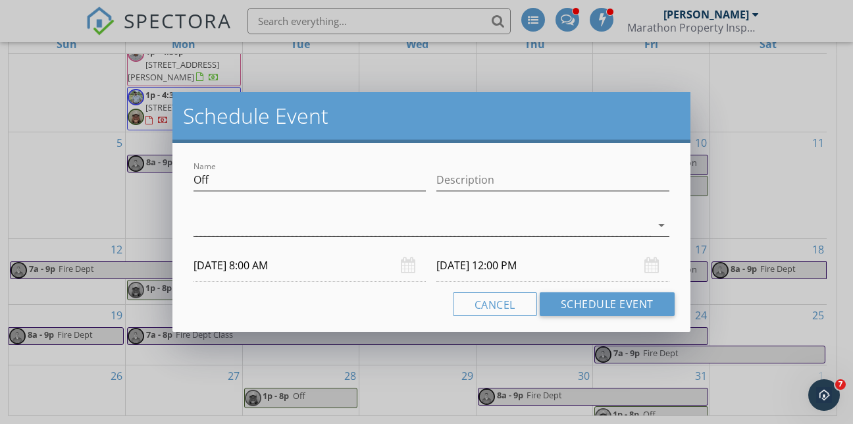
click at [327, 220] on div at bounding box center [421, 226] width 457 height 22
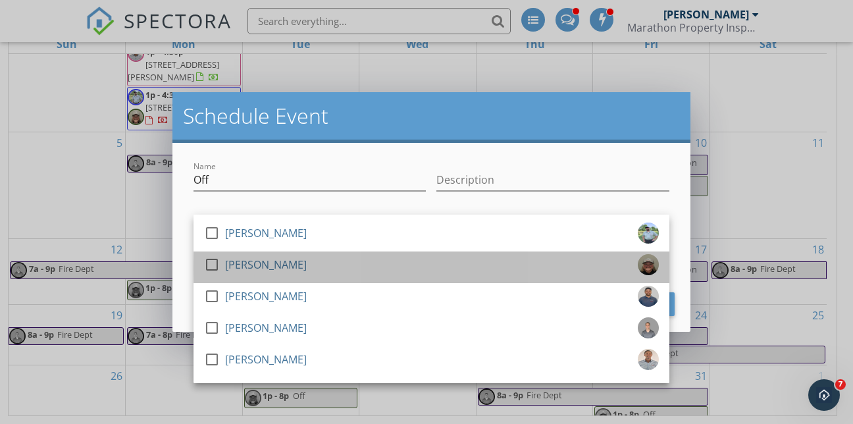
click at [247, 265] on div "[PERSON_NAME]" at bounding box center [266, 264] width 82 height 21
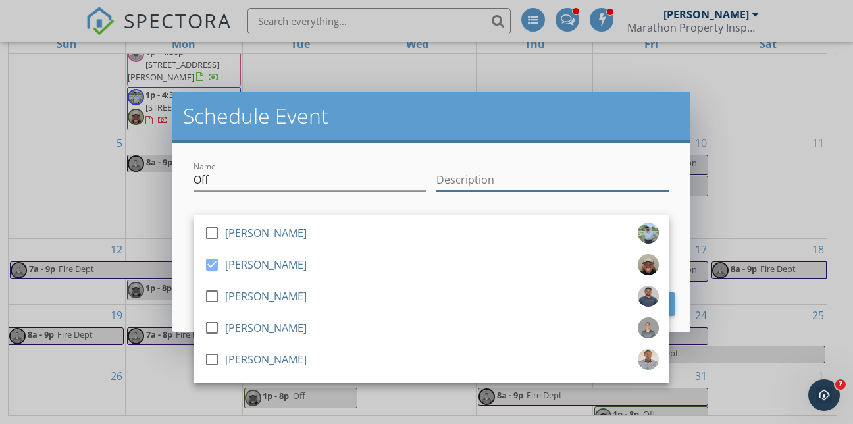
click at [467, 186] on input "Description" at bounding box center [552, 180] width 232 height 22
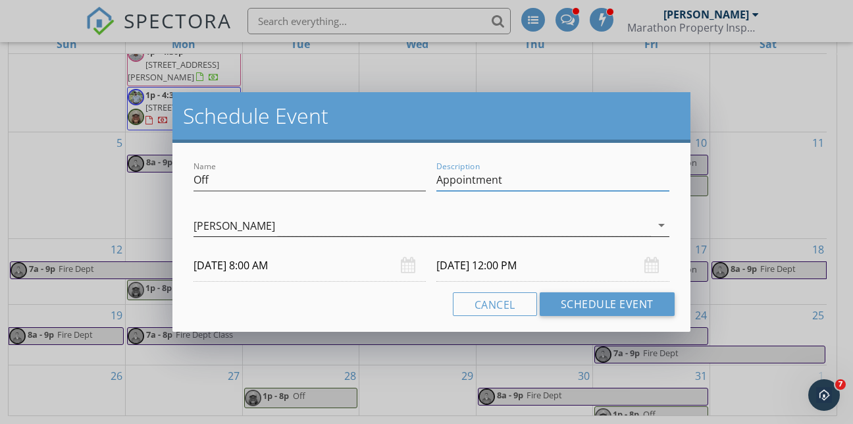
click at [423, 224] on div "[PERSON_NAME]" at bounding box center [421, 226] width 457 height 22
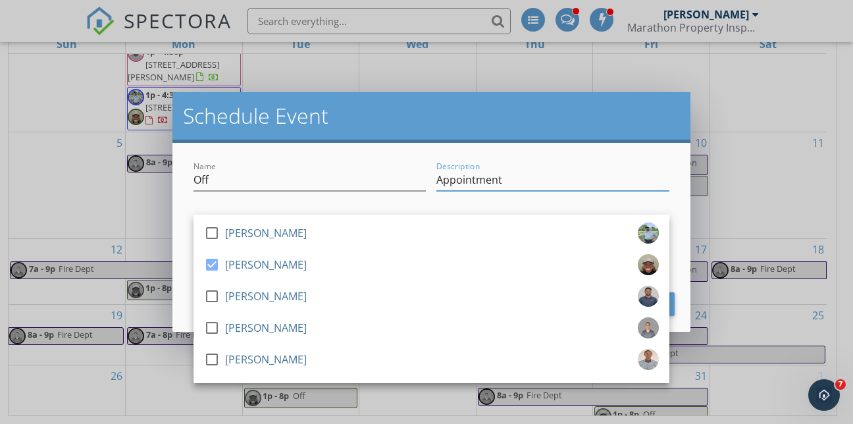
click at [544, 171] on input "Appointment" at bounding box center [552, 180] width 232 height 22
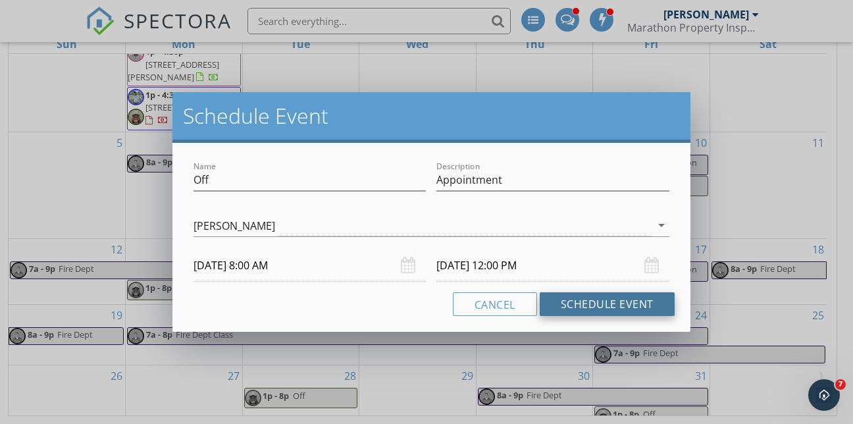
click at [571, 298] on button "Schedule Event" at bounding box center [607, 304] width 135 height 24
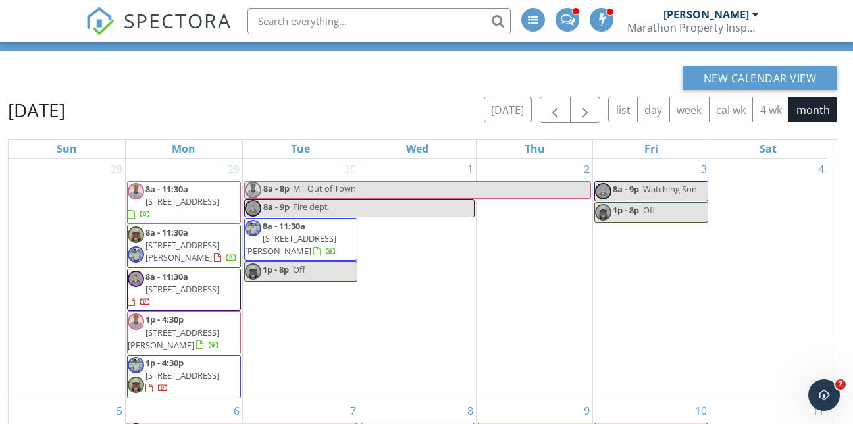
scroll to position [0, 0]
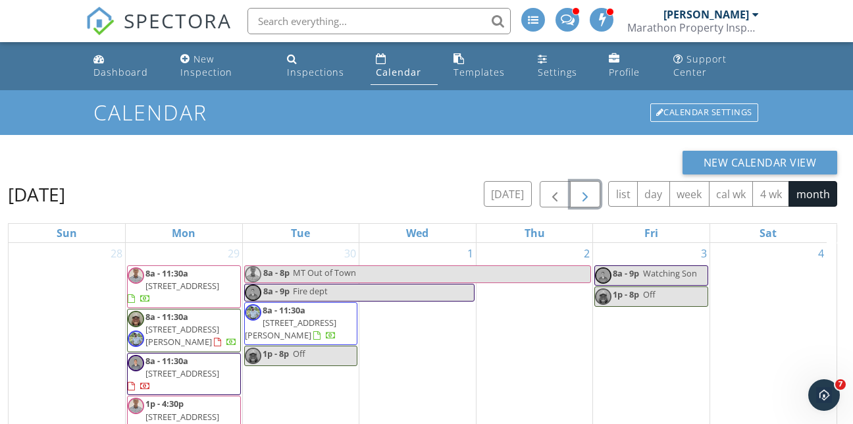
click at [586, 197] on span "button" at bounding box center [585, 195] width 16 height 16
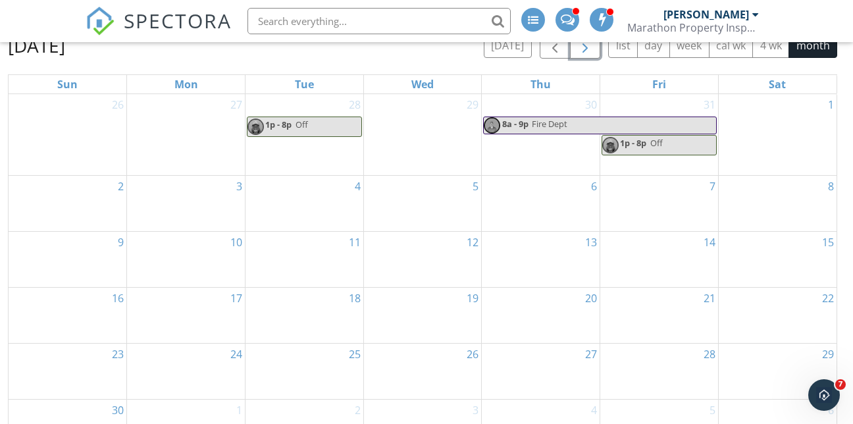
scroll to position [189, 0]
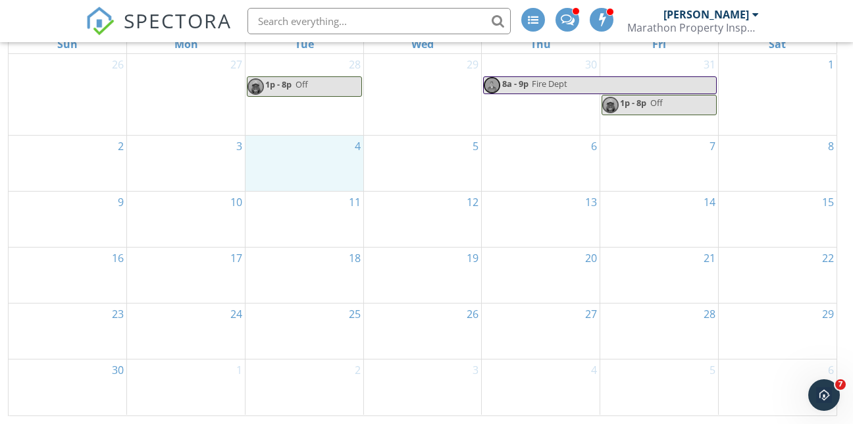
click at [279, 151] on div "4" at bounding box center [304, 163] width 118 height 55
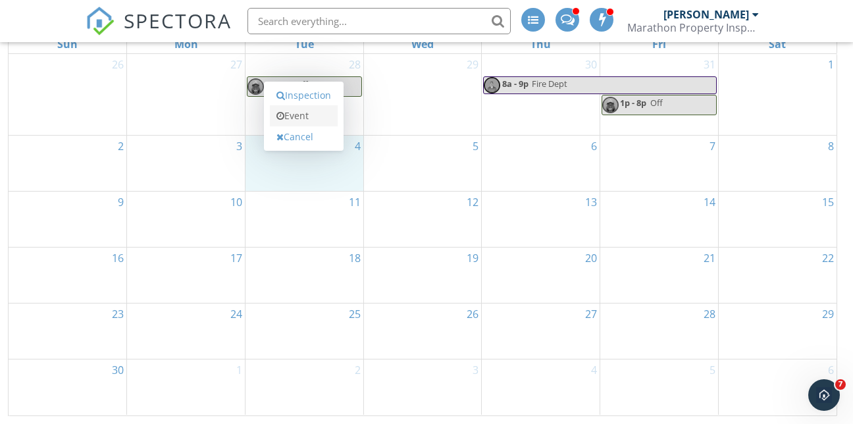
click at [286, 114] on link "Event" at bounding box center [304, 115] width 68 height 21
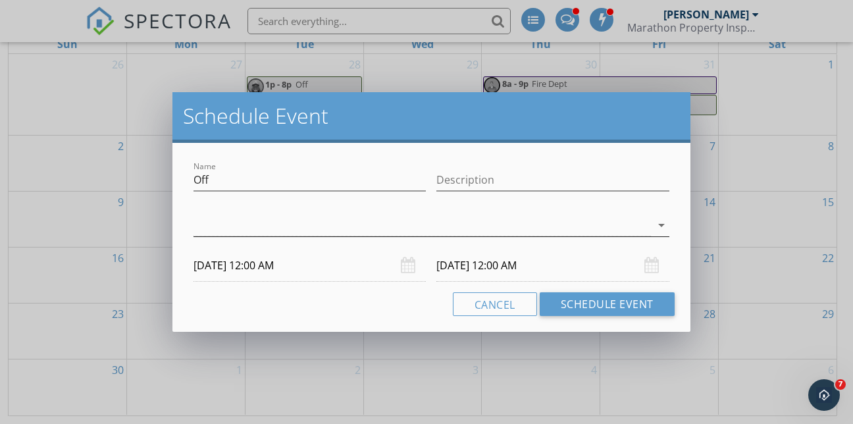
click at [226, 228] on div at bounding box center [421, 226] width 457 height 22
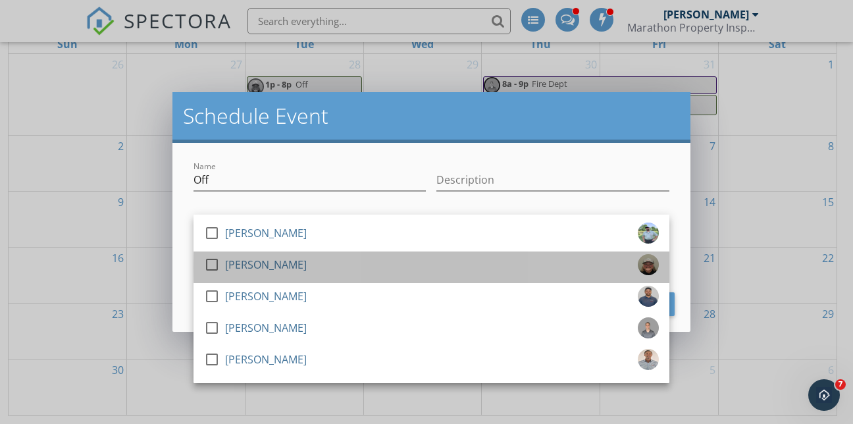
click at [224, 270] on div "check_box_outline_blank" at bounding box center [214, 265] width 21 height 16
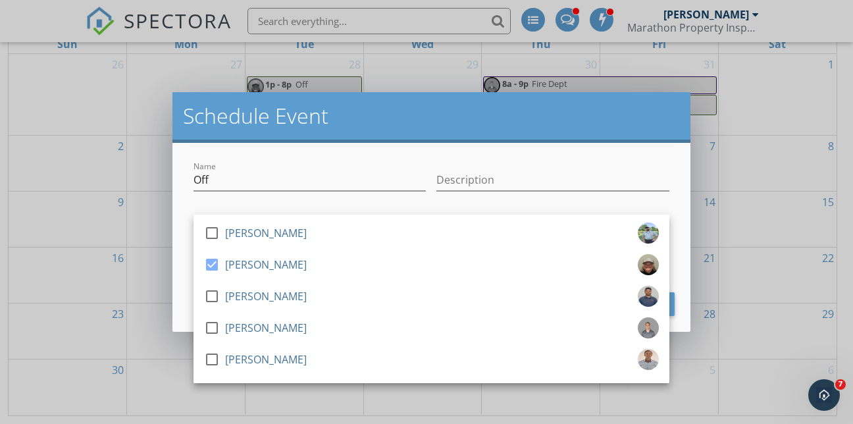
click at [613, 156] on div "Name Off Description check_box_outline_blank [PERSON_NAME] check_box [PERSON_NA…" at bounding box center [431, 237] width 518 height 189
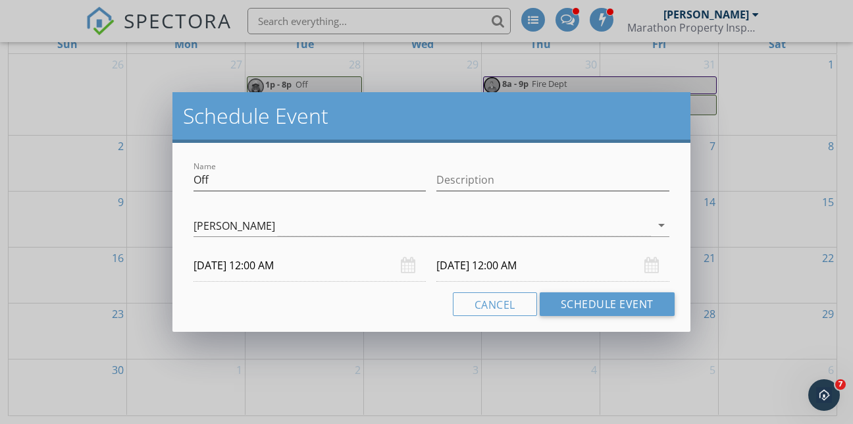
click at [267, 270] on input "[DATE] 12:00 AM" at bounding box center [309, 265] width 232 height 32
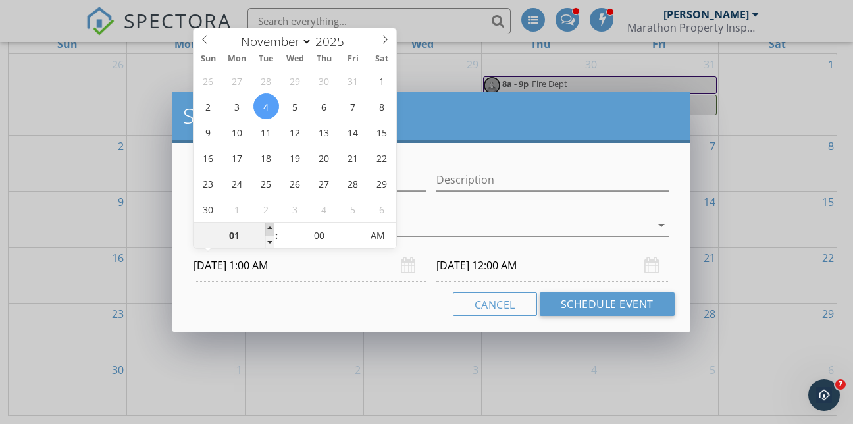
click at [270, 229] on span at bounding box center [269, 228] width 9 height 13
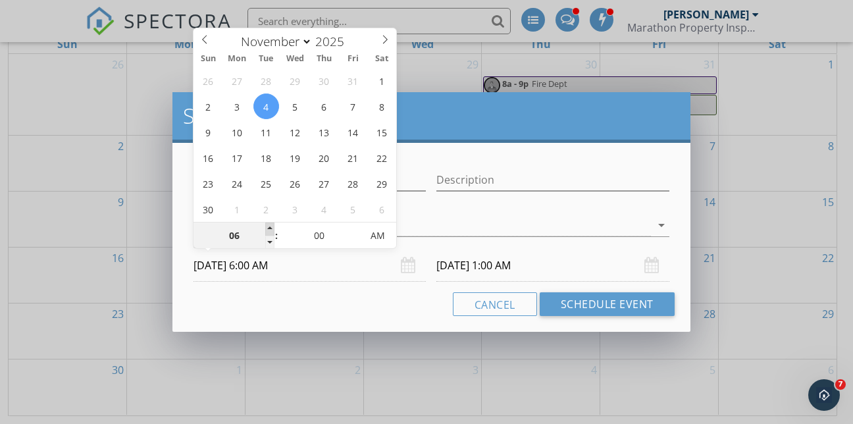
click at [270, 229] on span at bounding box center [269, 228] width 9 height 13
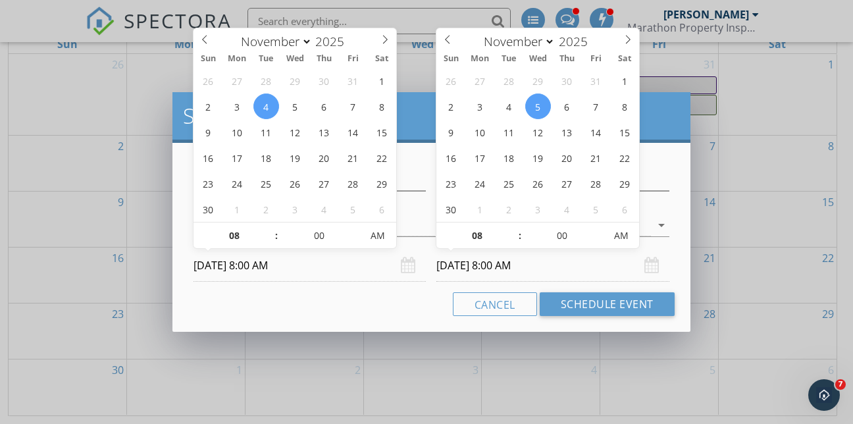
click at [490, 270] on input "[DATE] 8:00 AM" at bounding box center [552, 265] width 232 height 32
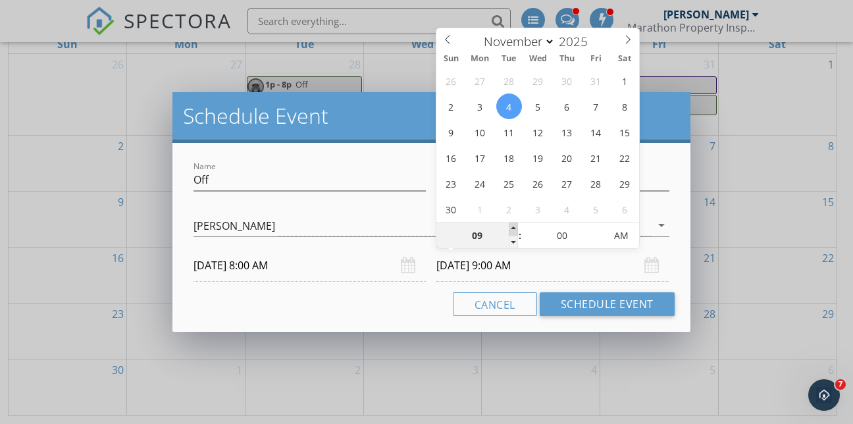
click at [512, 227] on span at bounding box center [513, 228] width 9 height 13
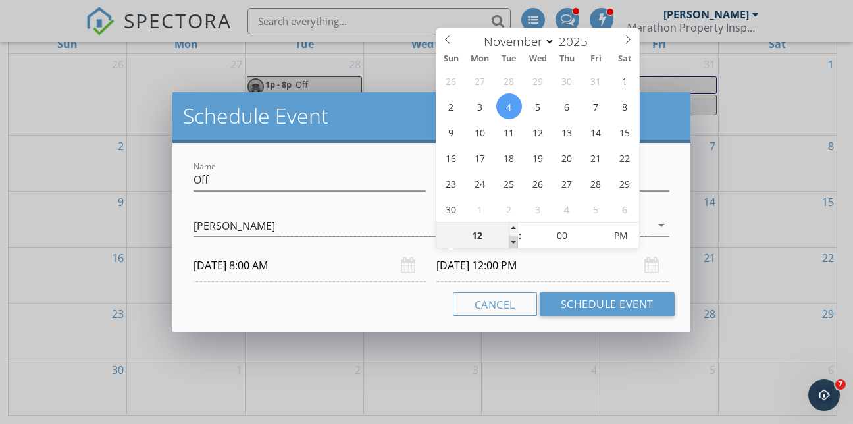
click at [514, 243] on span at bounding box center [513, 242] width 9 height 13
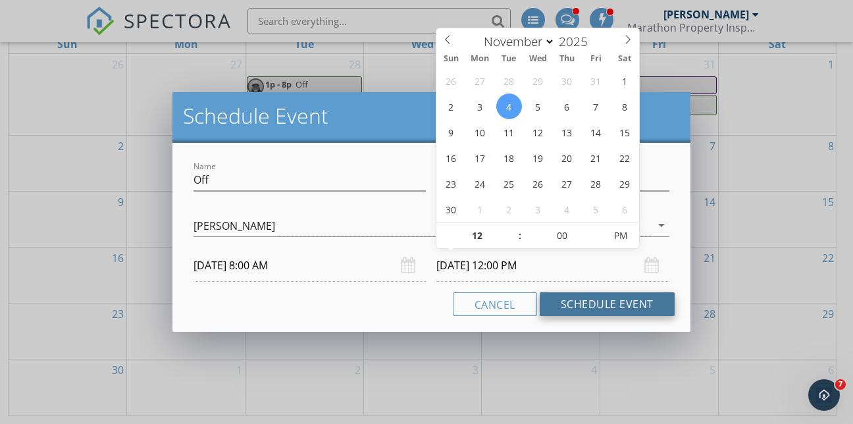
click at [605, 309] on button "Schedule Event" at bounding box center [607, 304] width 135 height 24
